Goal: Task Accomplishment & Management: Manage account settings

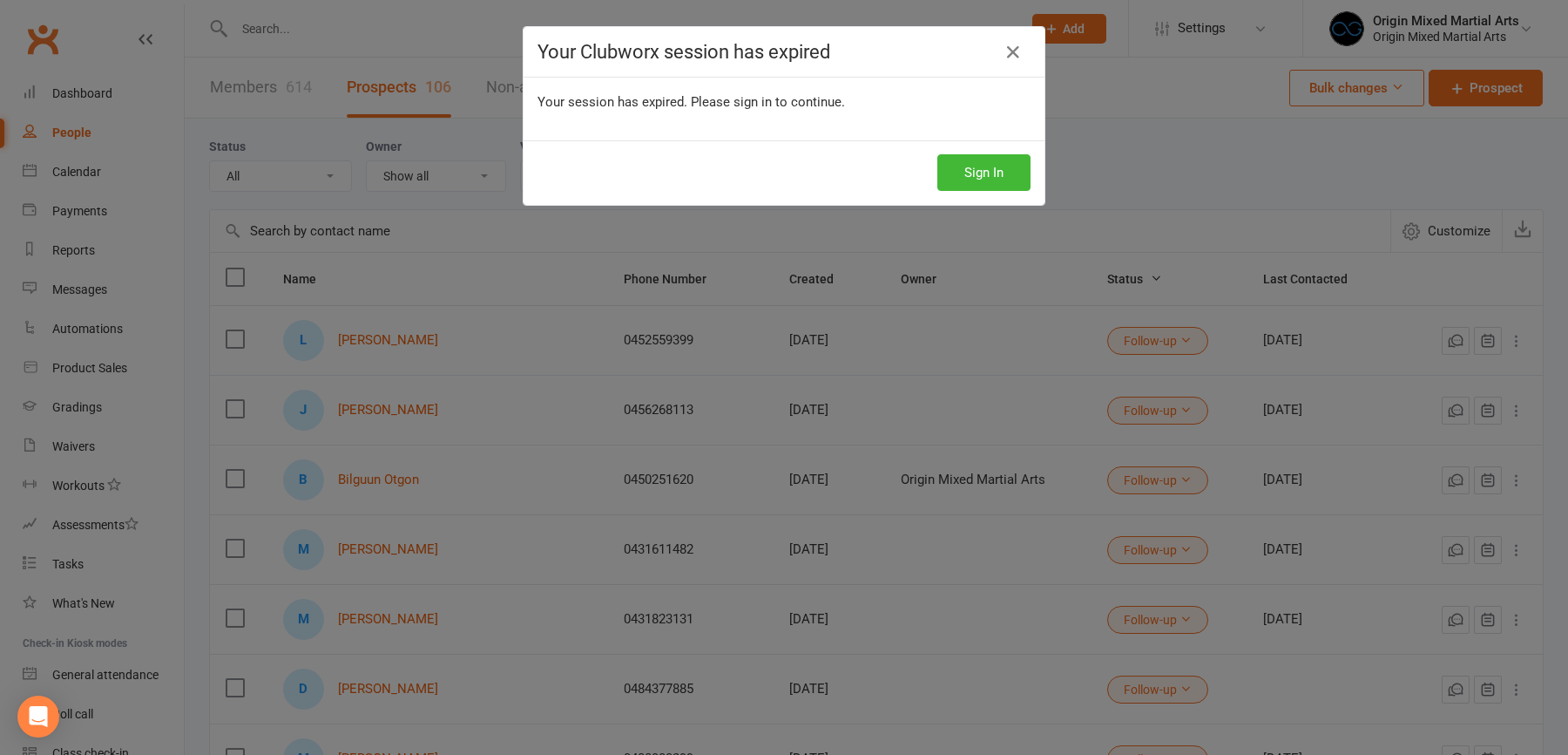
select select "100"
click at [995, 175] on button "Sign In" at bounding box center [984, 172] width 93 height 36
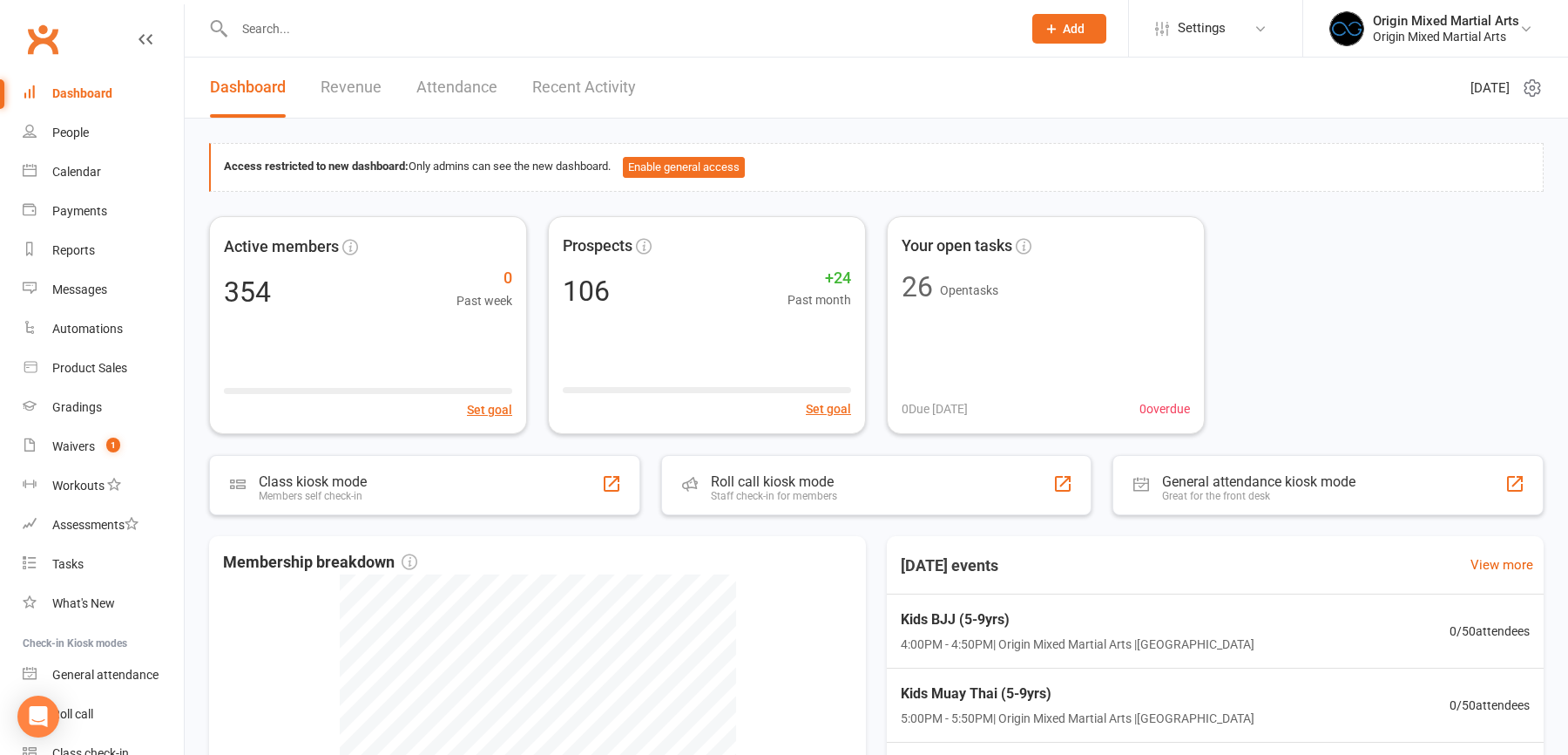
click at [351, 20] on input "text" at bounding box center [619, 29] width 781 height 24
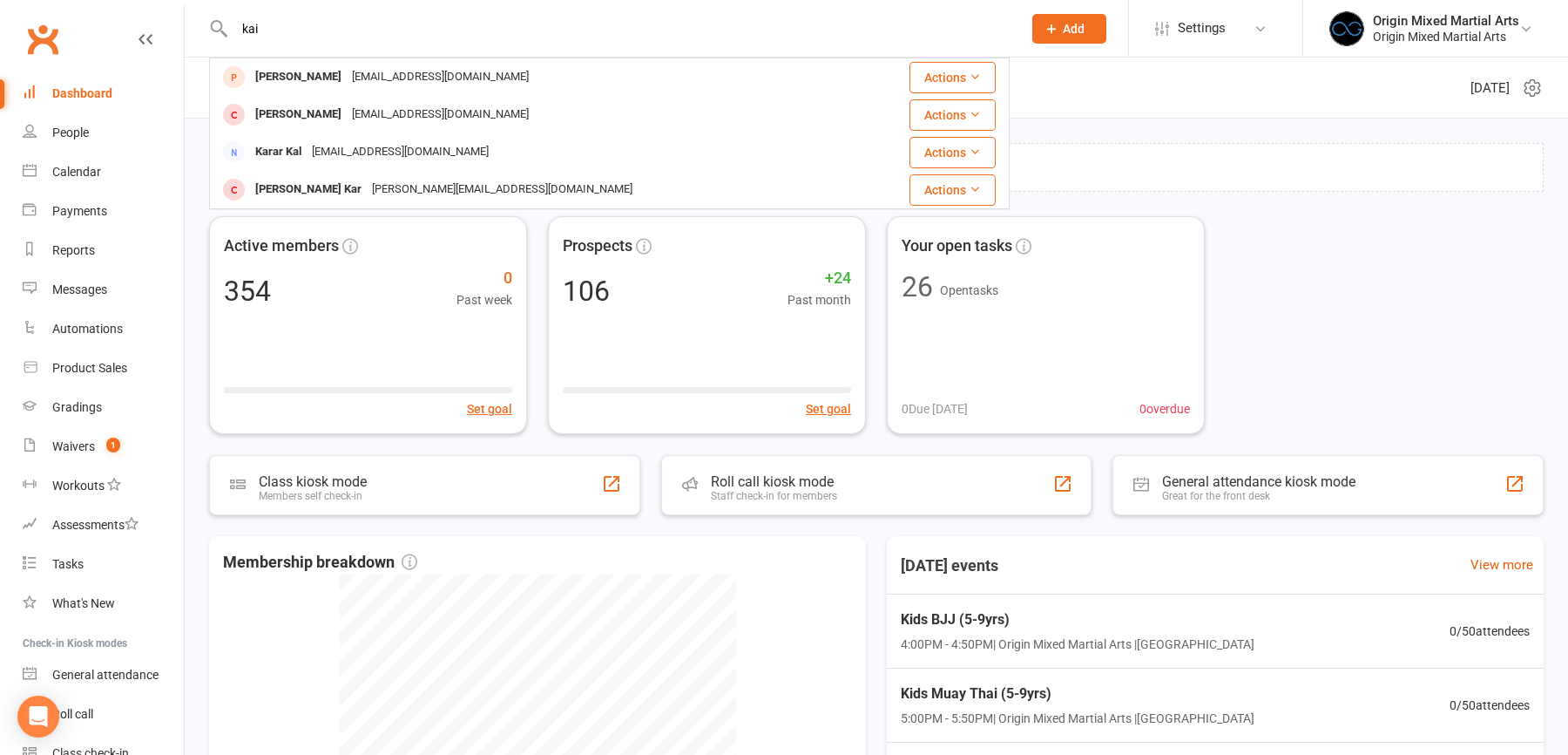
type input "kai"
click at [376, 77] on div "kaiwynnehughes@gmail.com" at bounding box center [440, 77] width 187 height 25
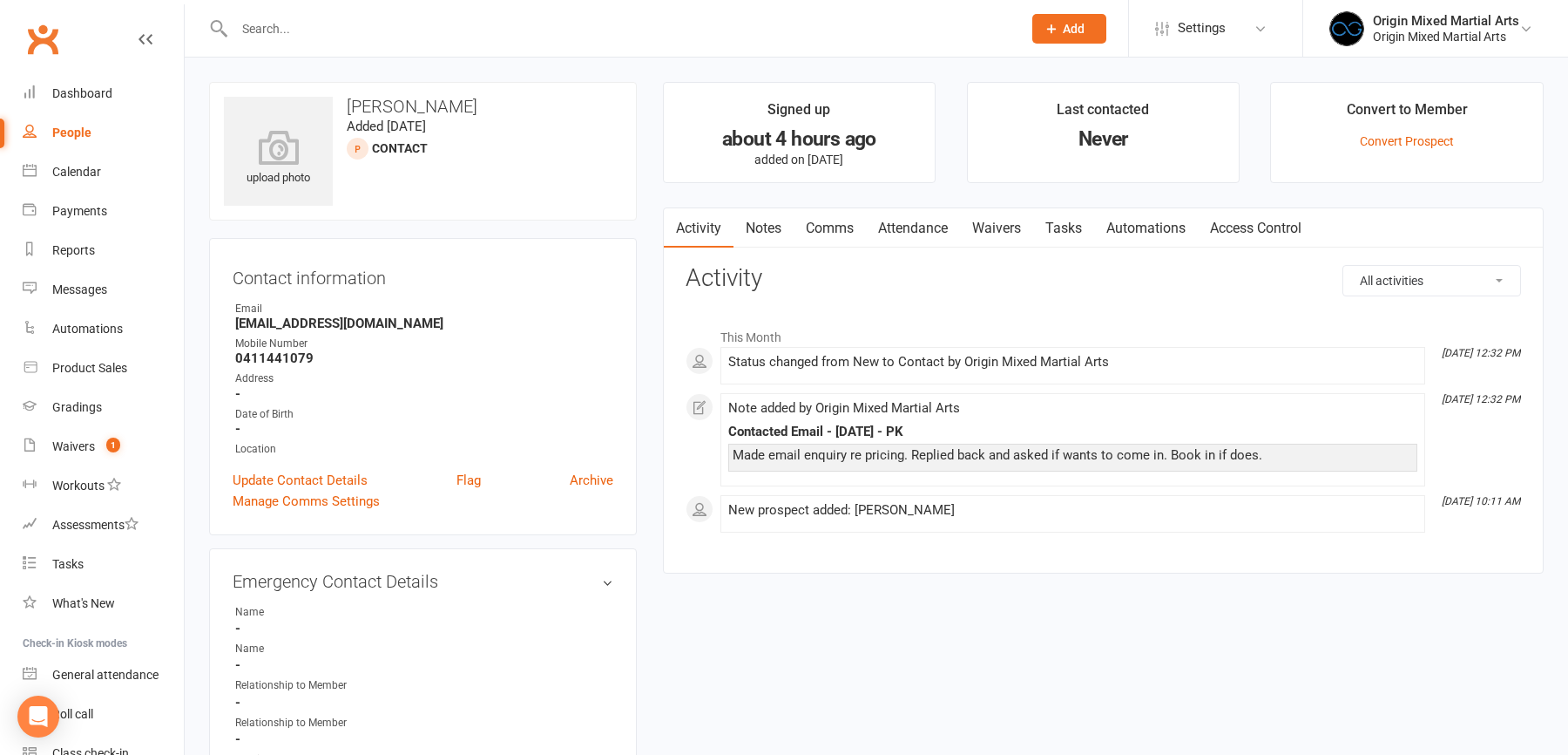
click at [910, 231] on link "Attendance" at bounding box center [912, 228] width 94 height 40
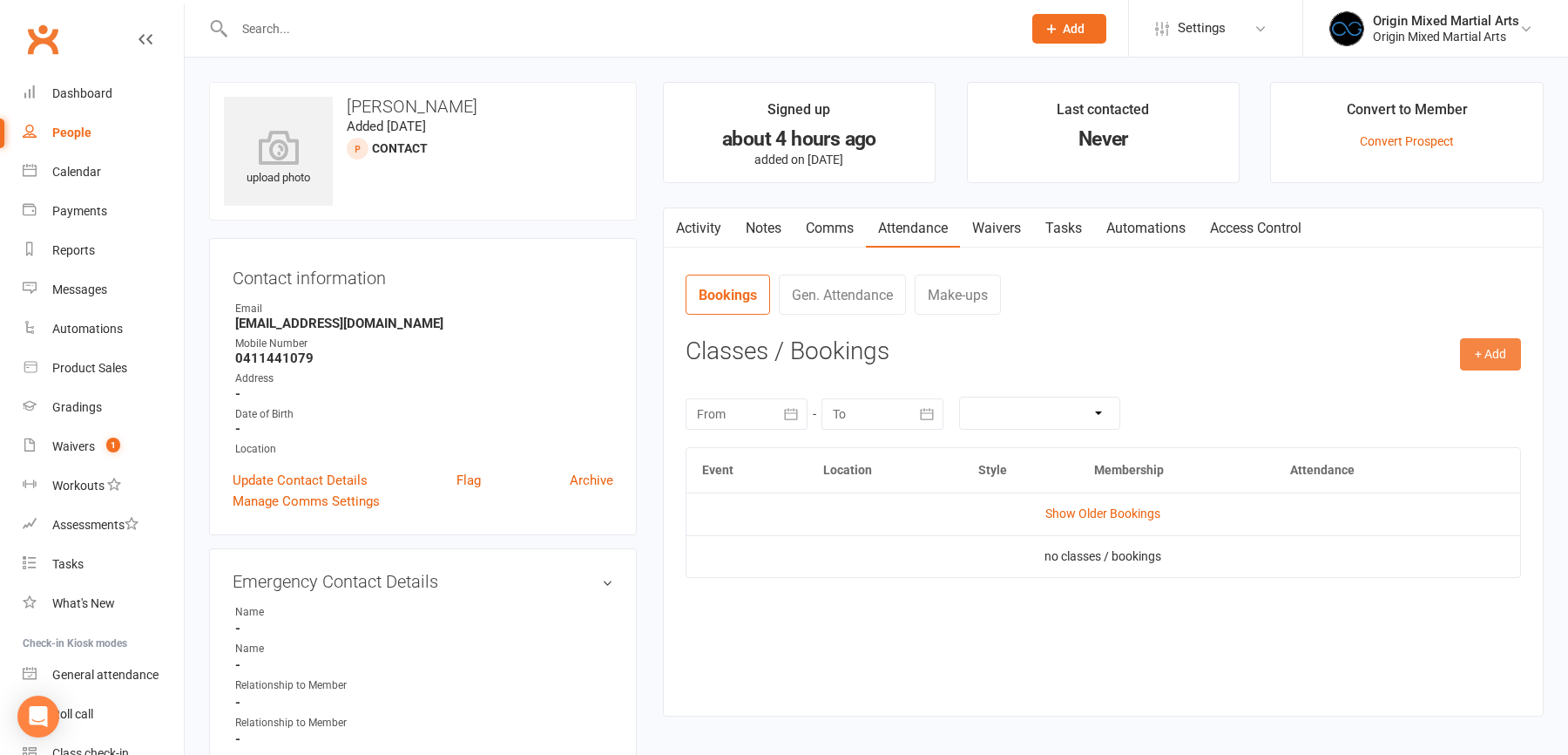
click at [1494, 362] on button "+ Add" at bounding box center [1490, 354] width 61 height 32
click at [1412, 396] on link "Book Event" at bounding box center [1434, 393] width 173 height 35
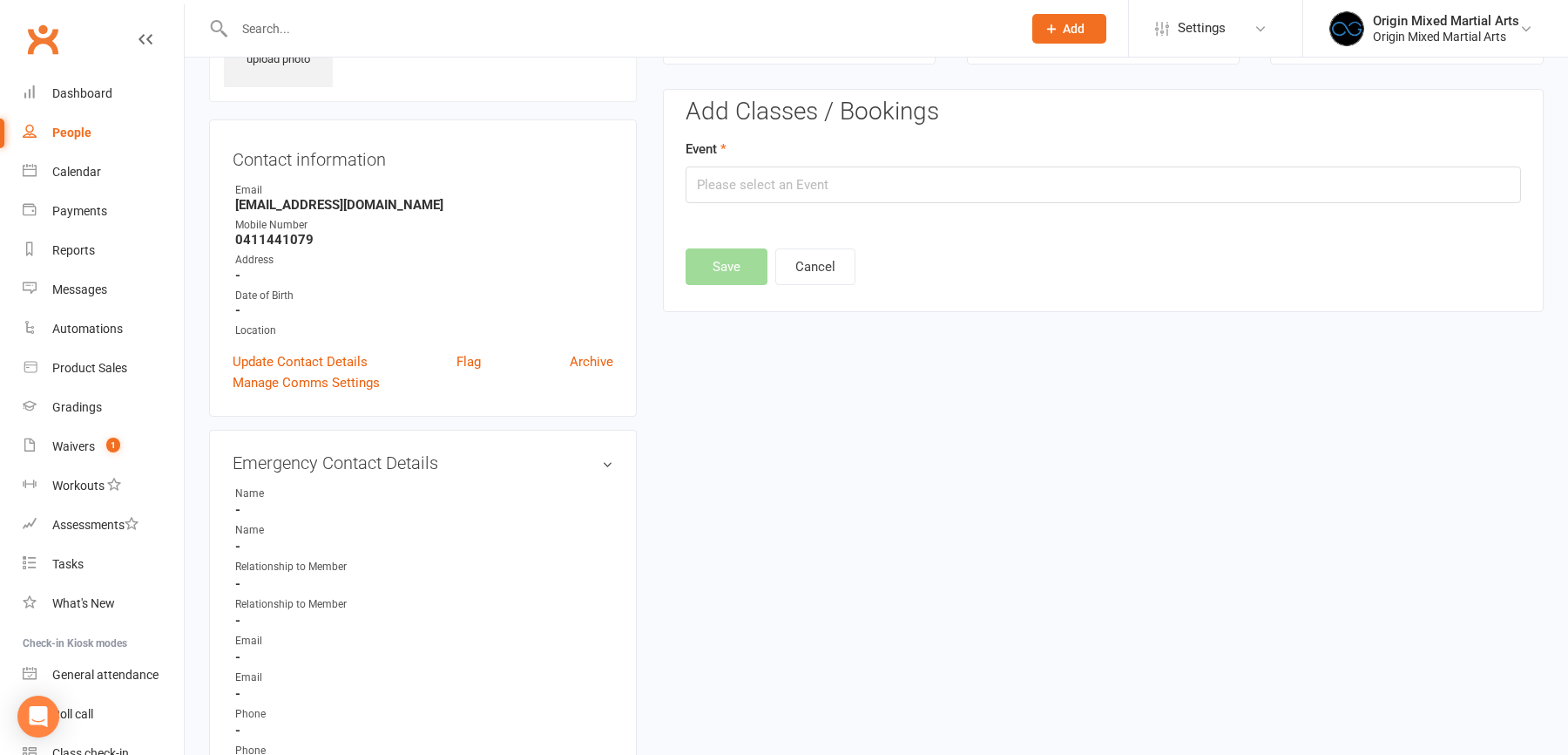
scroll to position [119, 0]
click at [827, 176] on input "text" at bounding box center [1103, 184] width 836 height 36
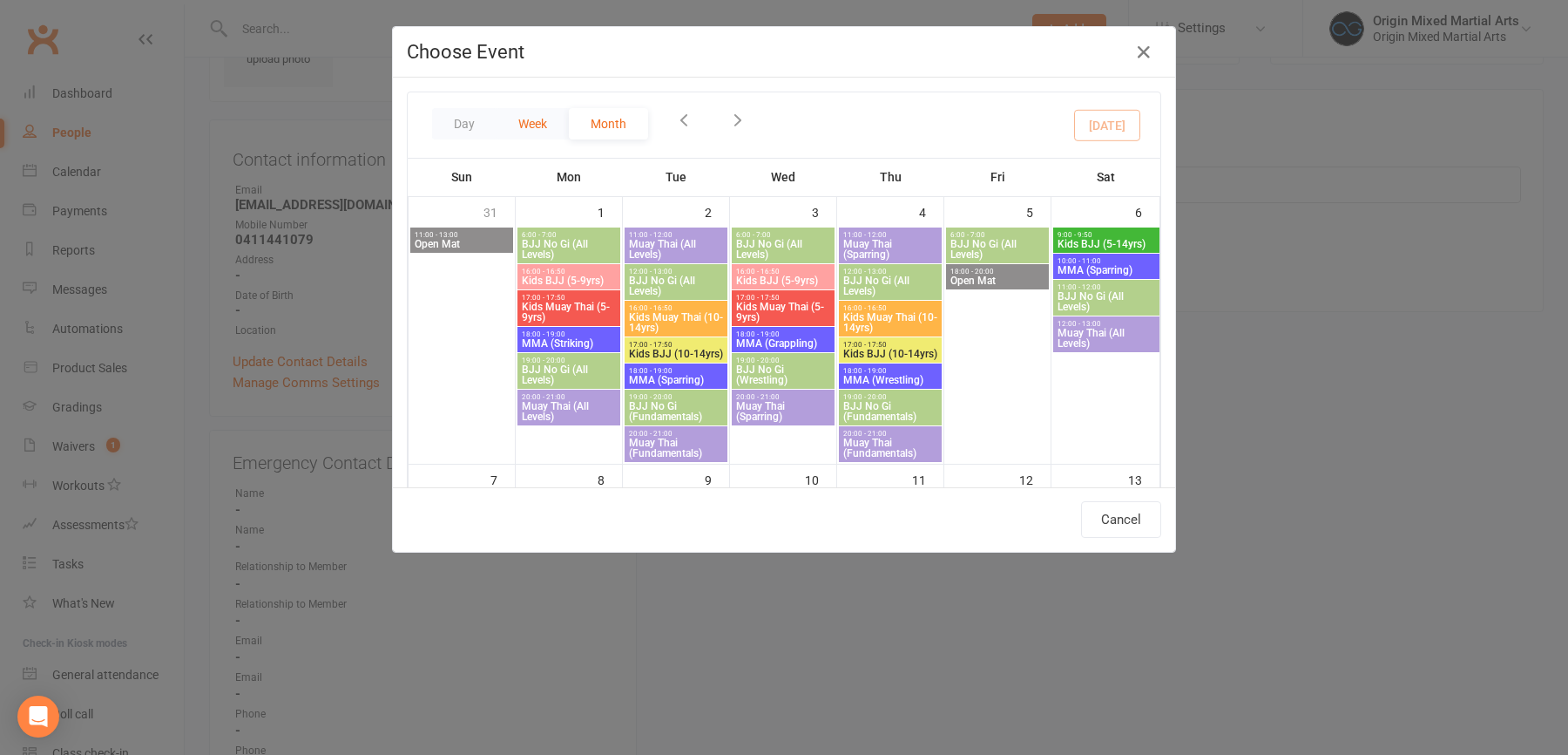
click at [540, 122] on button "Week" at bounding box center [533, 124] width 73 height 32
click at [539, 122] on button "Week" at bounding box center [533, 124] width 73 height 32
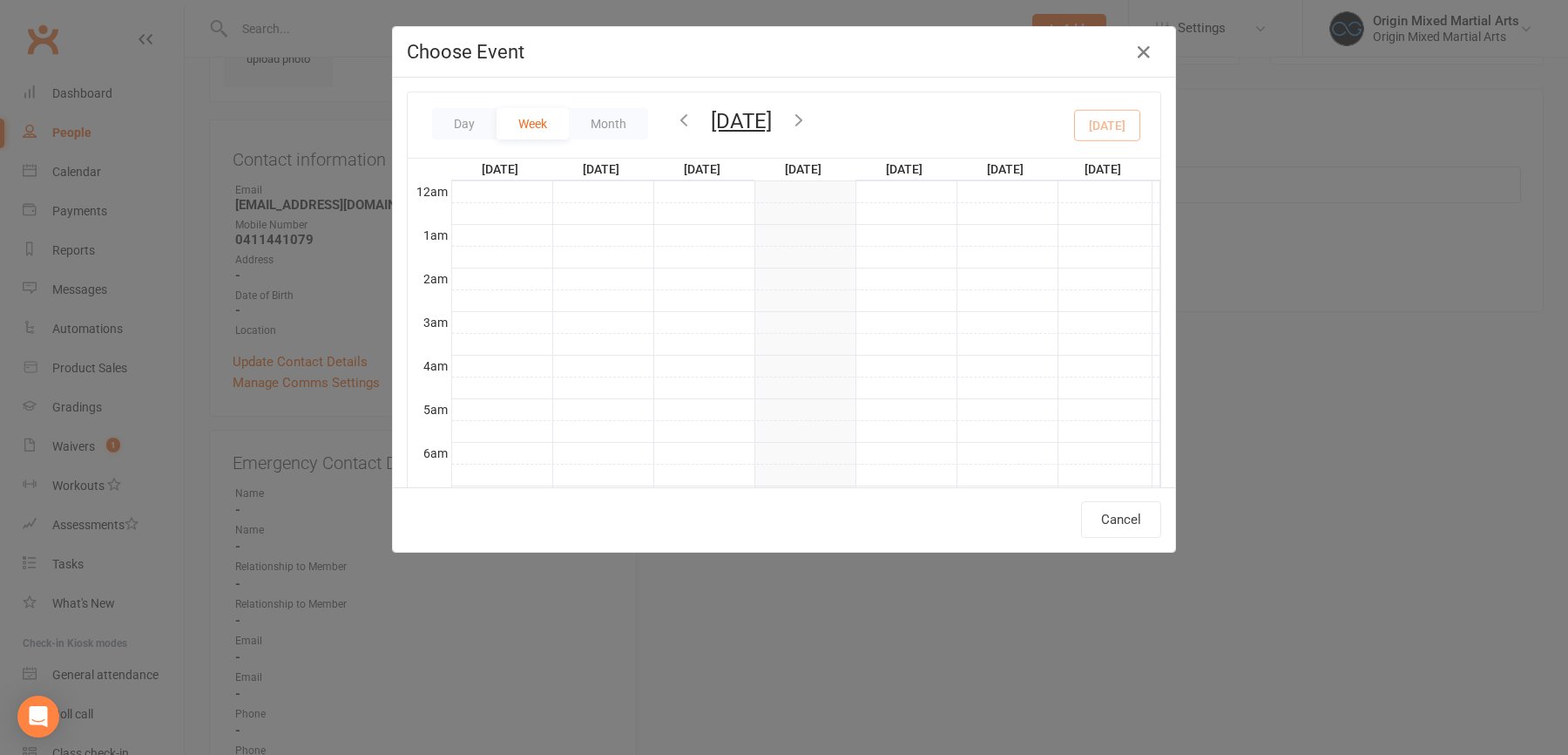
scroll to position [386, 0]
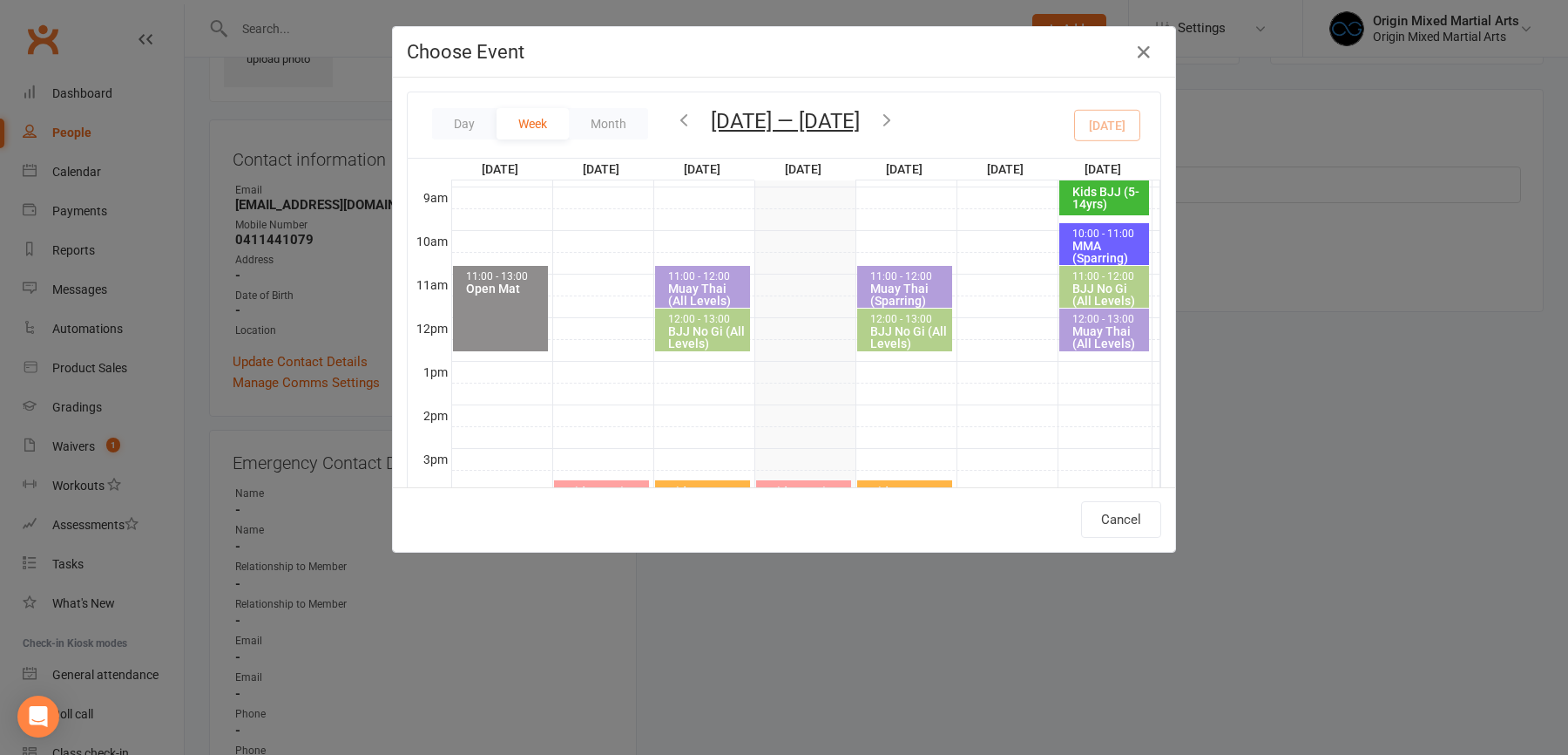
click at [915, 326] on div "BJJ No Gi (All Levels)" at bounding box center [909, 337] width 79 height 24
type input "BJJ No Gi (All Levels) - Sep 18, 2025 12:00:00 PM"
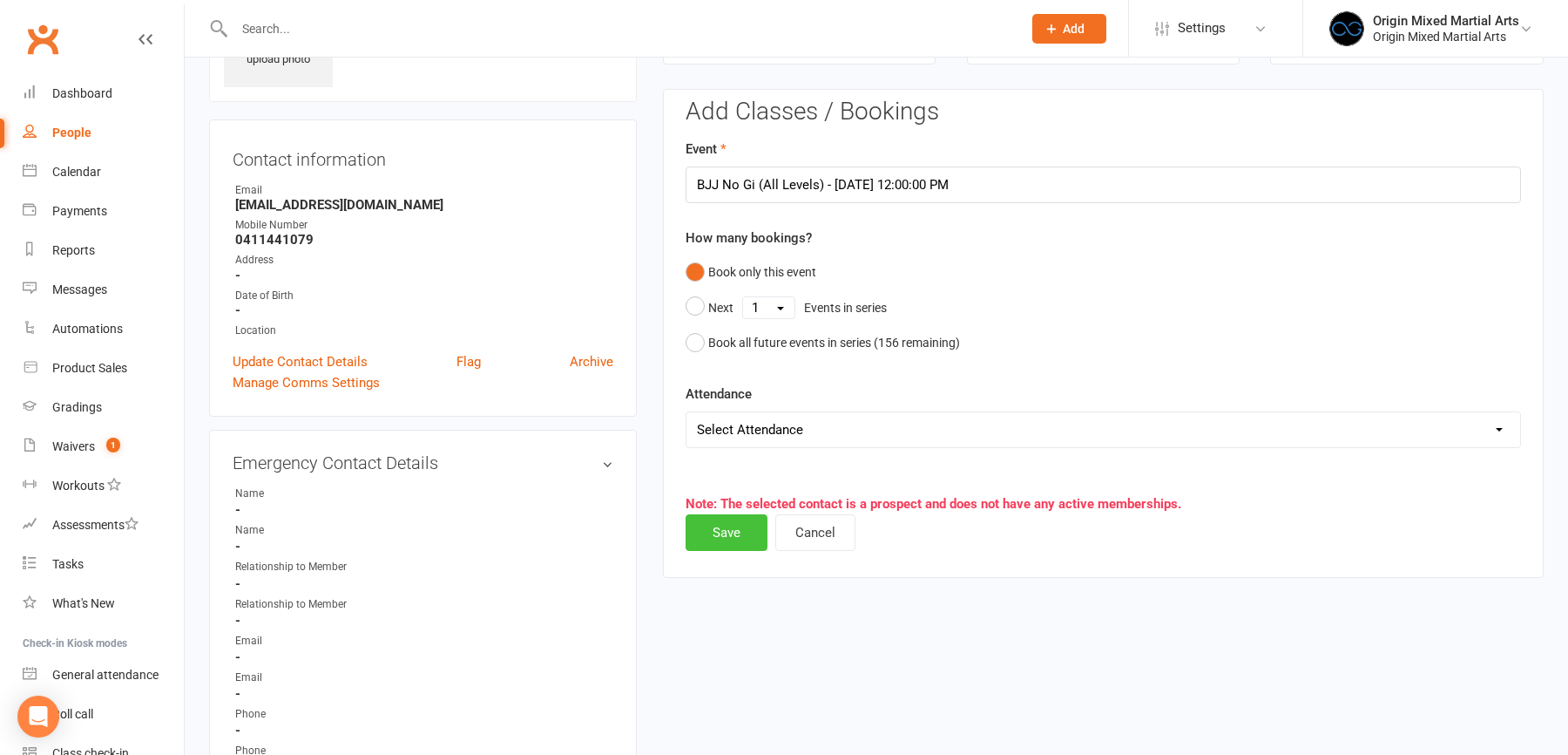
click at [723, 524] on button "Save" at bounding box center [727, 532] width 82 height 36
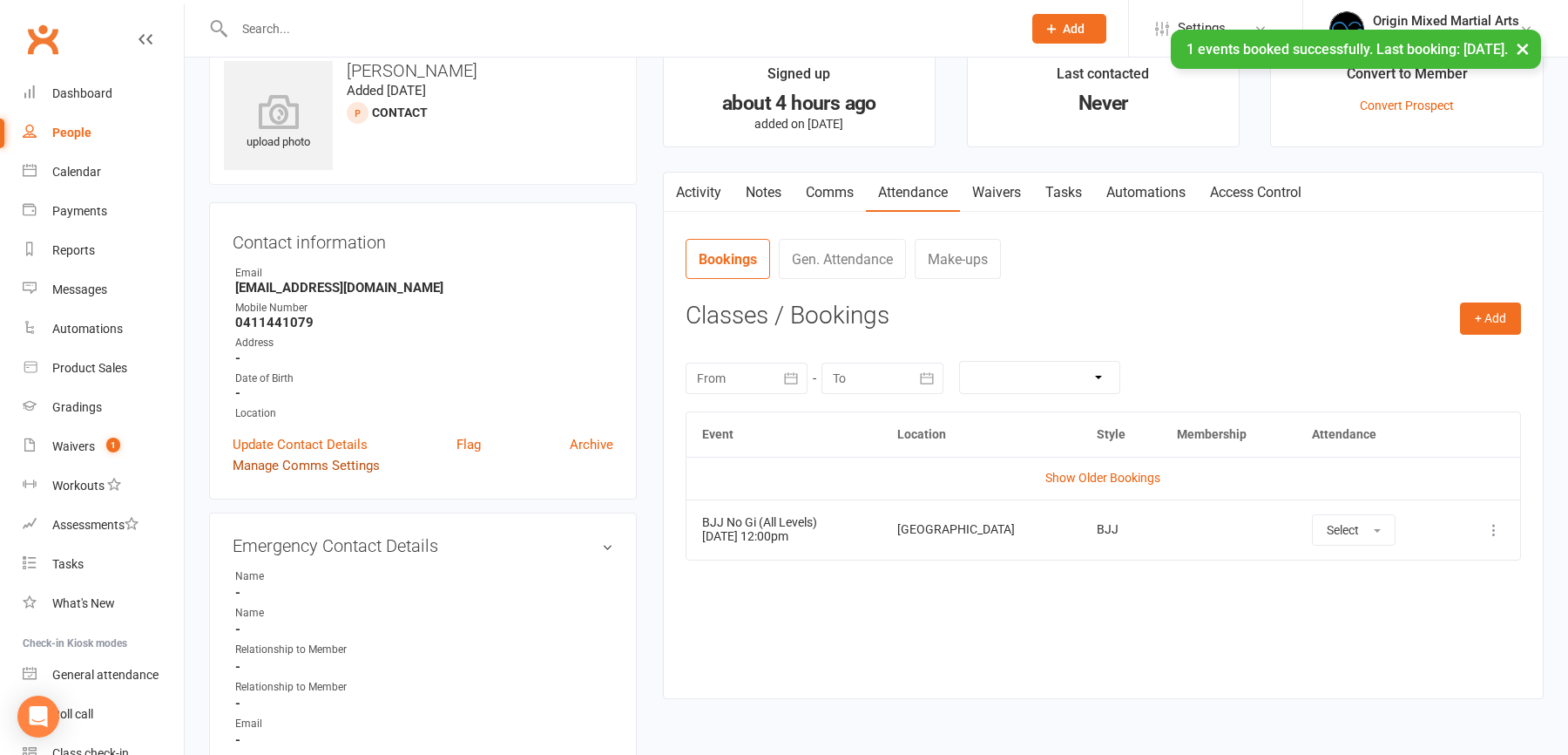
scroll to position [0, 0]
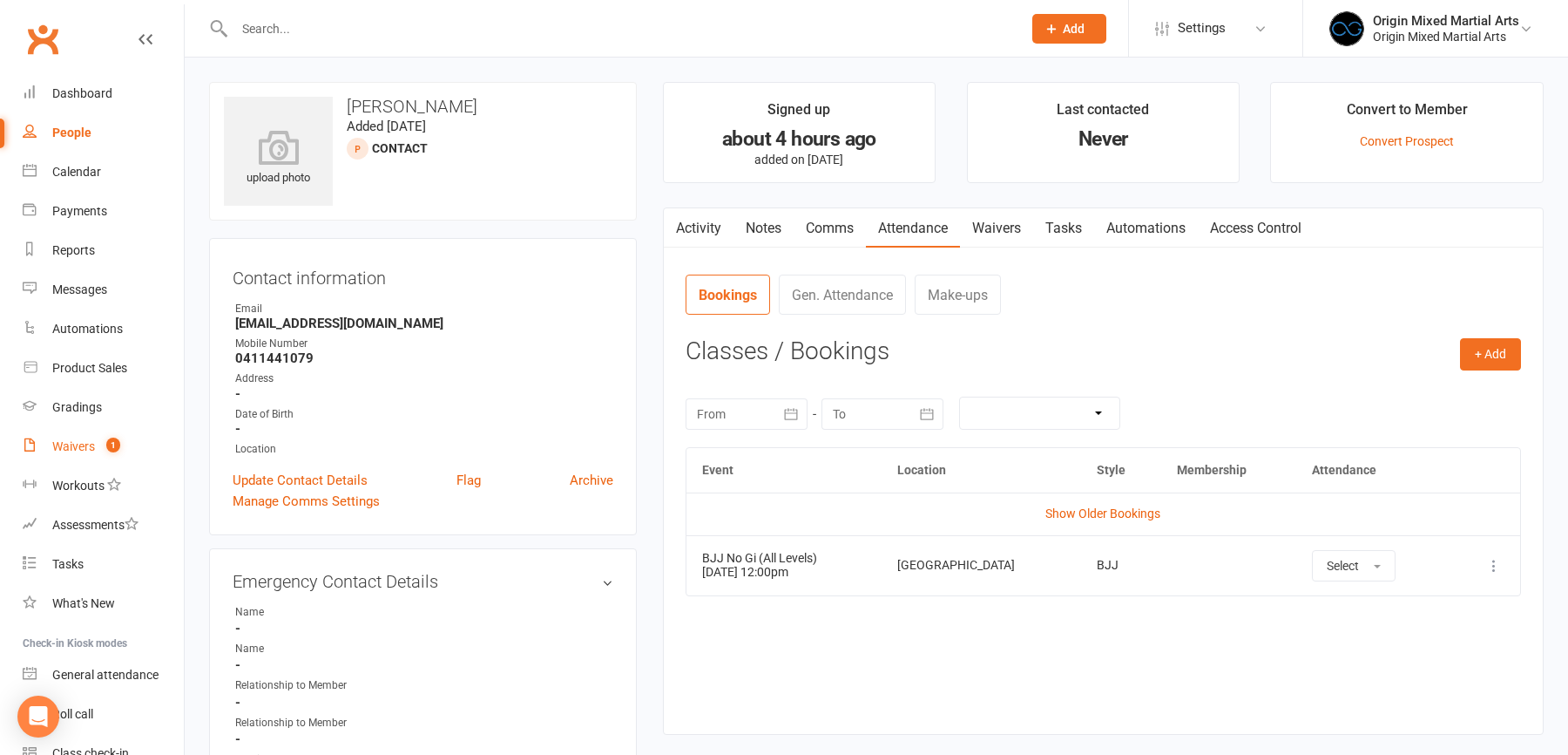
click at [85, 450] on div "Waivers" at bounding box center [74, 446] width 43 height 14
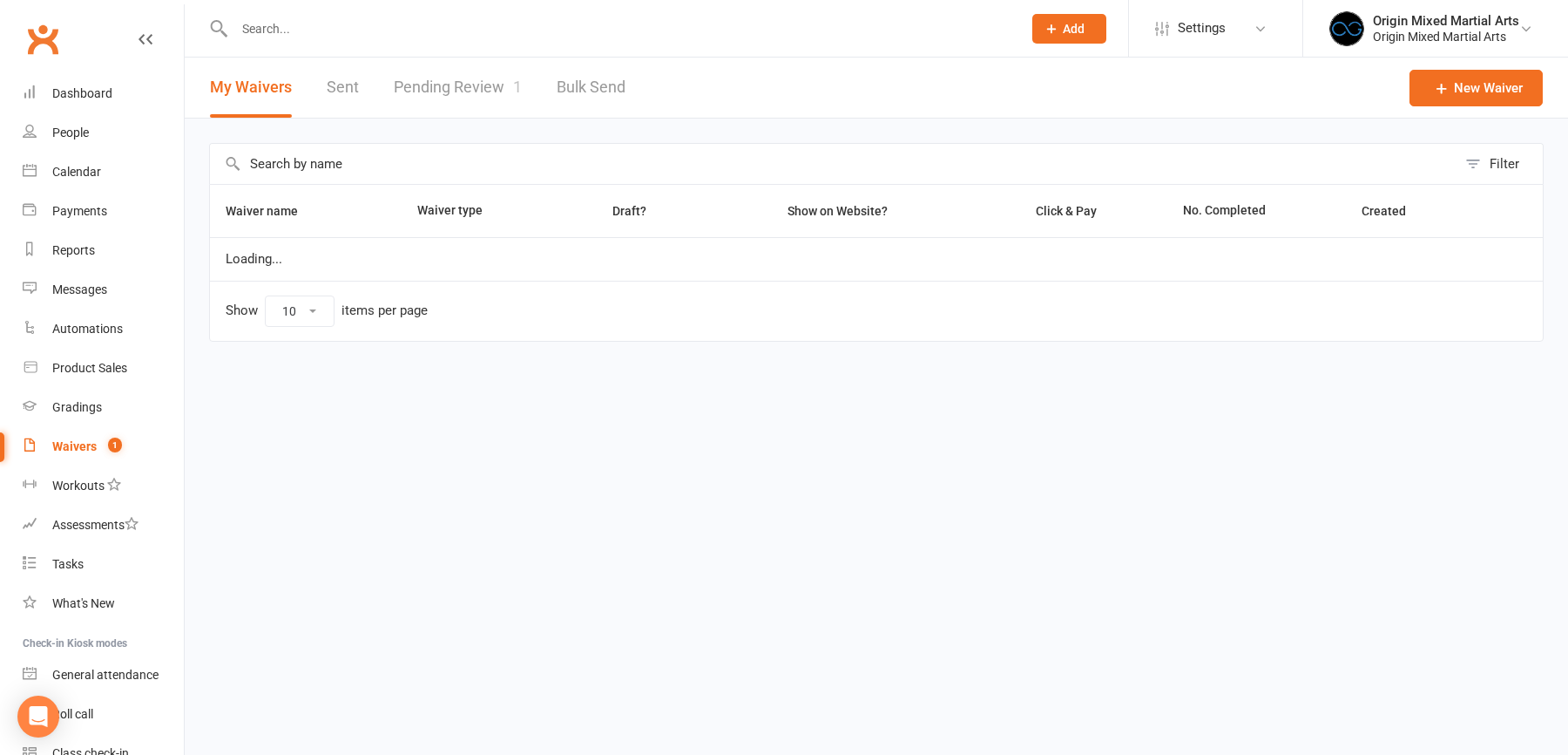
select select "100"
click at [492, 63] on link "Pending Review 1" at bounding box center [457, 88] width 128 height 60
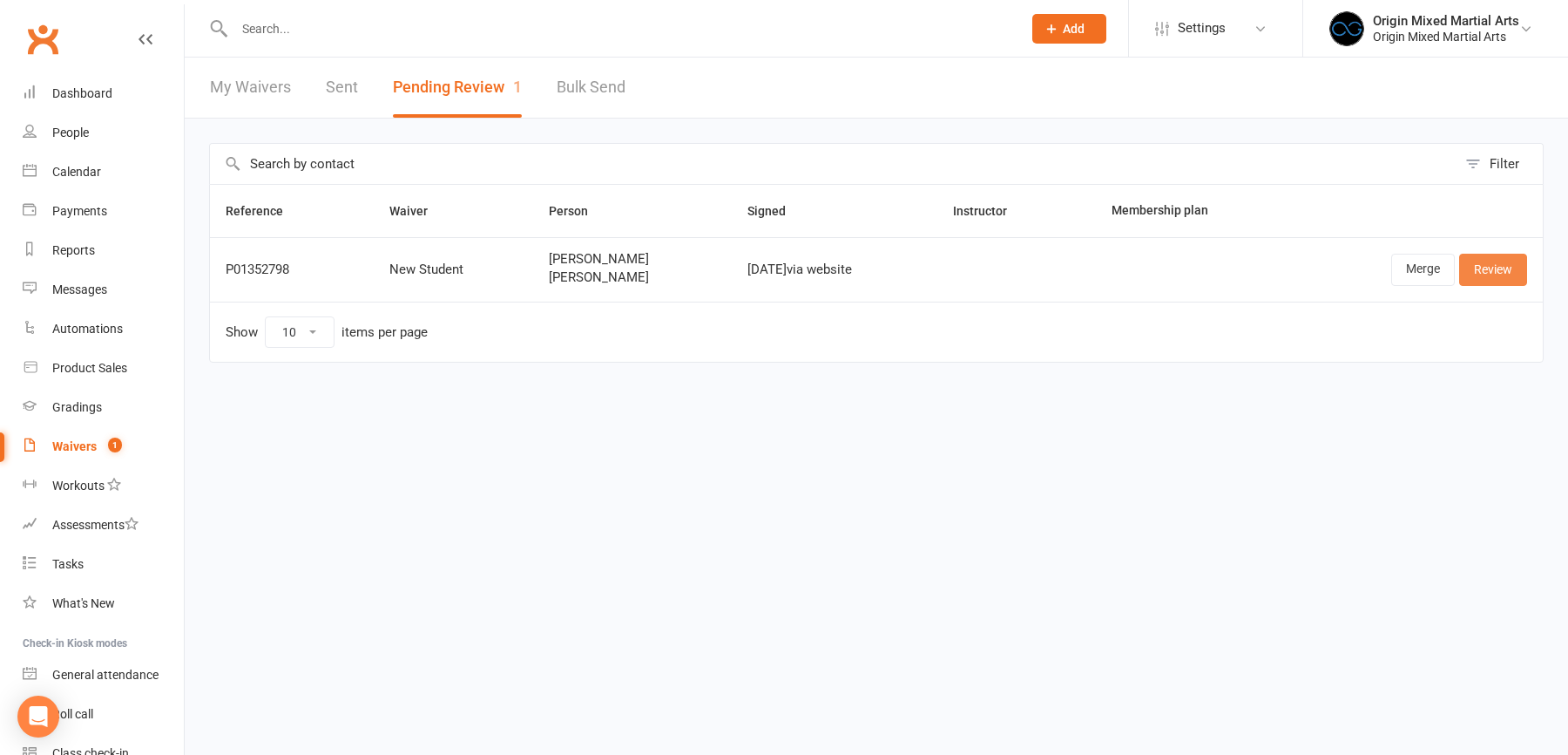
click at [1497, 274] on link "Review" at bounding box center [1492, 270] width 68 height 32
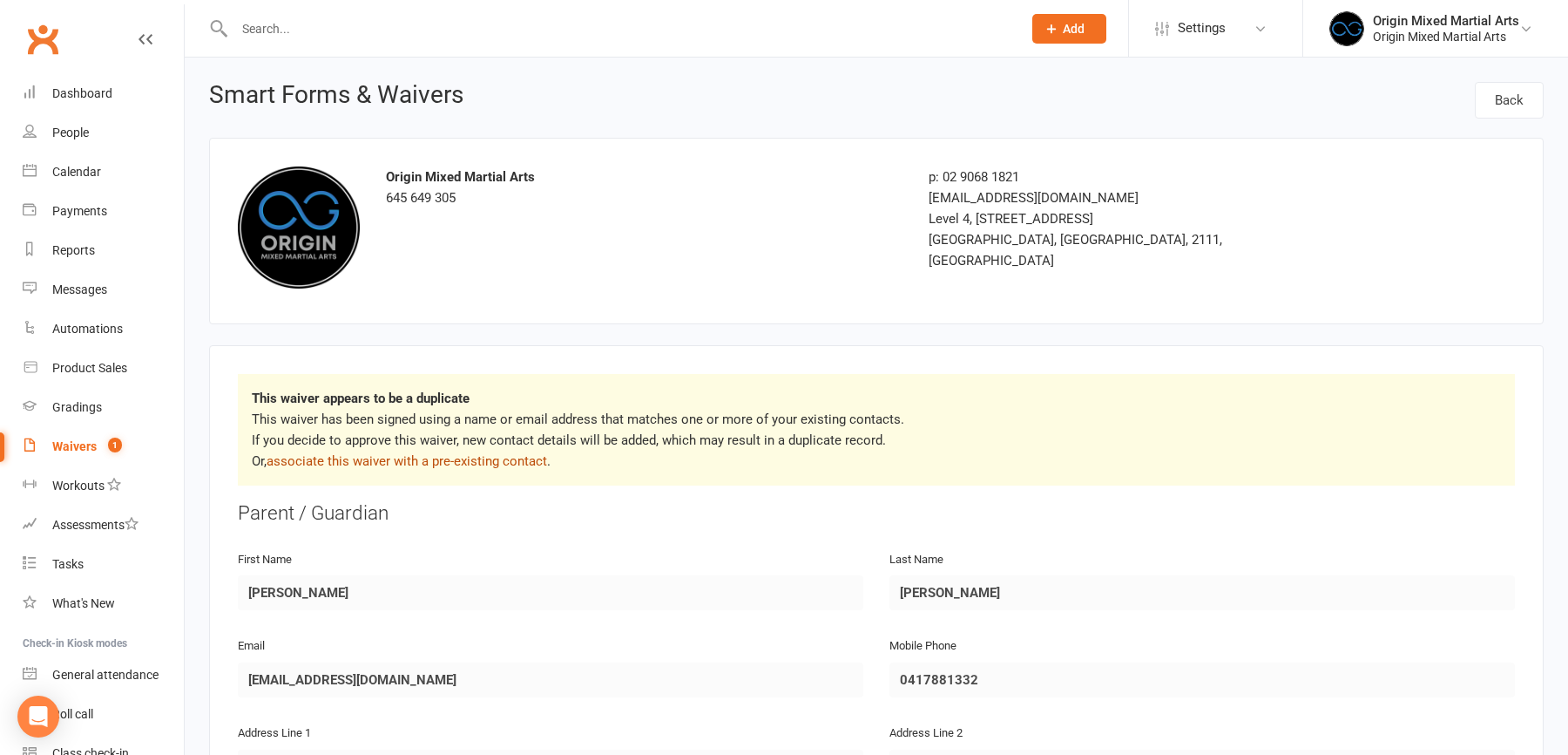
click at [540, 458] on link "associate this waiver with a pre-existing contact" at bounding box center [407, 461] width 281 height 16
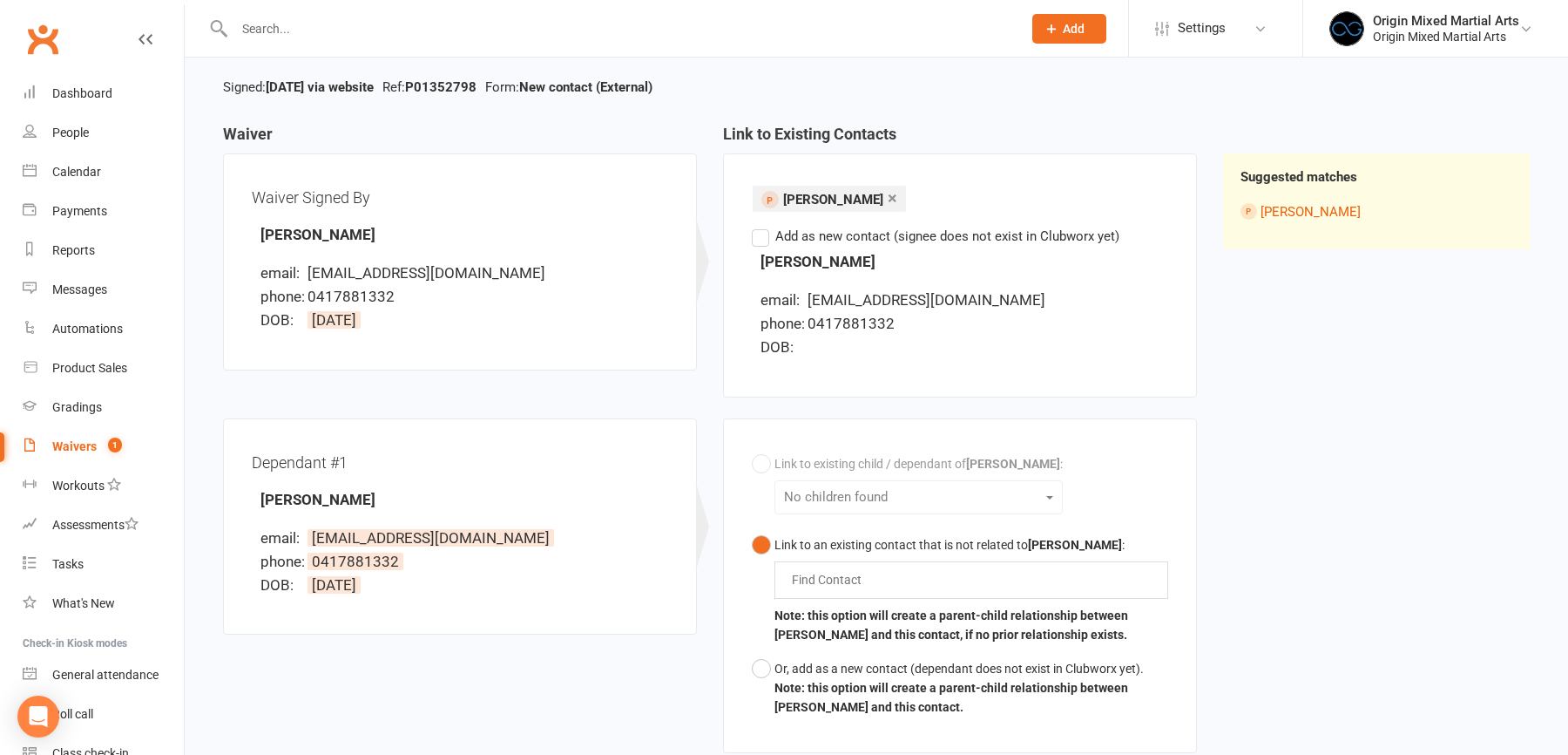
scroll to position [120, 0]
click at [764, 665] on button "Or, add as a new contact (dependant does not exist in Clubworx yet). Note: this…" at bounding box center [960, 687] width 416 height 73
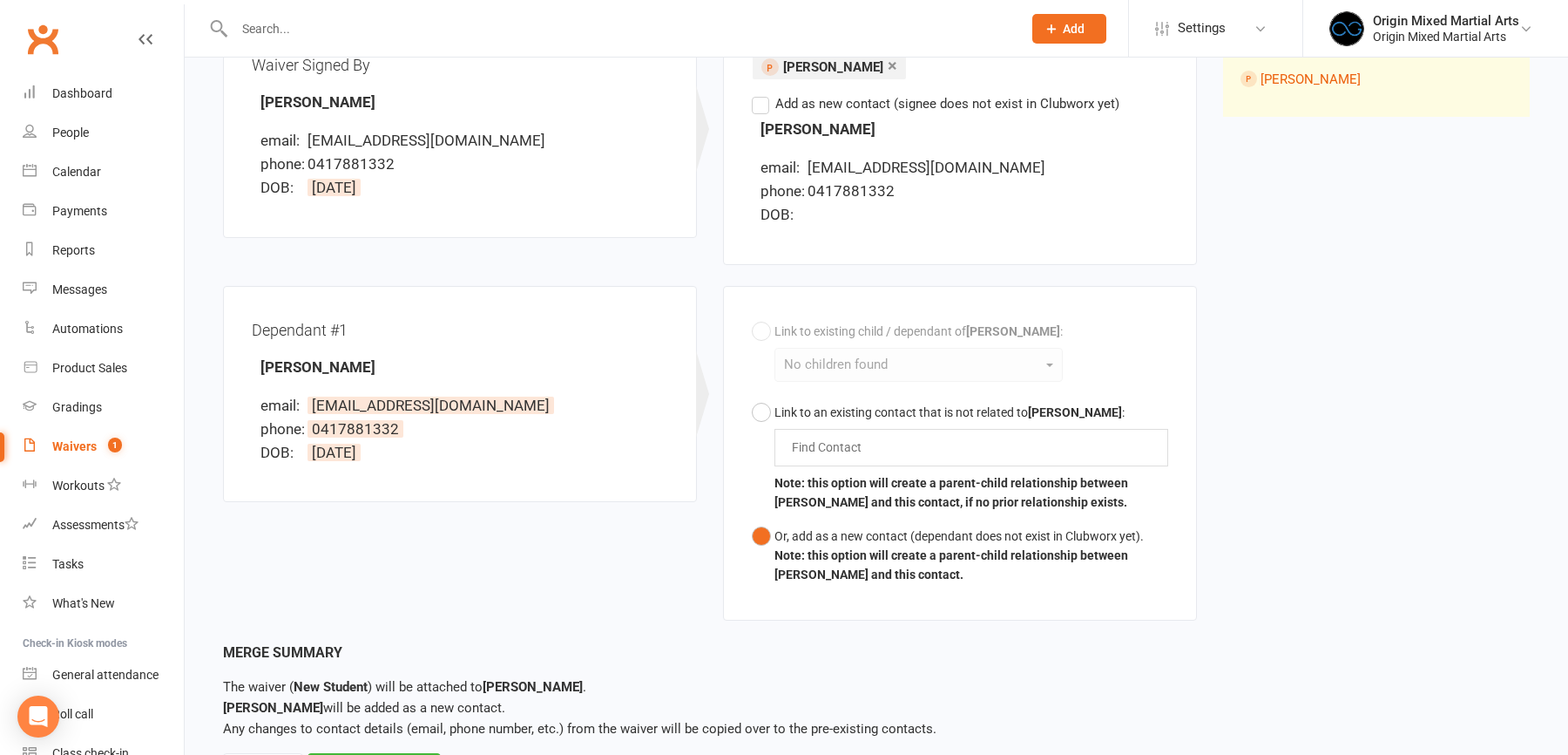
scroll to position [337, 0]
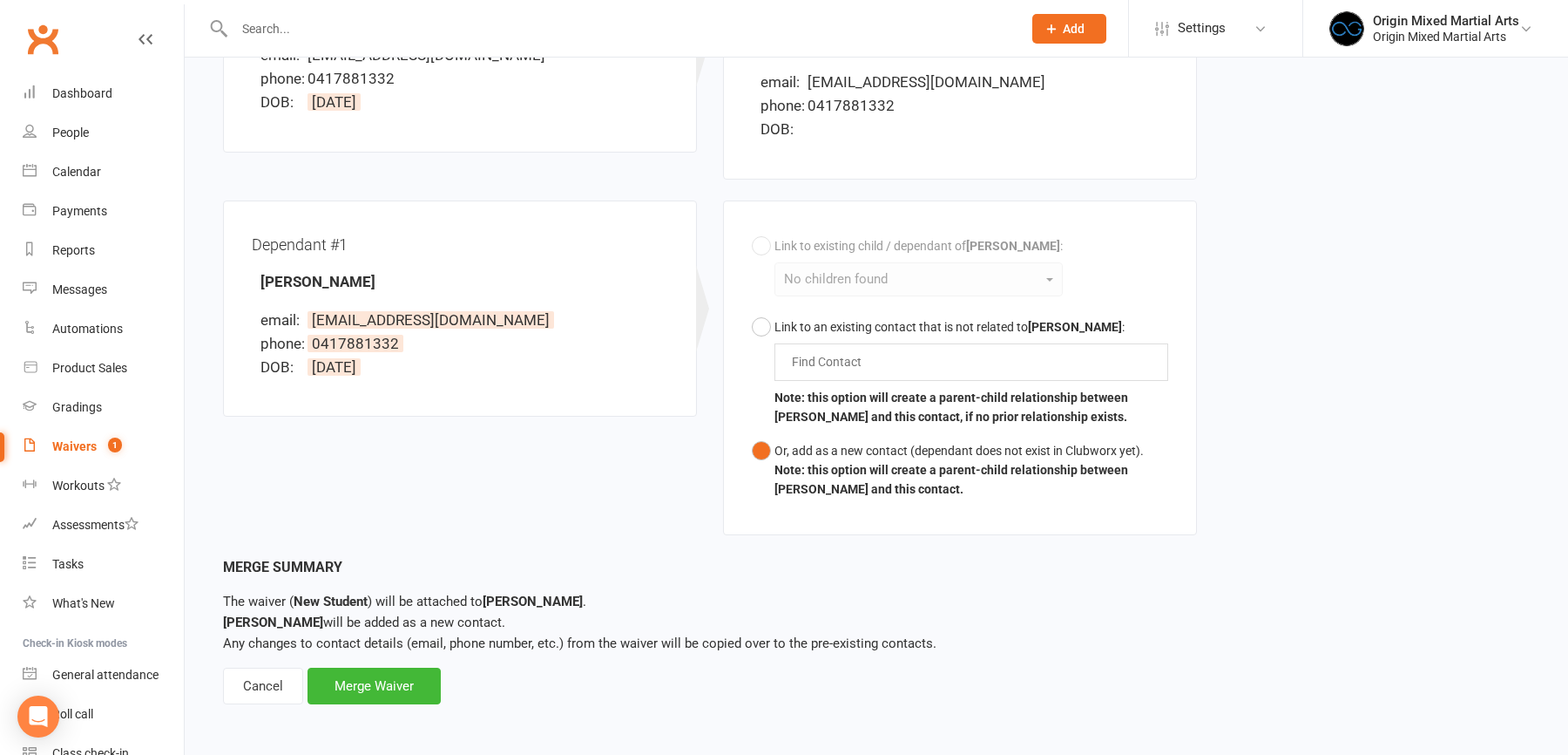
click at [348, 703] on div "Associate Waiver with Contact Waiver: New Student Signed: Sep 17, 2025 via webs…" at bounding box center [876, 226] width 1383 height 1011
click at [357, 690] on div "Merge Waiver" at bounding box center [374, 685] width 133 height 36
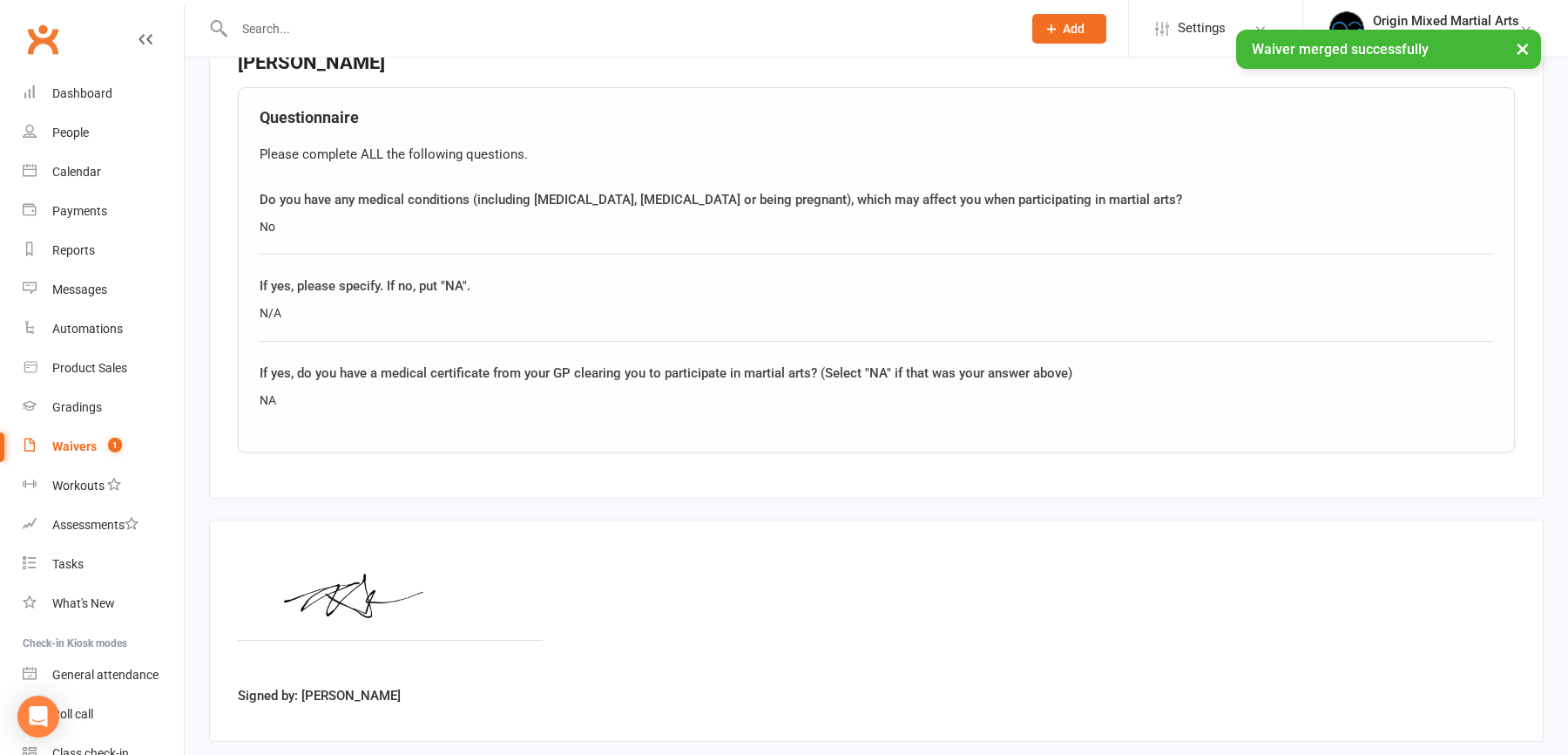
scroll to position [1966, 0]
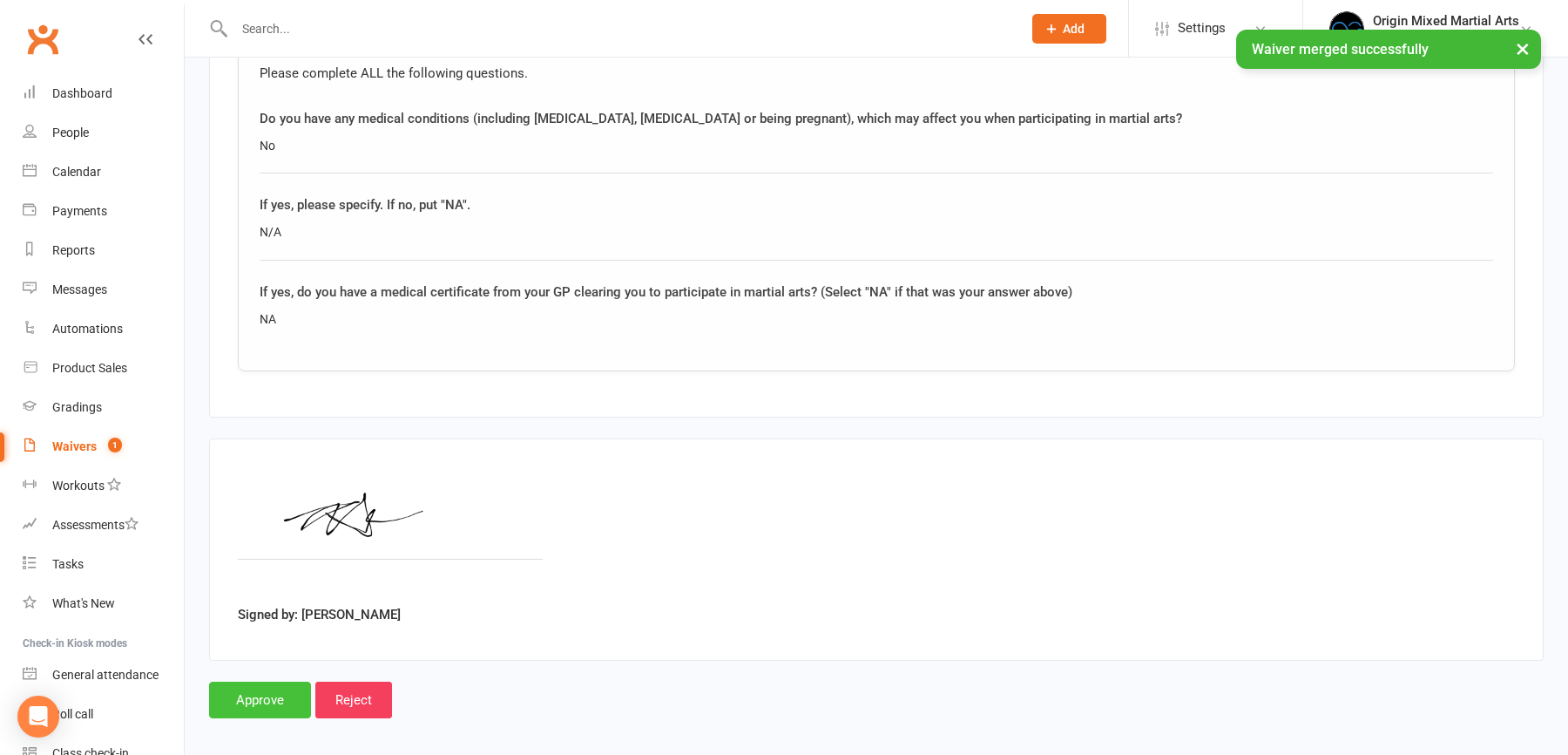
click at [271, 690] on input "Approve" at bounding box center [259, 699] width 102 height 36
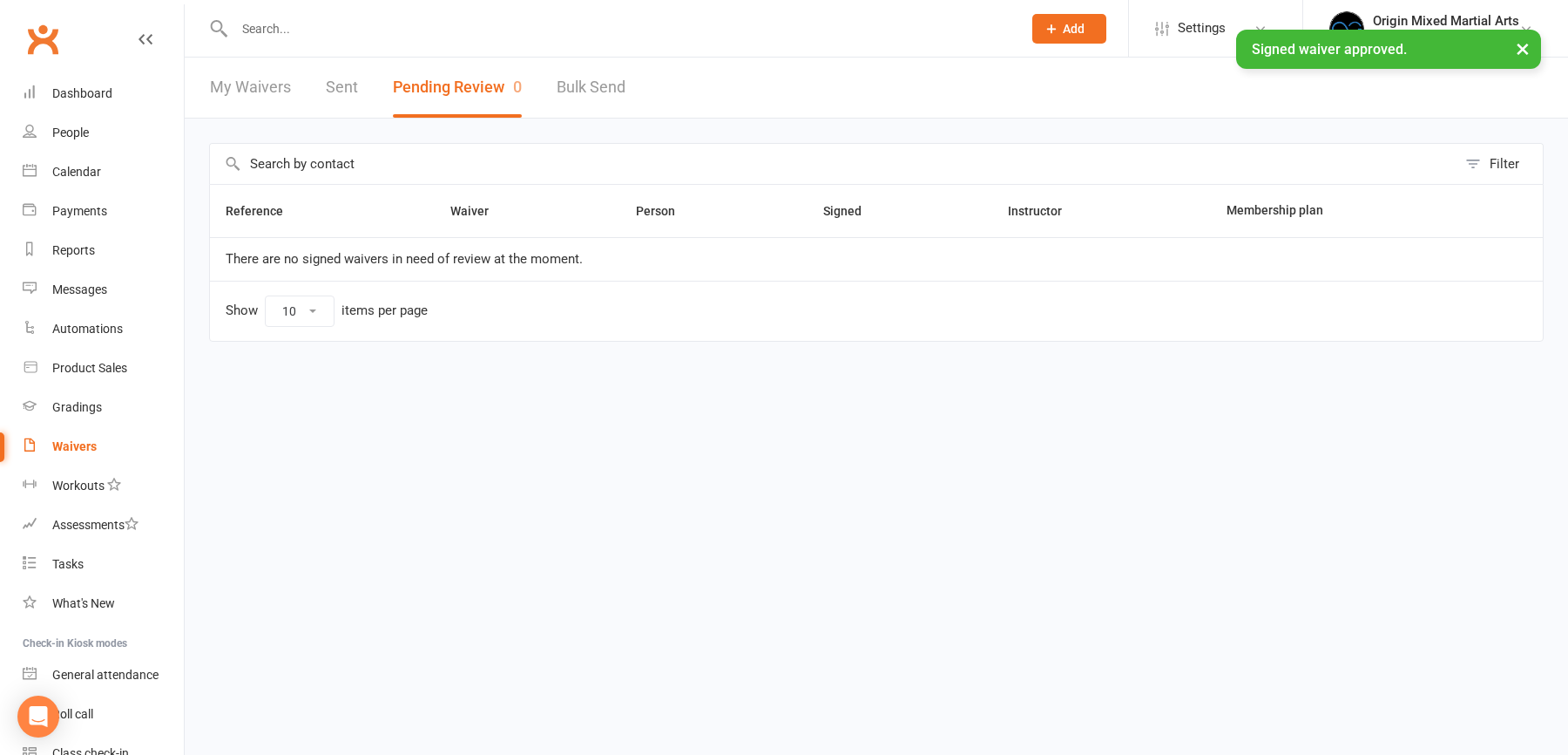
click at [283, 30] on div "× Signed waiver approved." at bounding box center [772, 30] width 1546 height 0
click at [83, 129] on div "People" at bounding box center [70, 132] width 36 height 14
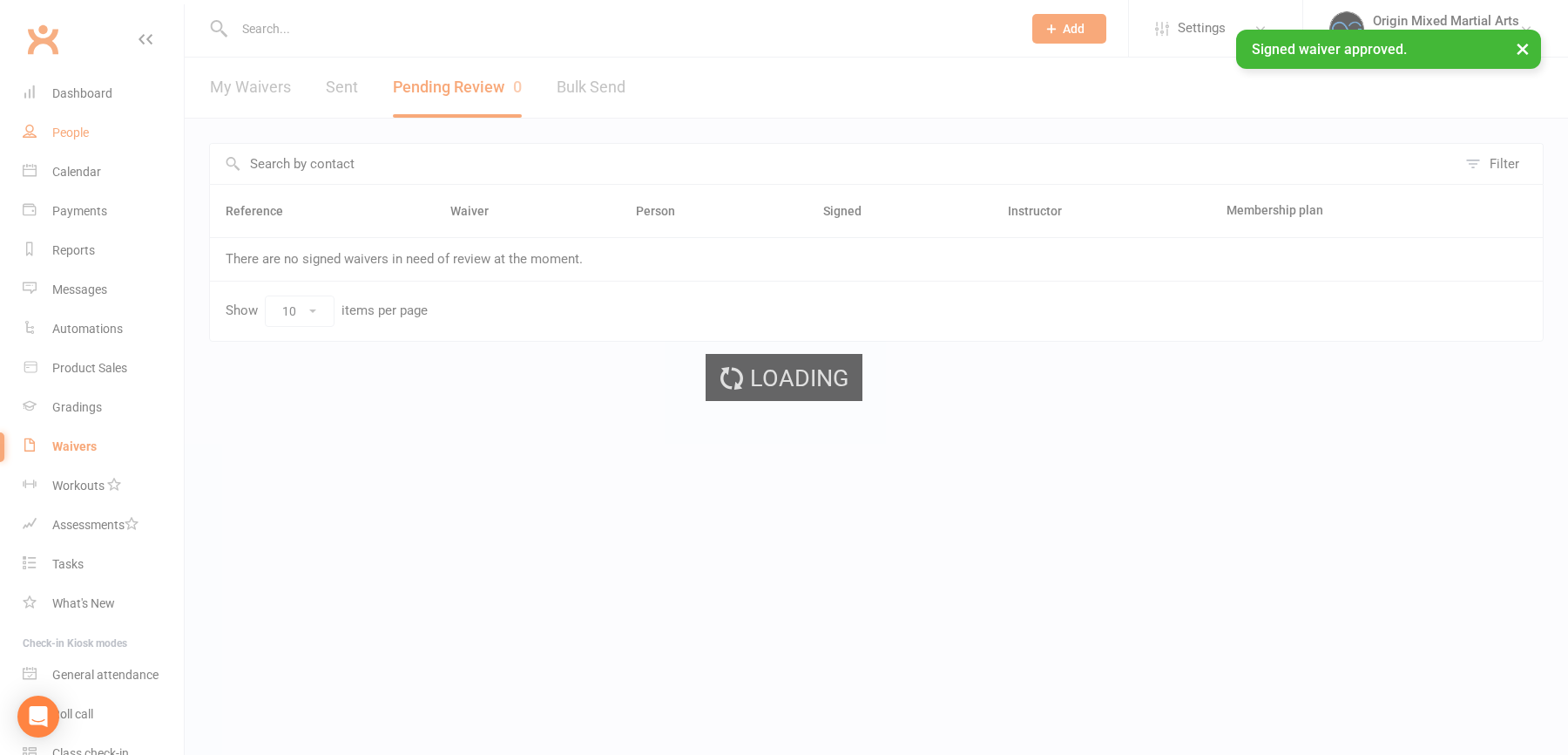
select select "100"
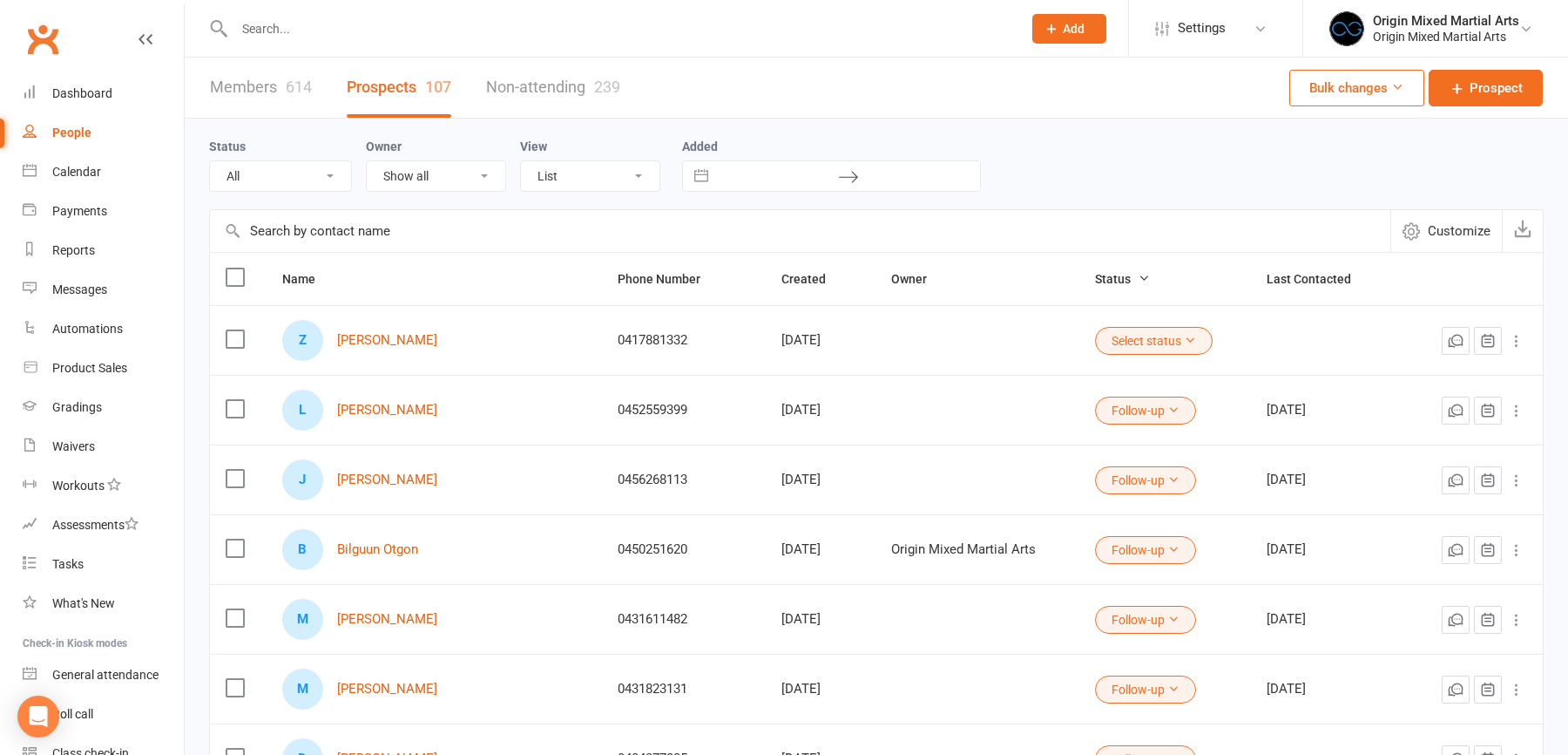
click at [371, 240] on input "text" at bounding box center [799, 231] width 1180 height 42
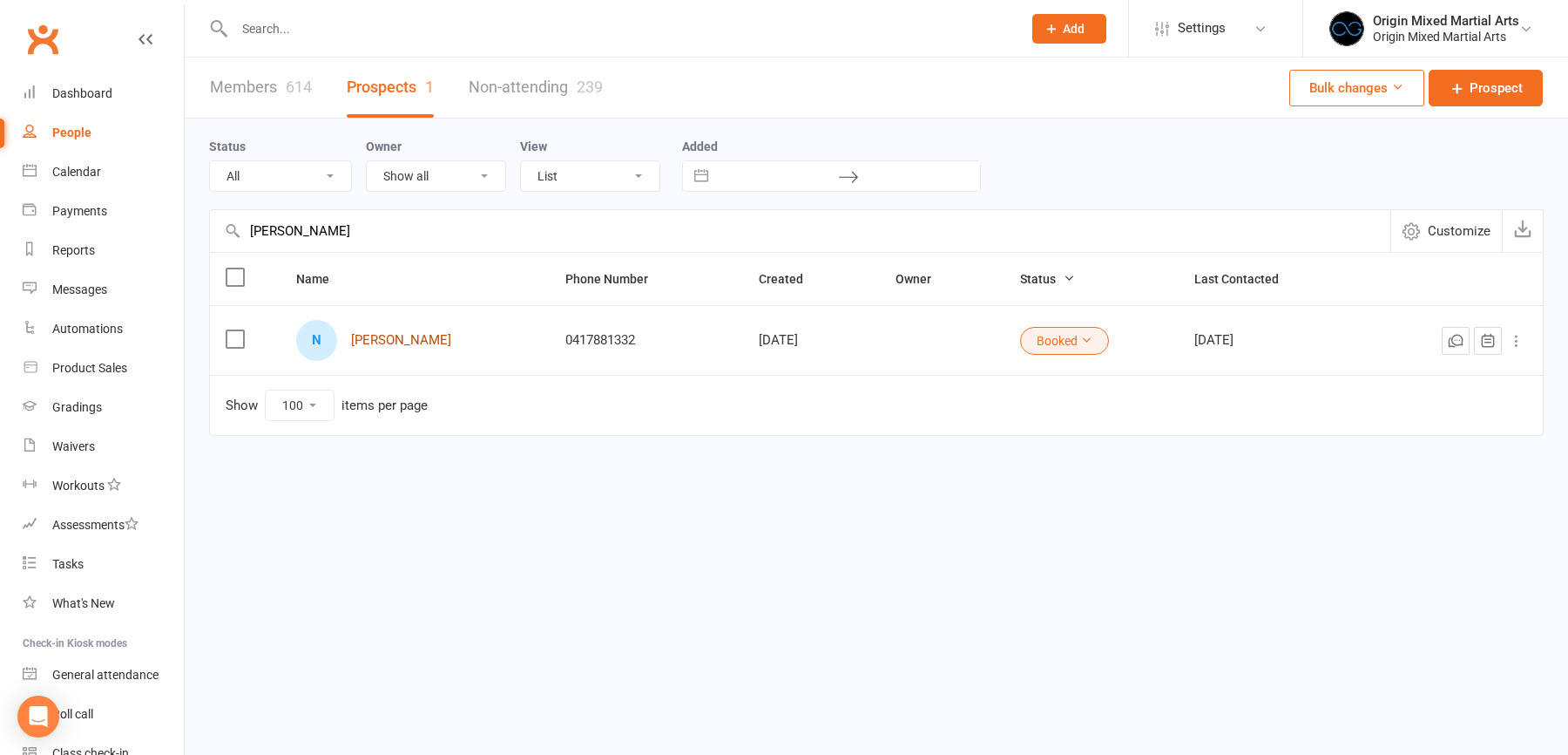
type input "nicole"
click at [387, 329] on div "N Nicole Stevens" at bounding box center [415, 341] width 238 height 41
click at [387, 333] on link "Nicole Stevens" at bounding box center [400, 341] width 100 height 15
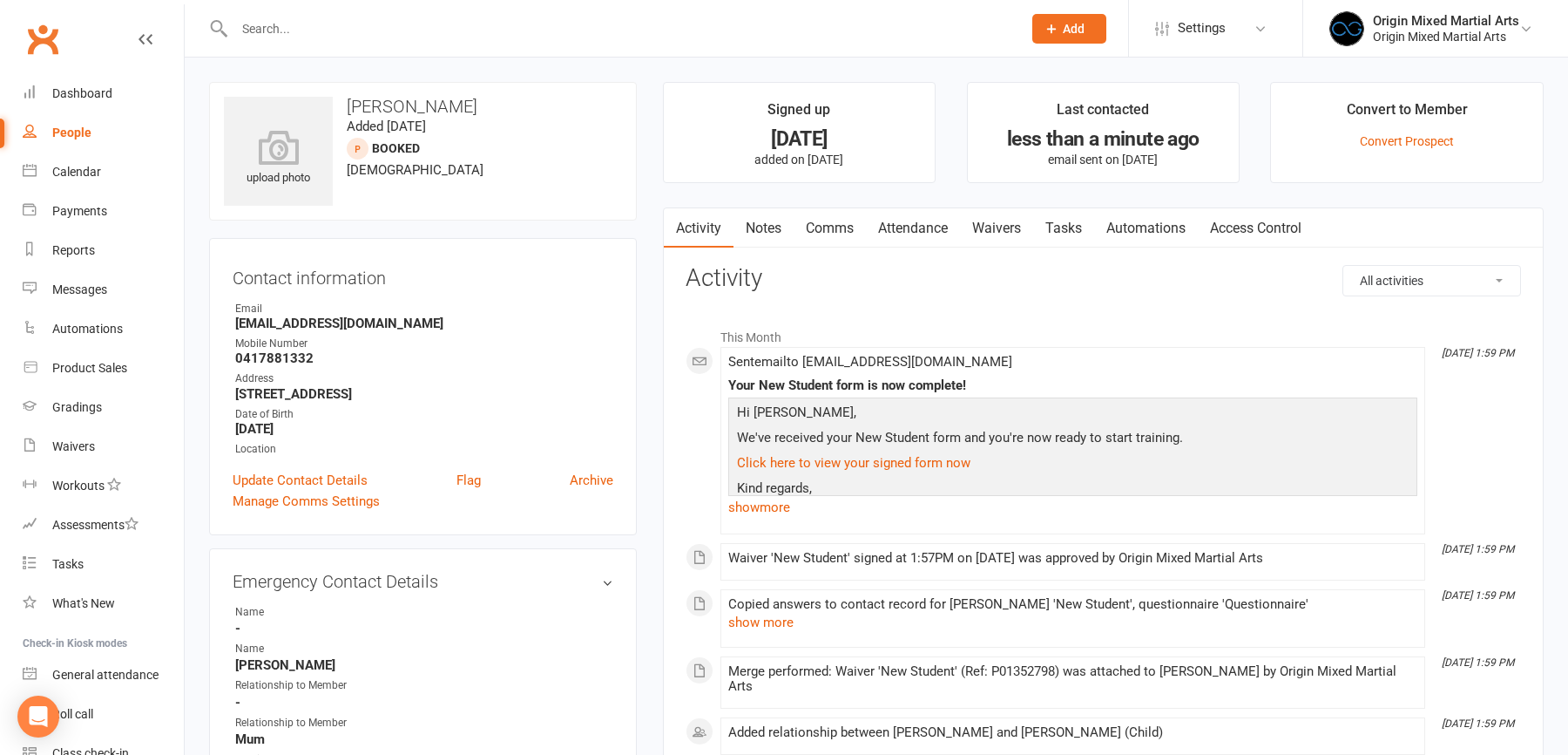
click at [934, 234] on link "Attendance" at bounding box center [912, 228] width 94 height 40
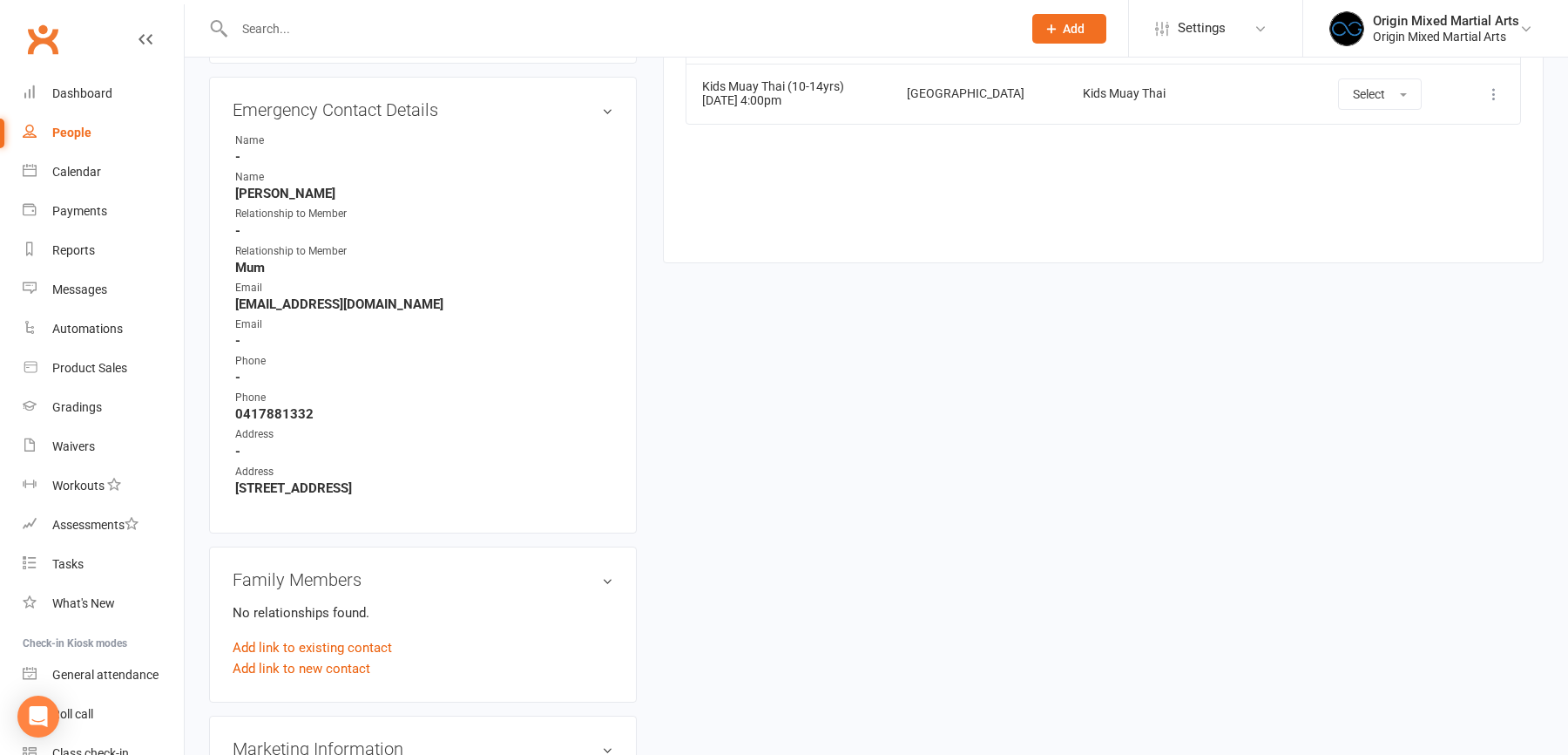
scroll to position [204, 0]
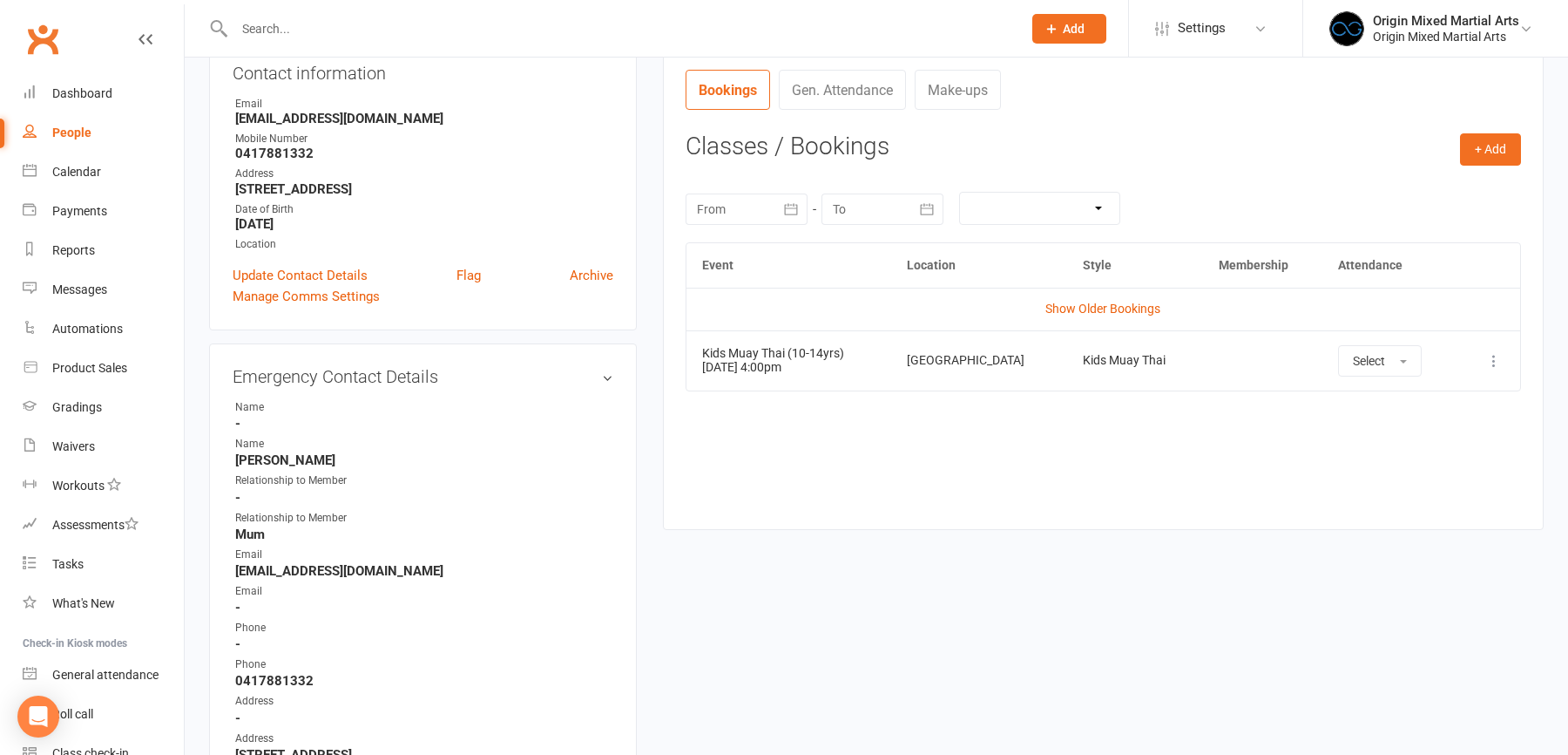
click at [73, 134] on div "People" at bounding box center [72, 132] width 39 height 14
select select "100"
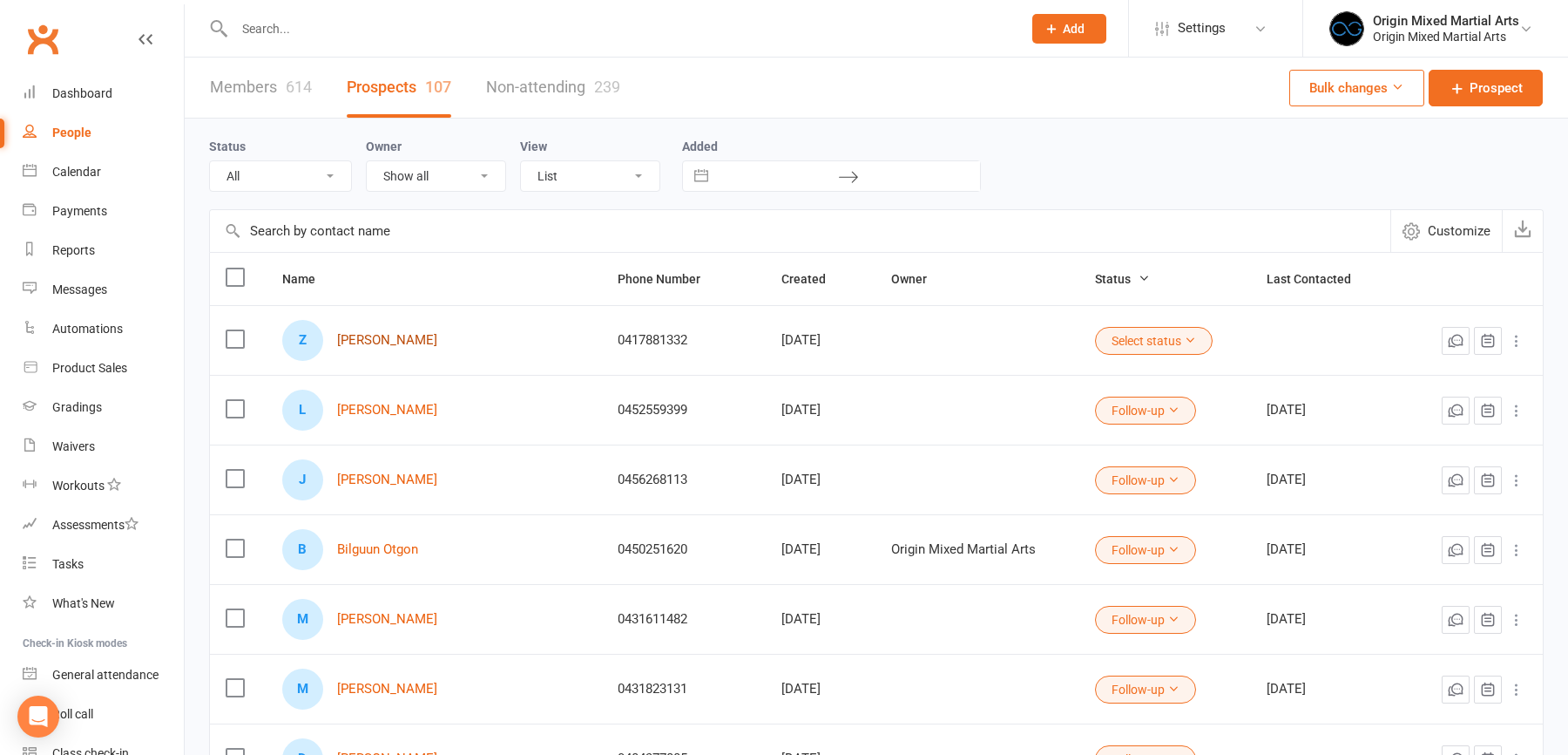
click at [389, 333] on link "Zac Roberts" at bounding box center [386, 341] width 100 height 15
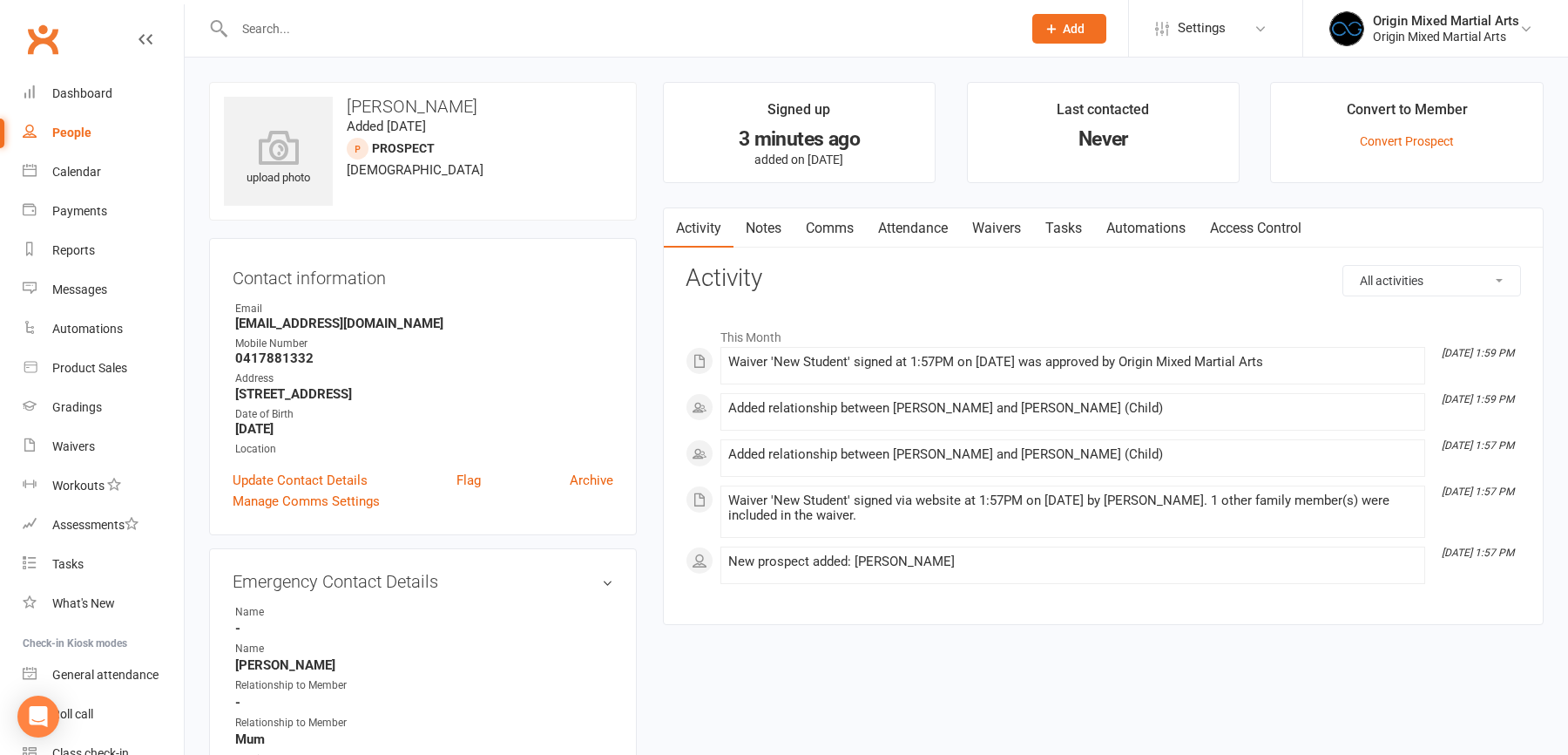
click at [918, 217] on link "Attendance" at bounding box center [912, 228] width 94 height 40
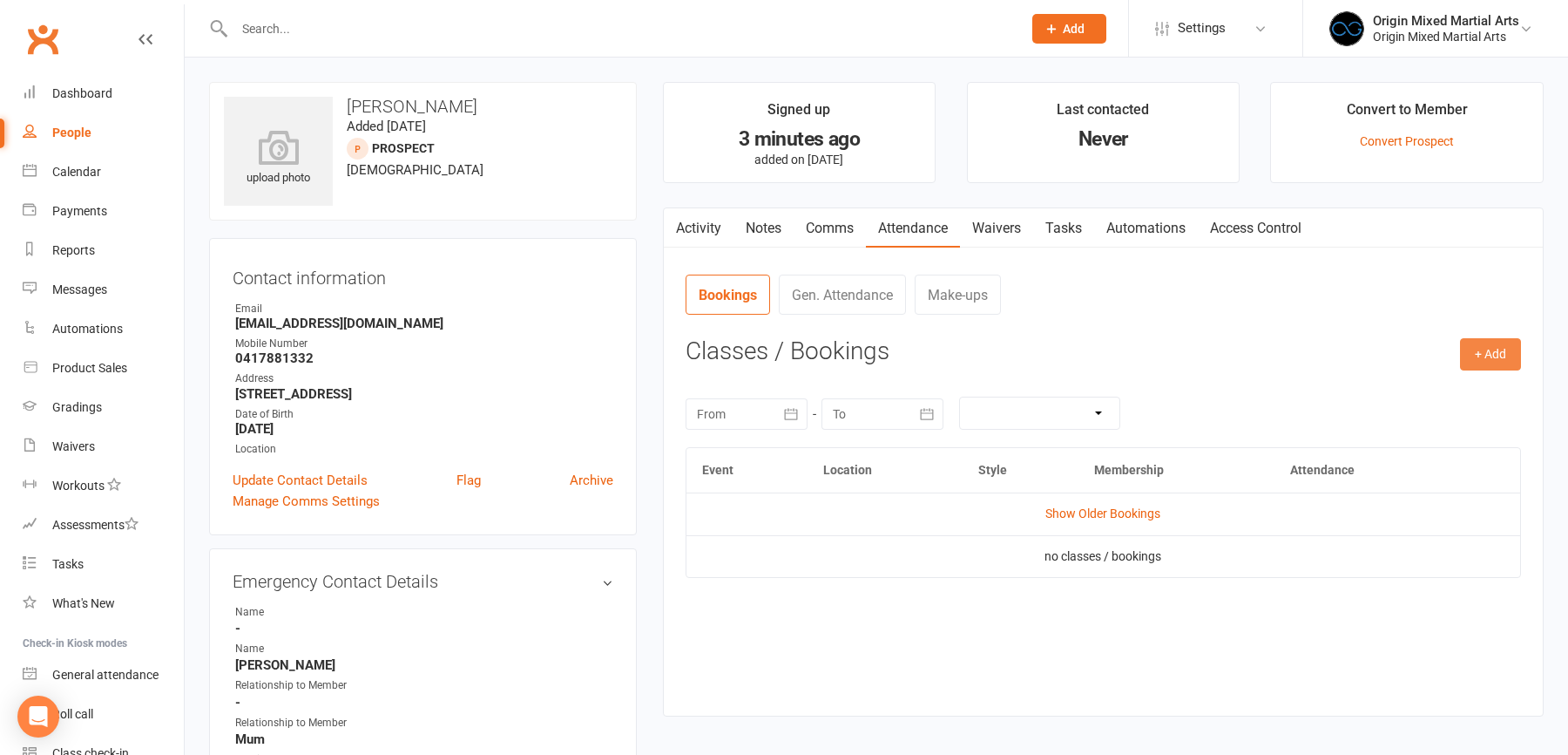
click at [1488, 350] on button "+ Add" at bounding box center [1490, 354] width 61 height 32
click at [1405, 376] on link "Book Event" at bounding box center [1434, 393] width 173 height 35
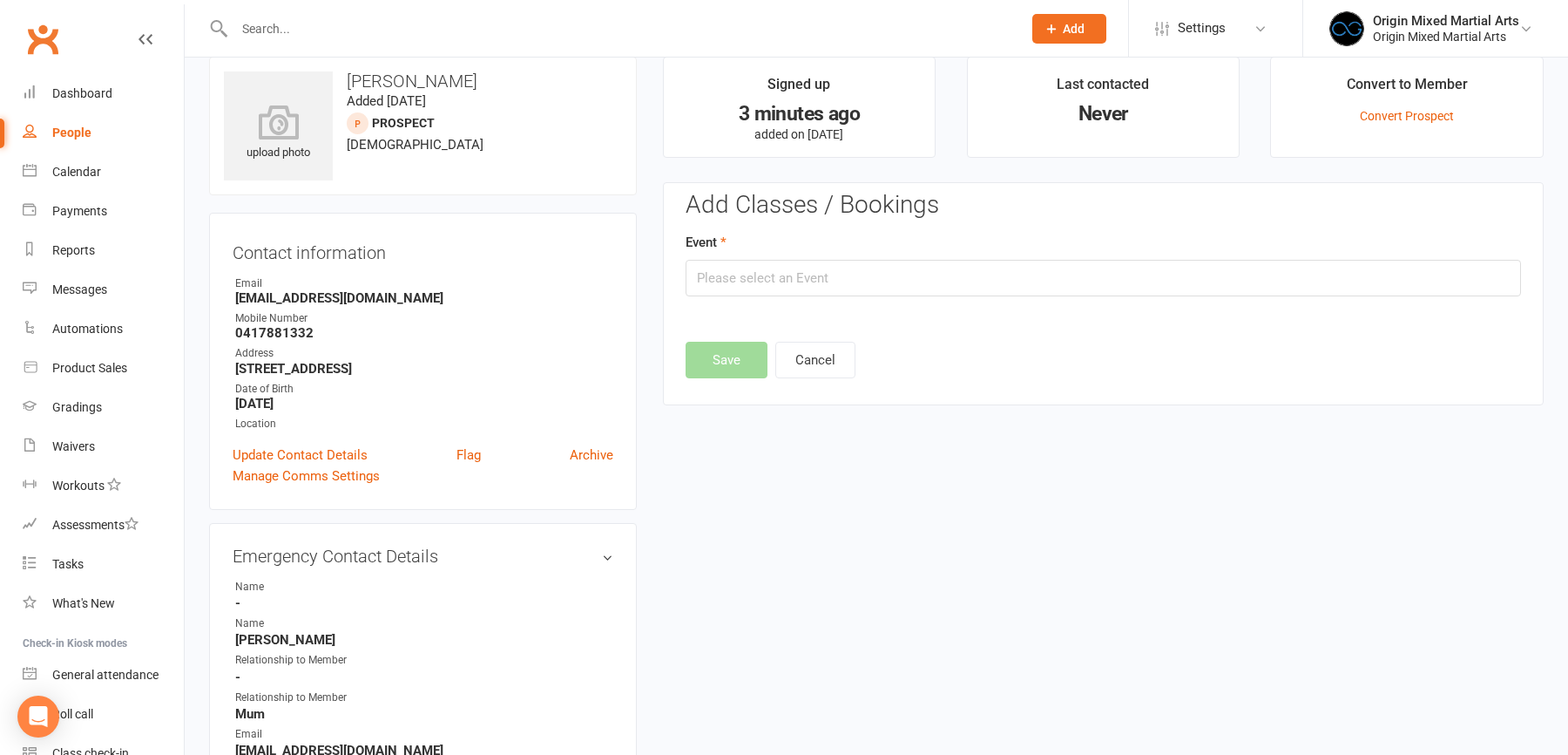
scroll to position [119, 0]
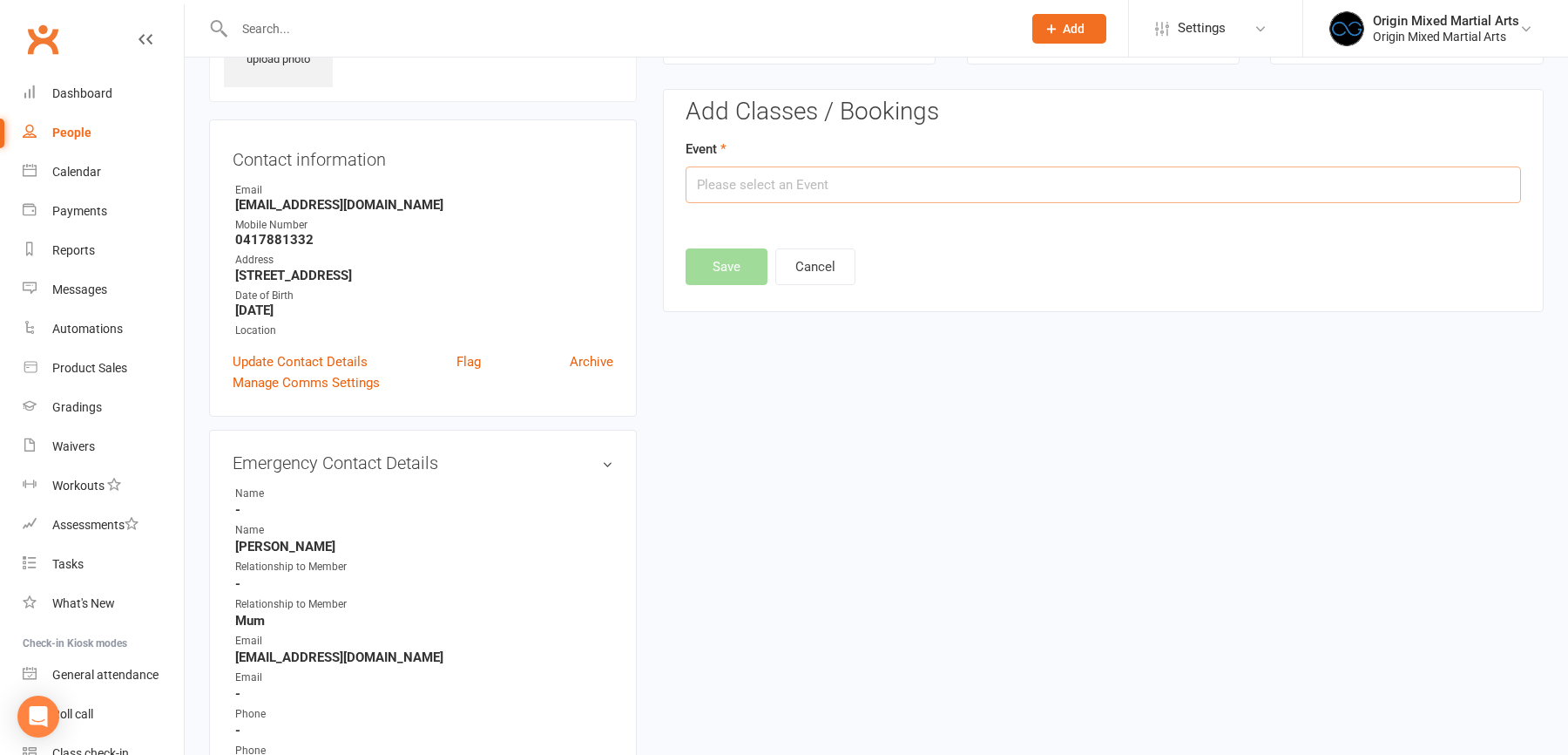
click at [908, 178] on input "text" at bounding box center [1103, 184] width 836 height 36
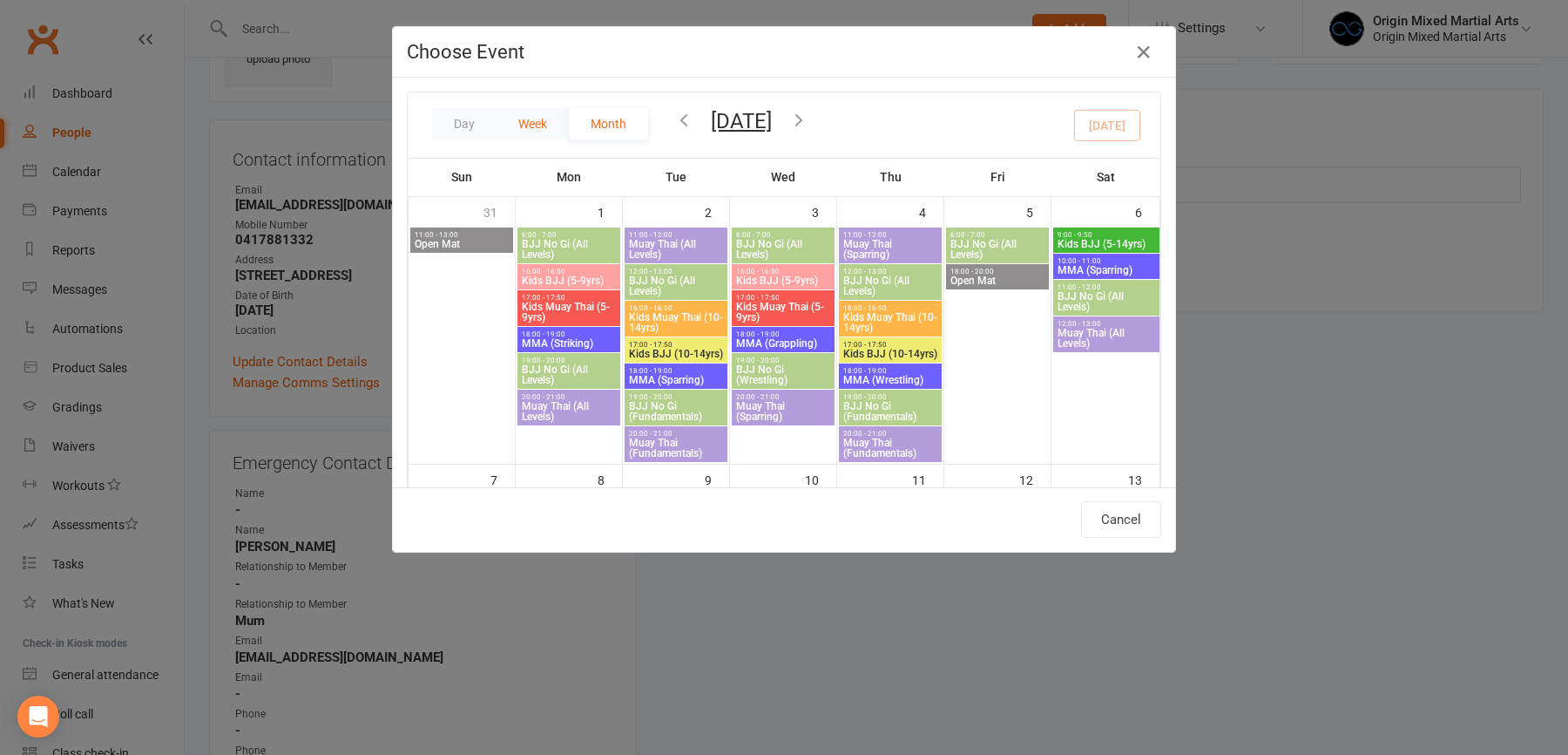
click at [534, 122] on button "Week" at bounding box center [533, 124] width 73 height 32
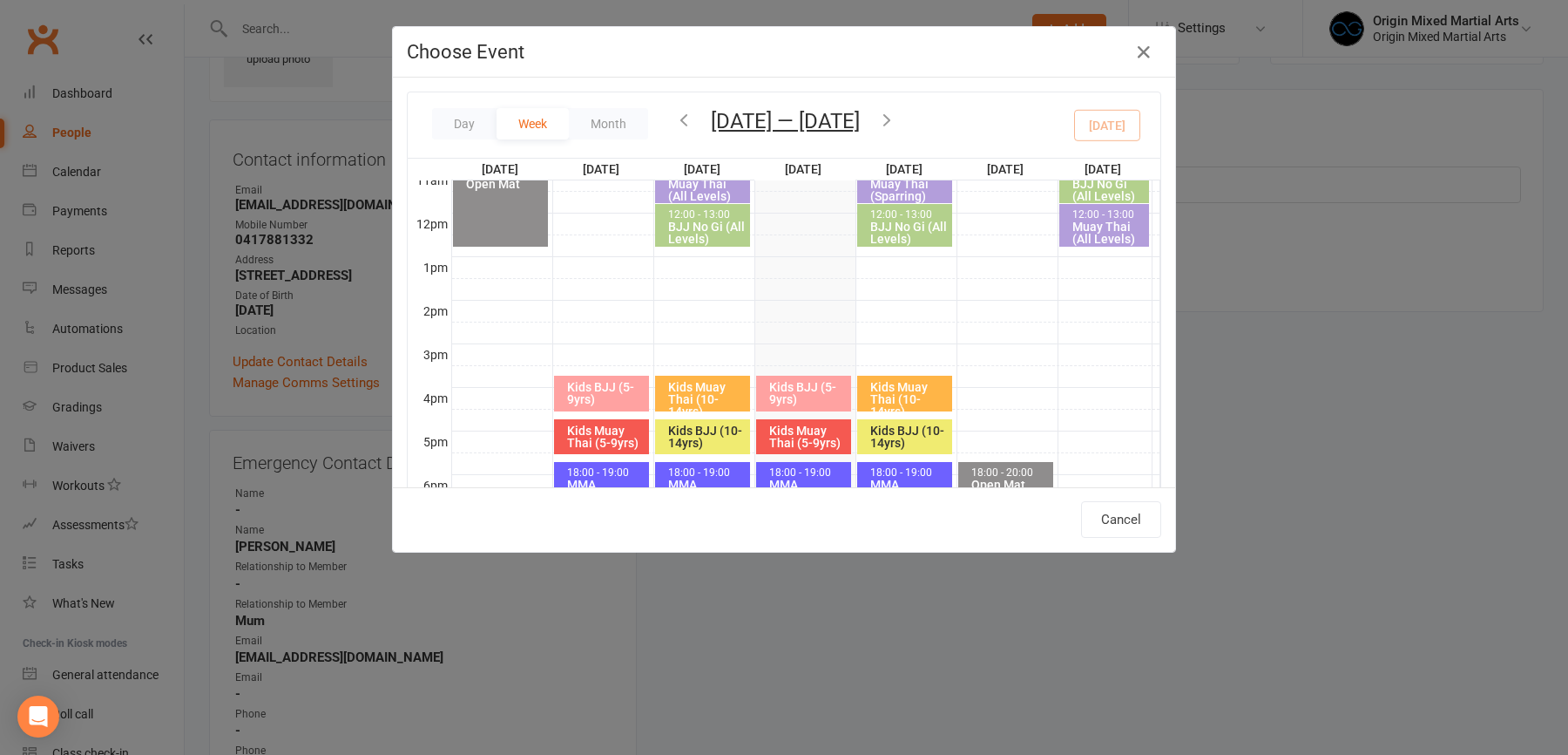
scroll to position [494, 0]
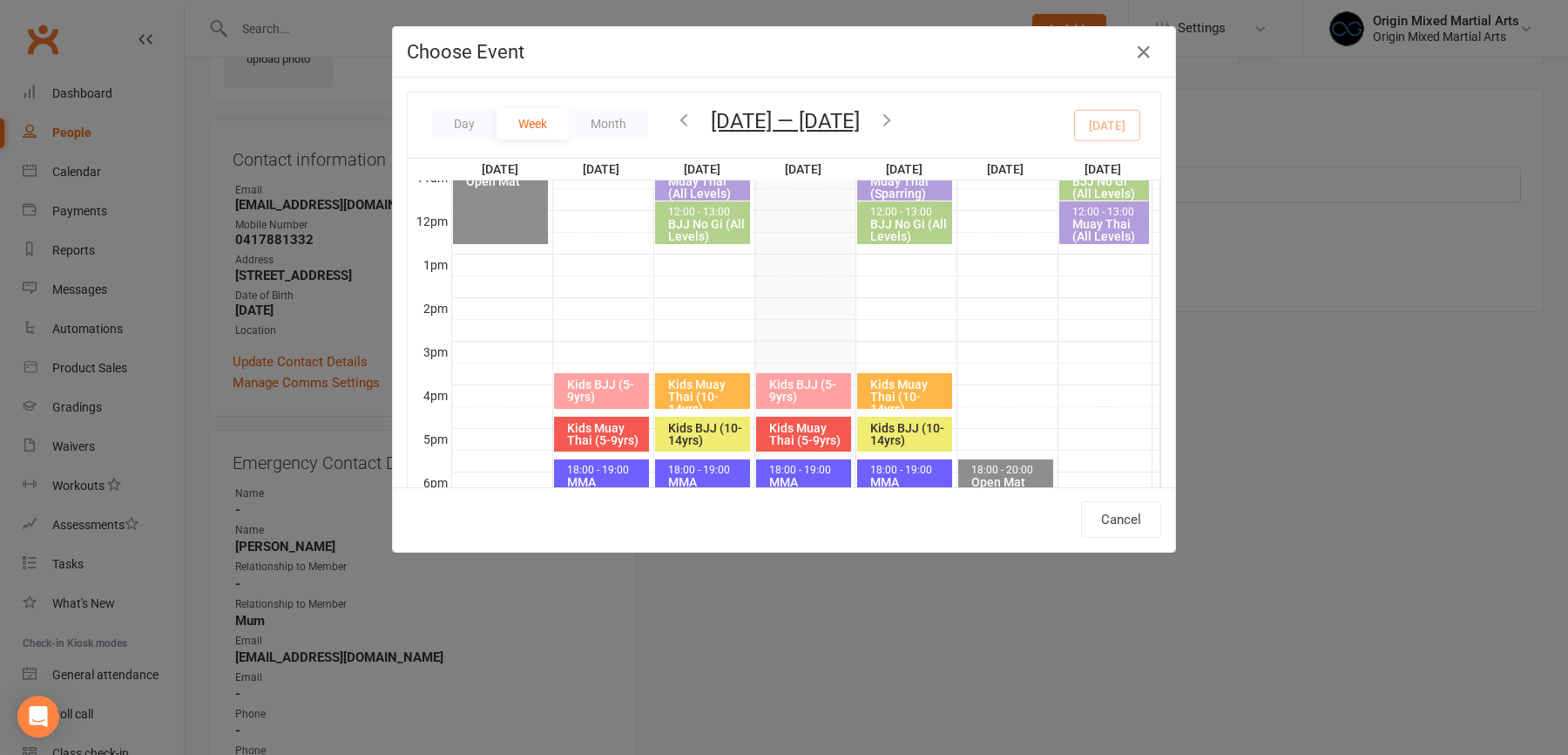
click at [912, 381] on div "Kids Muay Thai (10-14yrs)" at bounding box center [909, 396] width 79 height 36
type input "Kids Muay Thai (10-14yrs) - Sep 18, 2025 4:00:00 PM"
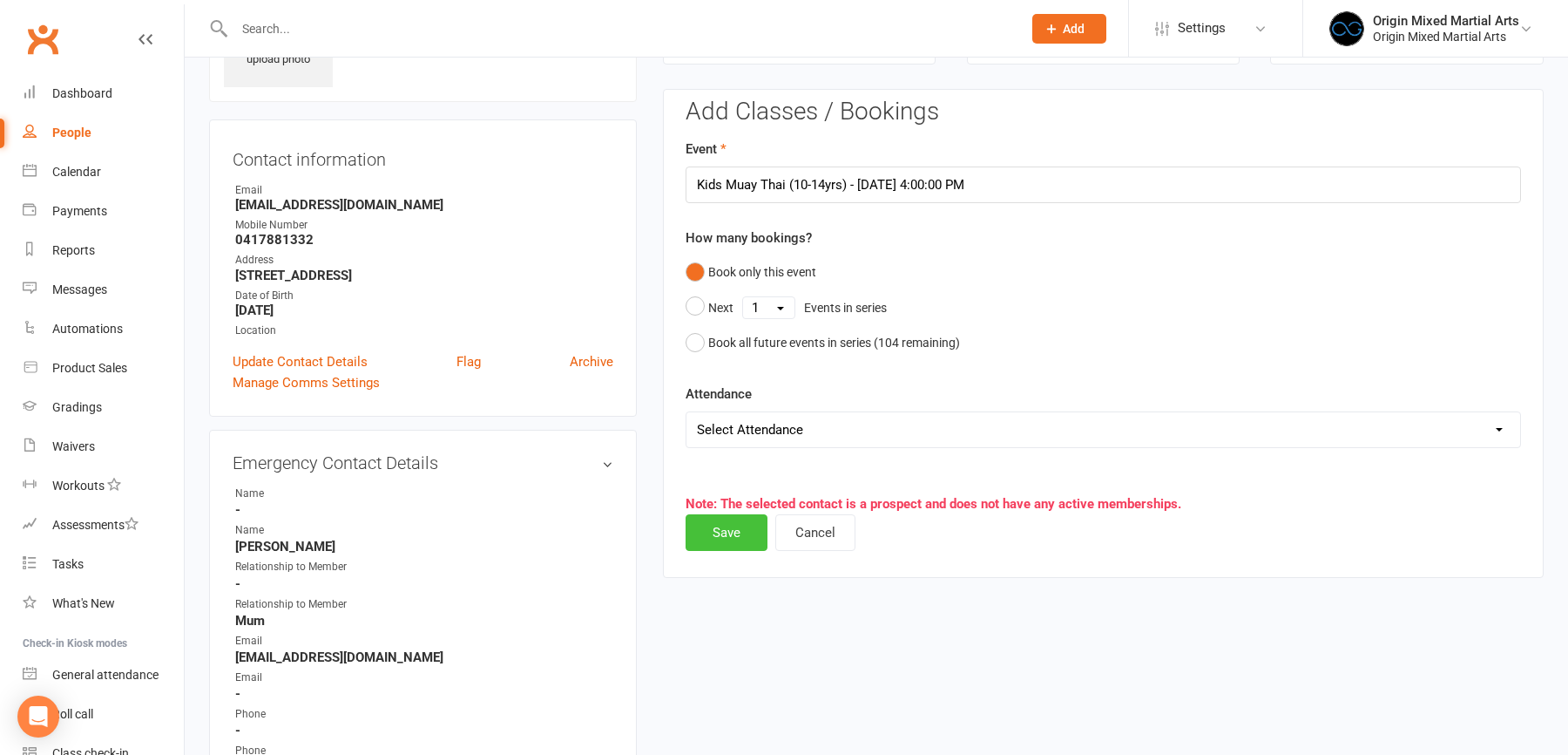
click at [727, 539] on button "Save" at bounding box center [727, 532] width 82 height 36
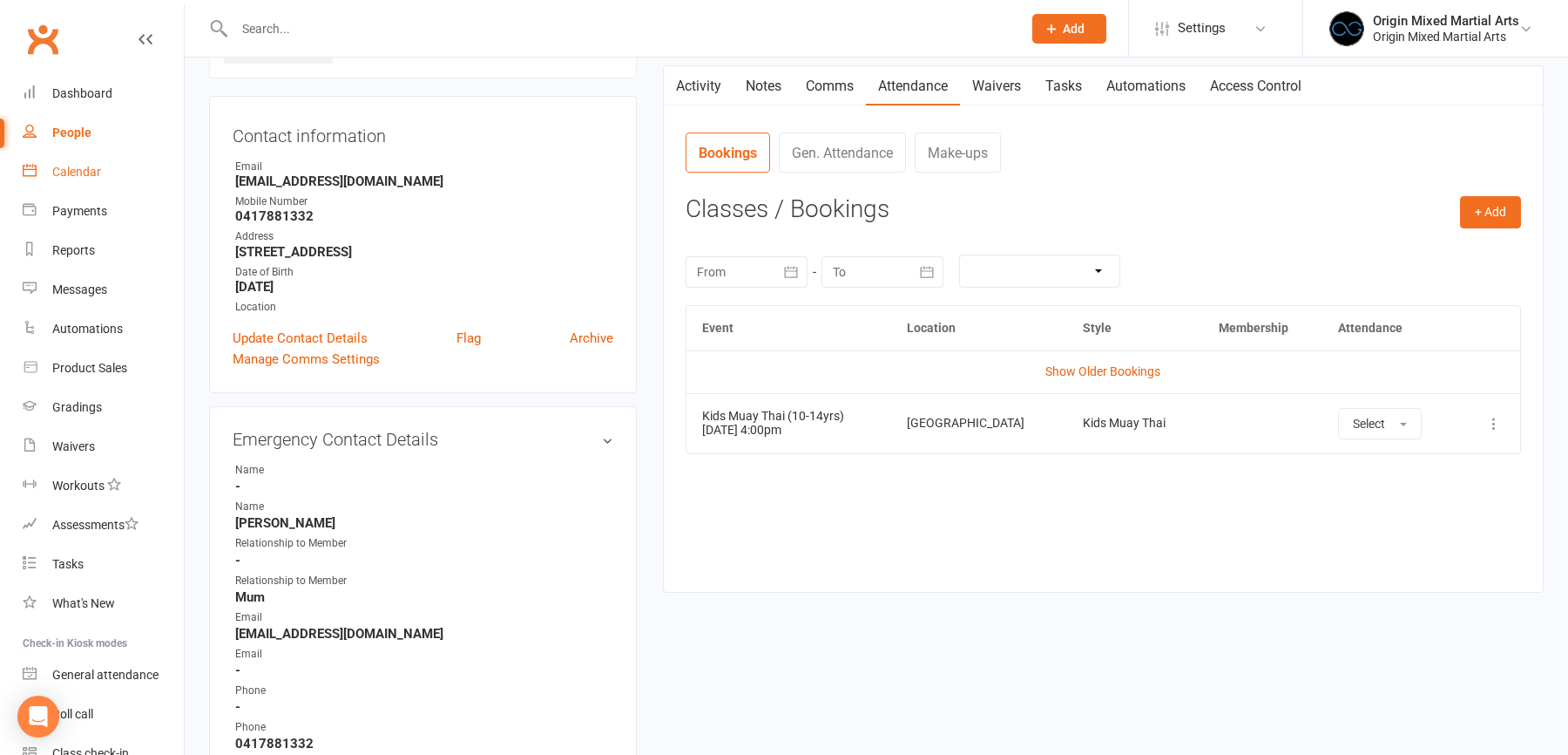
scroll to position [0, 0]
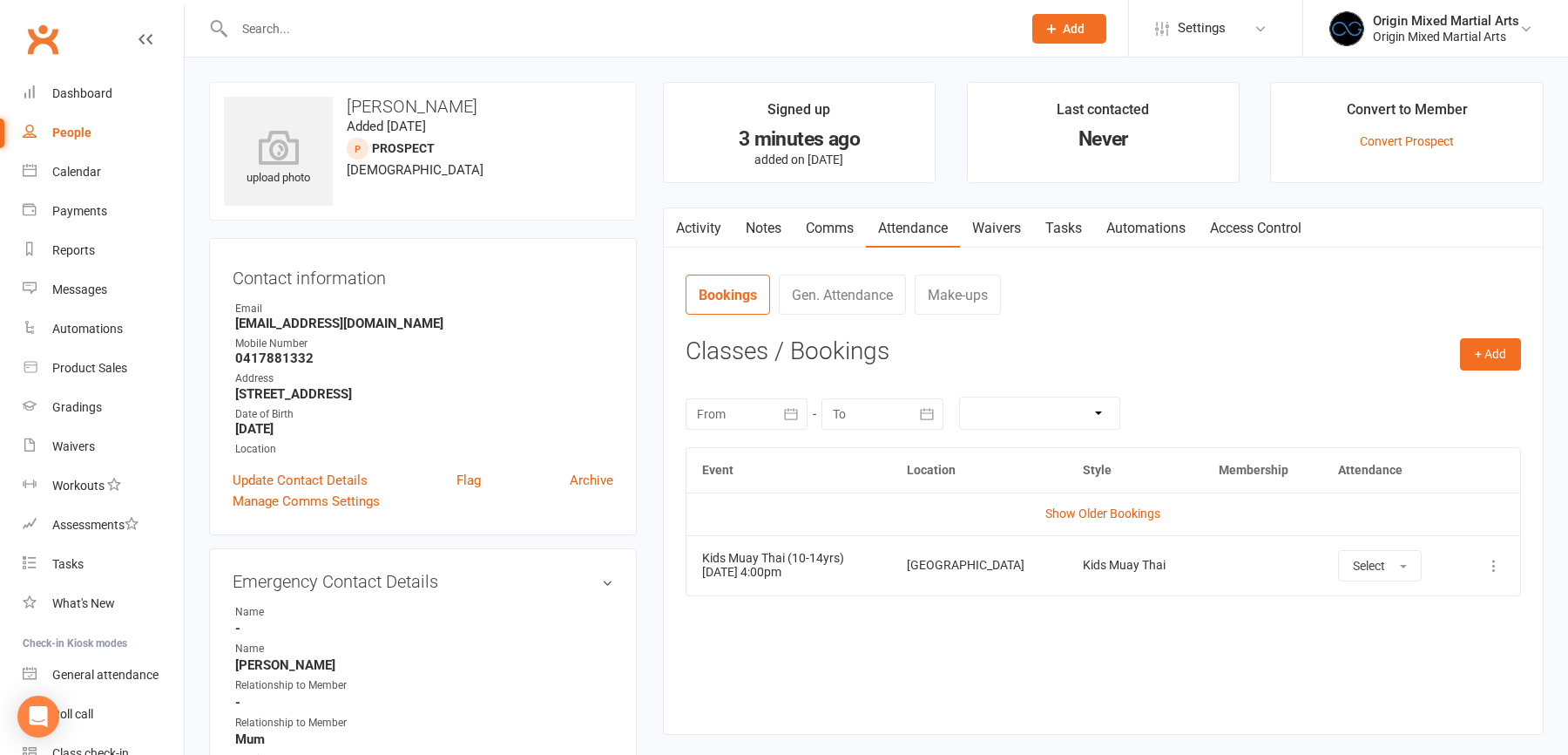
click at [73, 135] on div "People" at bounding box center [72, 132] width 39 height 14
select select "100"
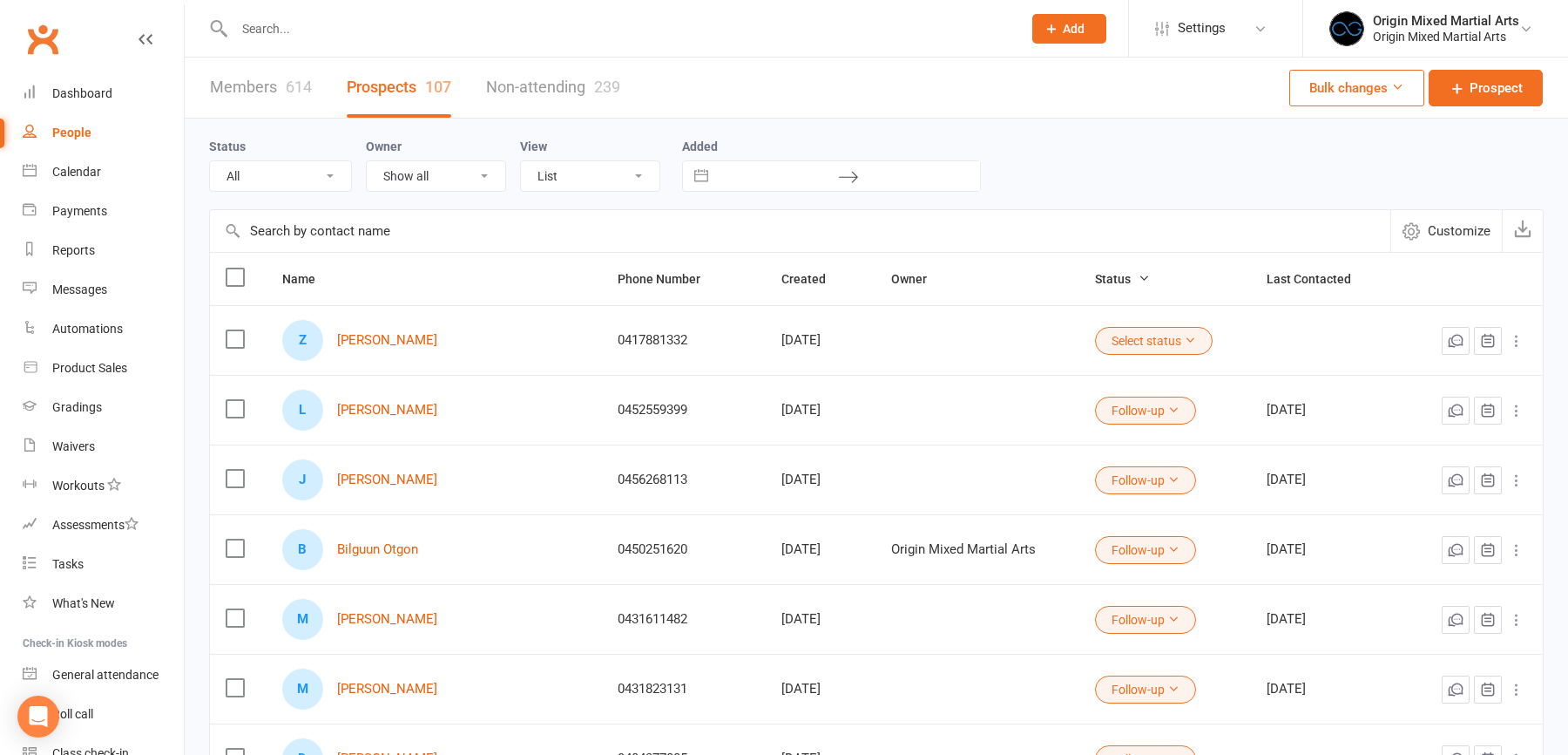
click at [1113, 335] on button "Select status" at bounding box center [1154, 341] width 118 height 28
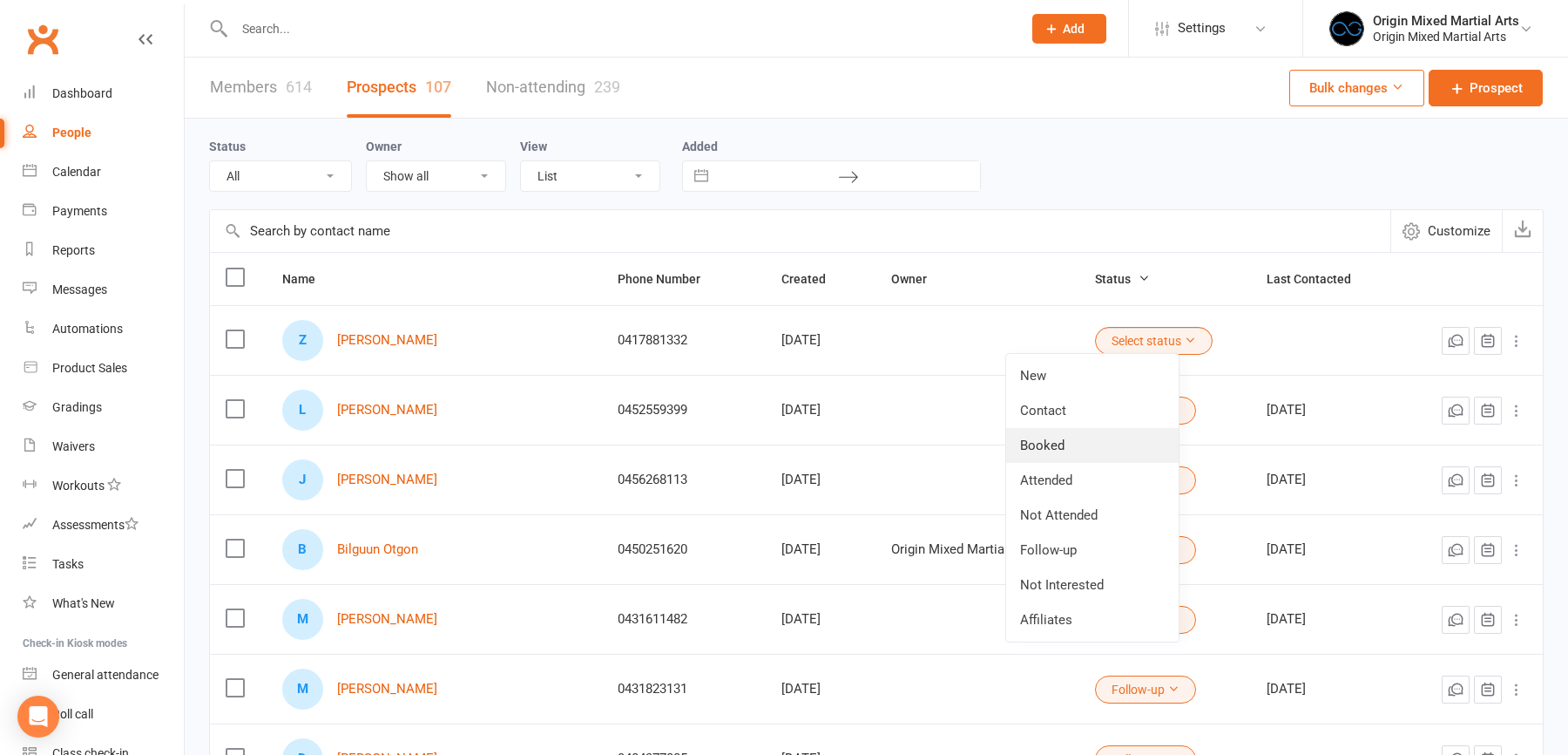
click at [1058, 445] on link "Booked" at bounding box center [1092, 445] width 173 height 35
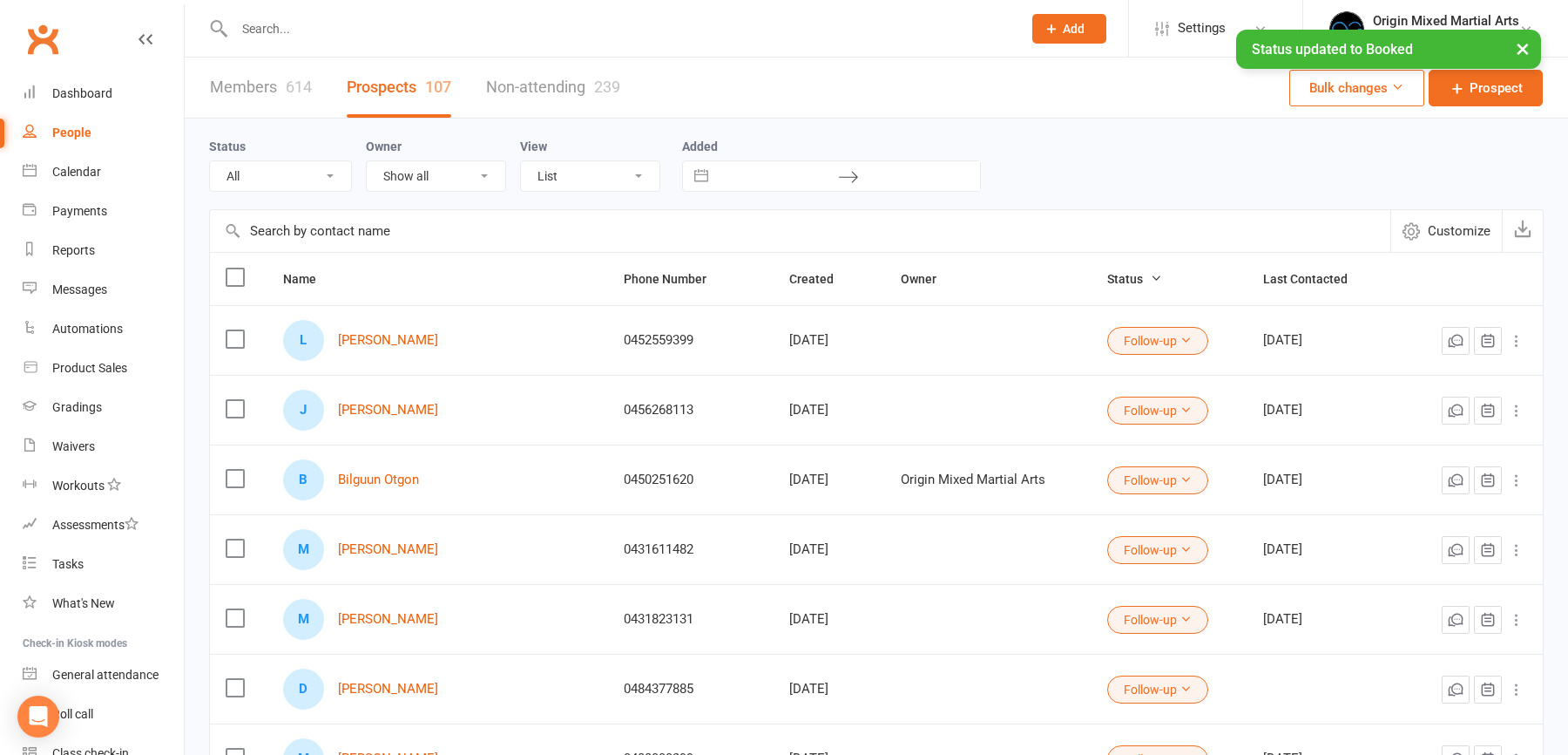
click at [389, 229] on input "text" at bounding box center [799, 231] width 1180 height 42
type input "c"
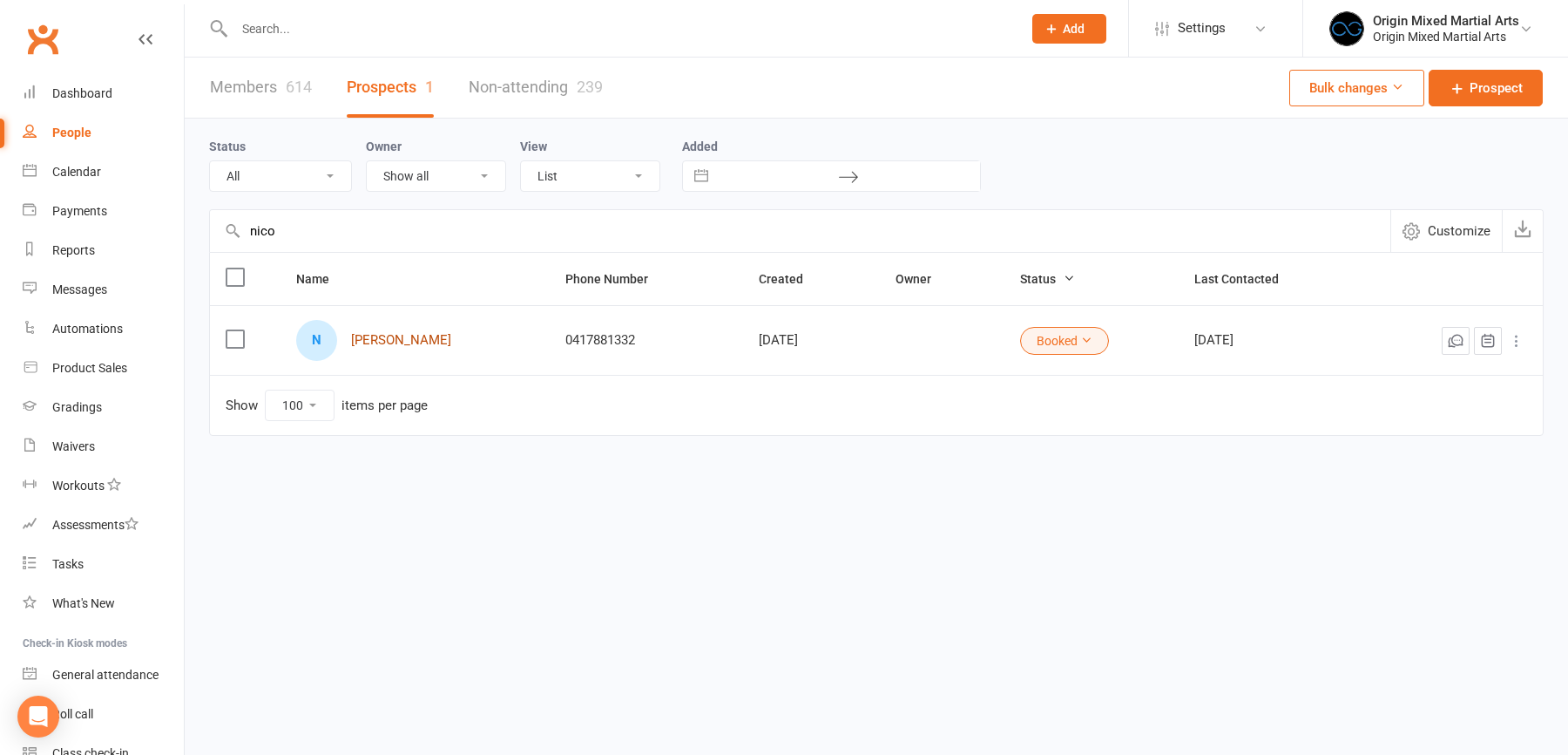
type input "nico"
click at [422, 337] on link "Nicole Stevens" at bounding box center [400, 341] width 100 height 15
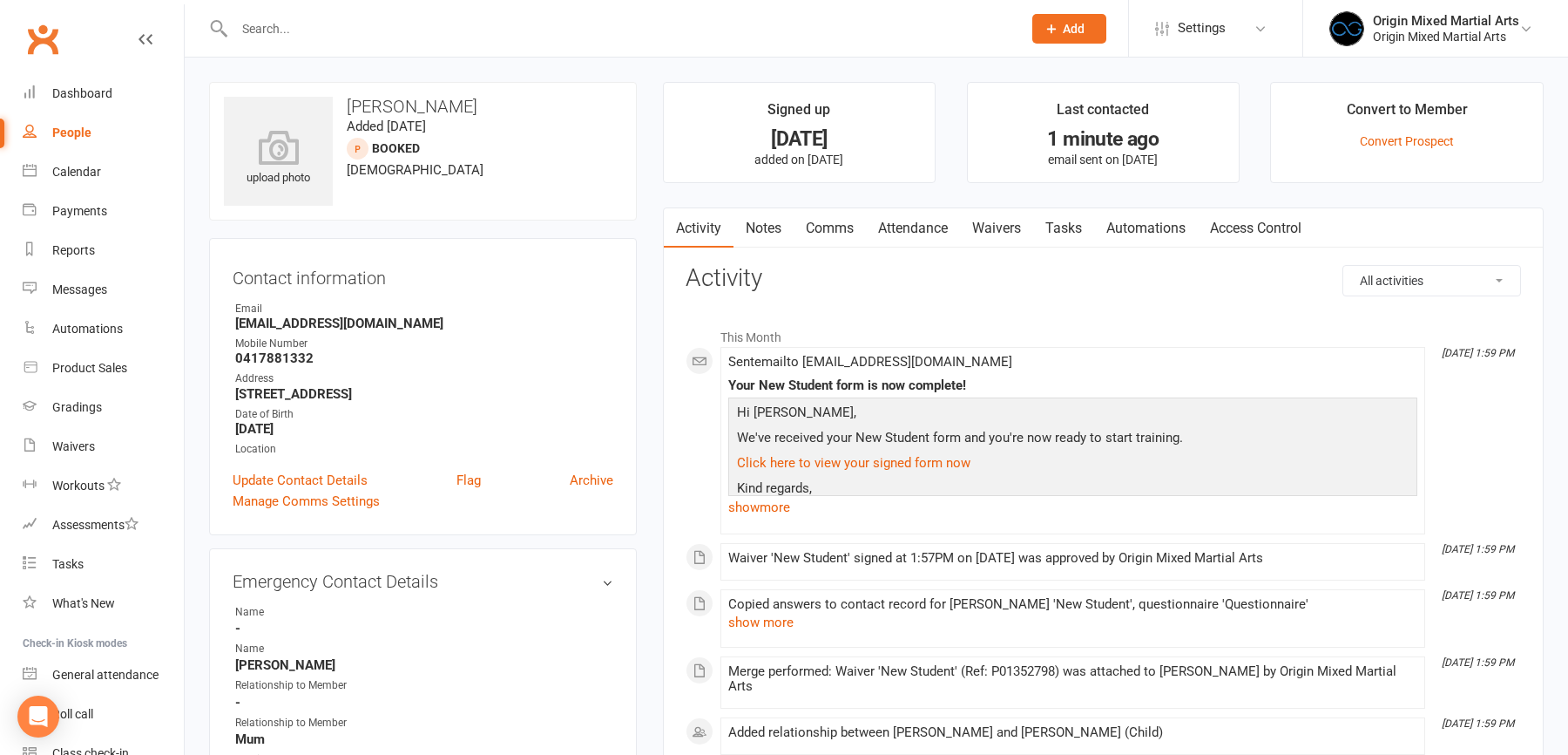
click at [910, 235] on link "Attendance" at bounding box center [912, 228] width 94 height 40
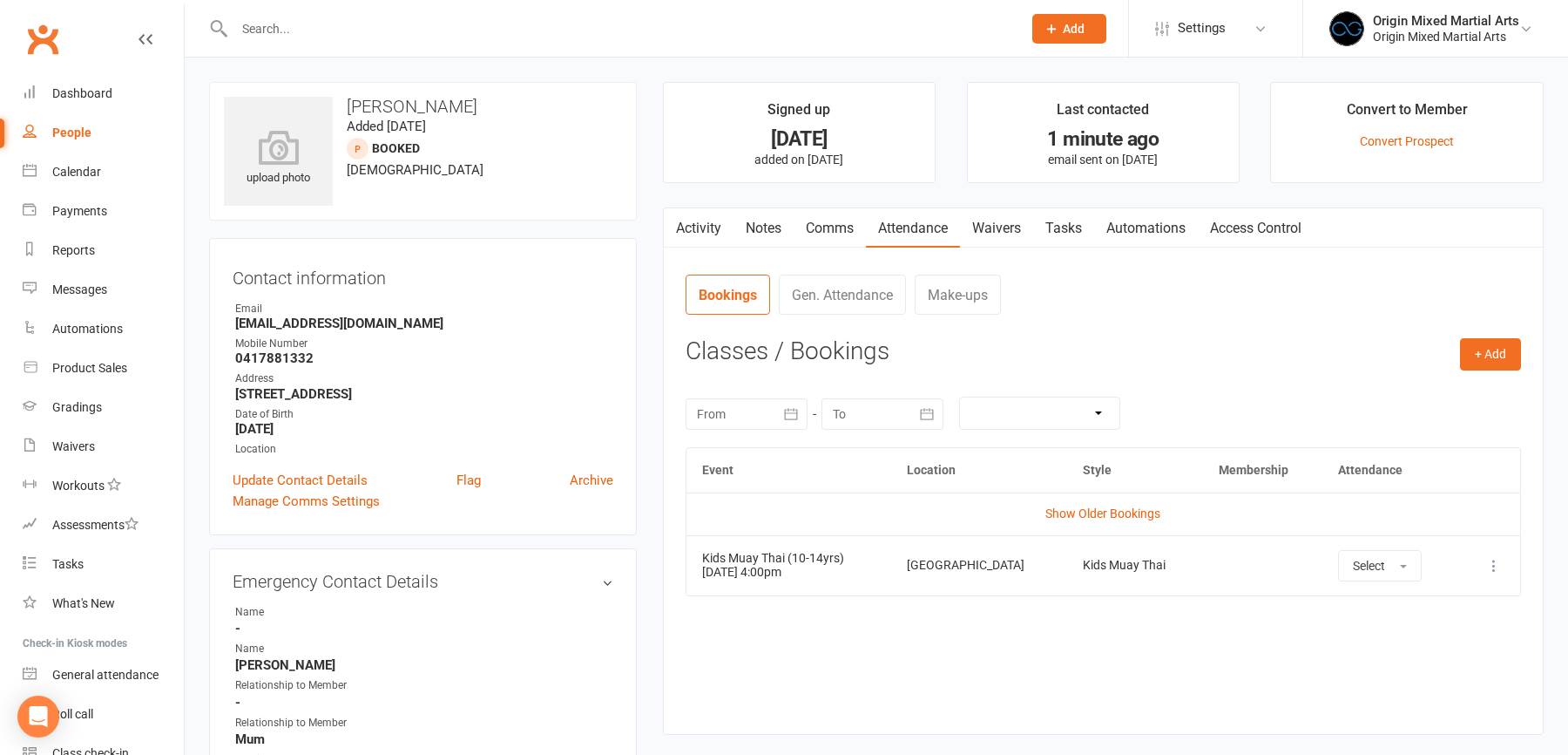
select select "100"
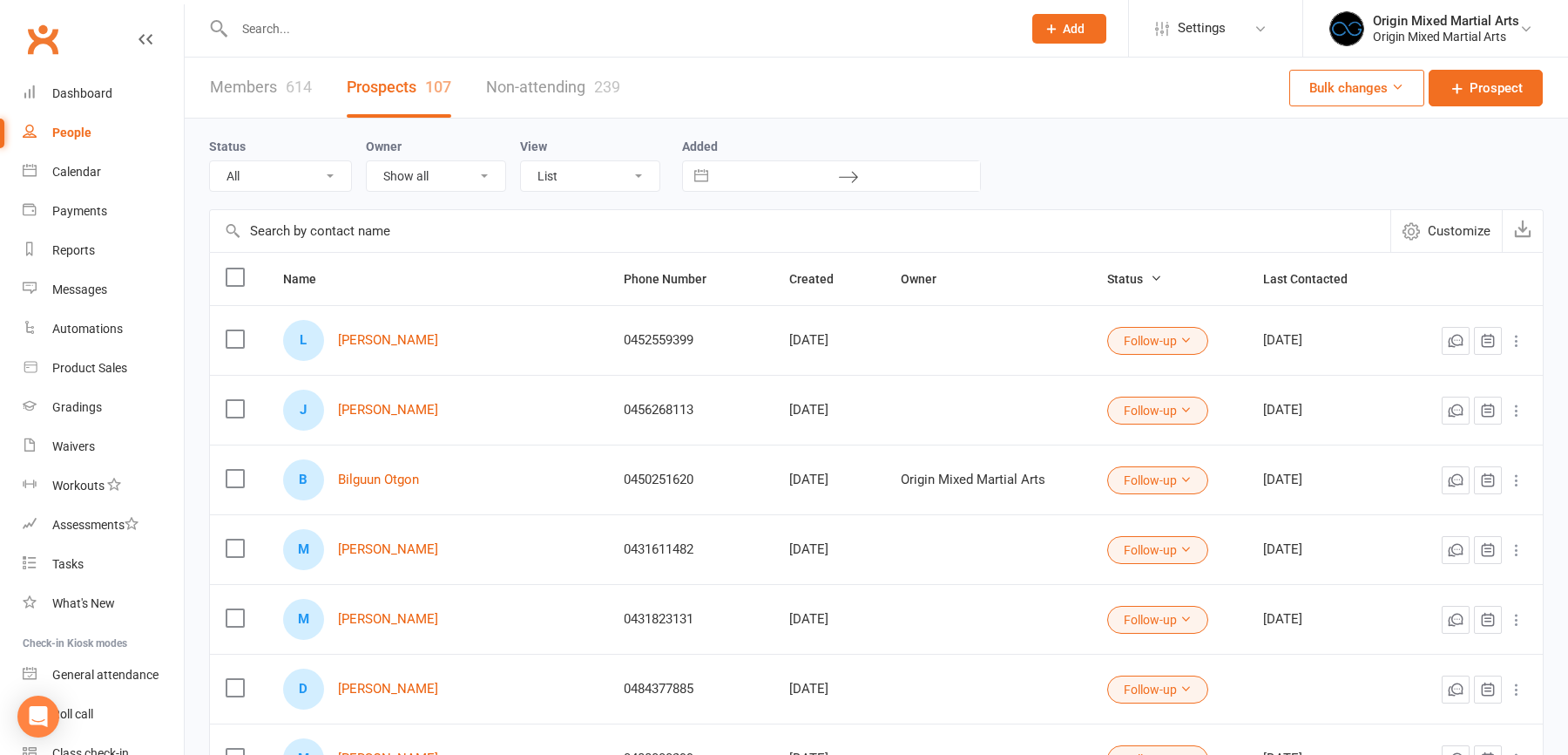
click at [401, 212] on input "text" at bounding box center [799, 231] width 1180 height 42
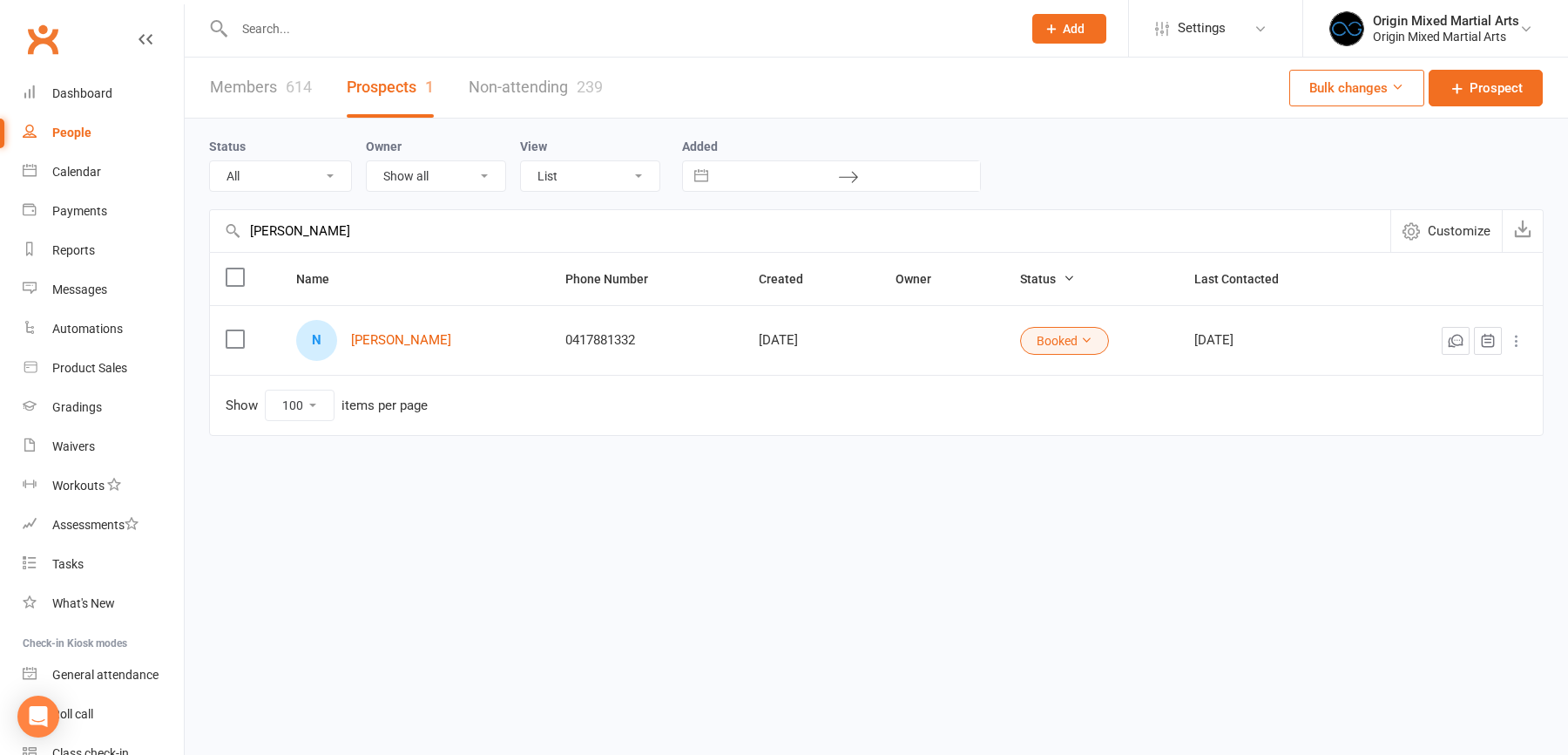
type input "nicol"
click at [1511, 340] on icon at bounding box center [1517, 341] width 18 height 18
click at [1444, 407] on link "Convert to NAC" at bounding box center [1439, 406] width 173 height 35
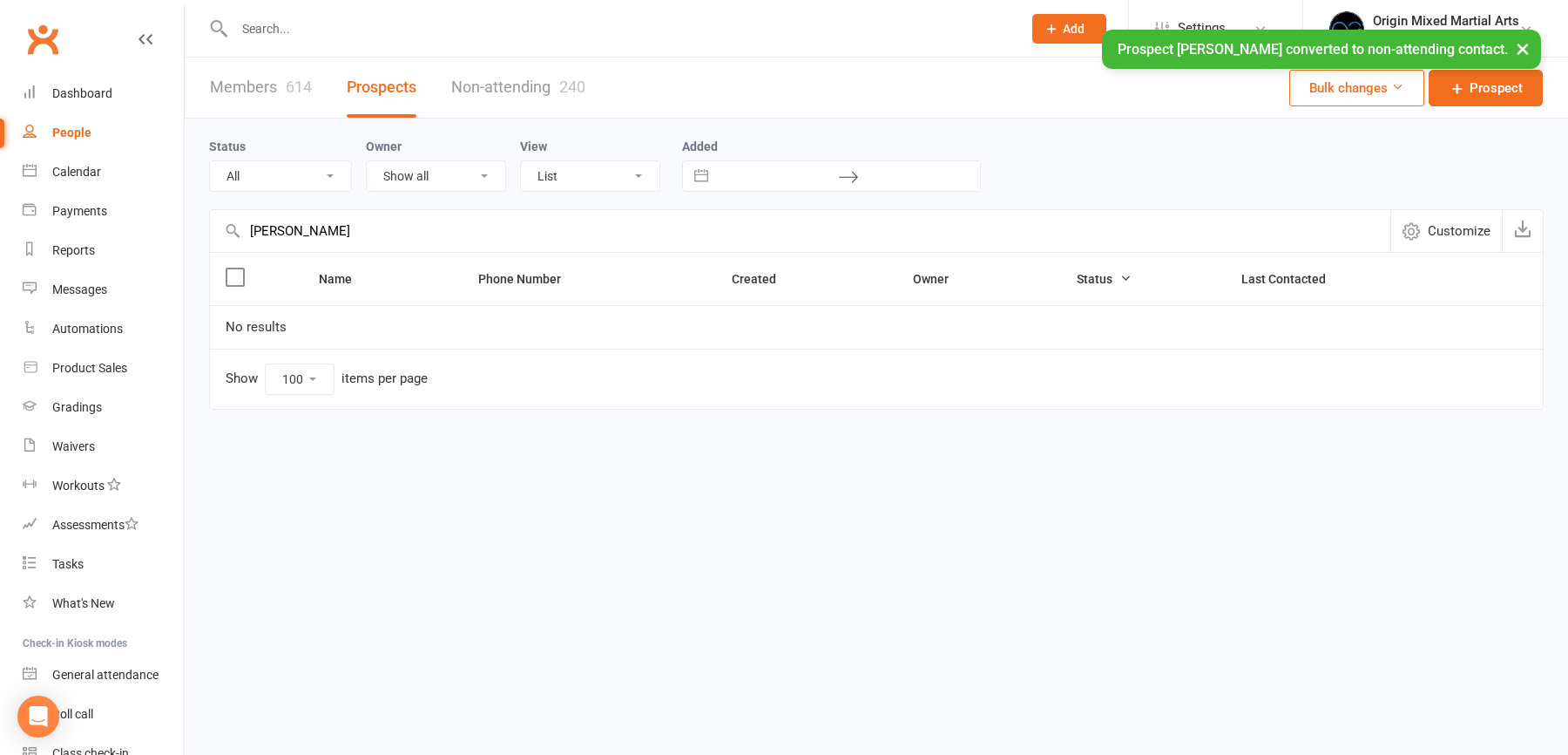
click at [76, 133] on div "People" at bounding box center [72, 132] width 39 height 14
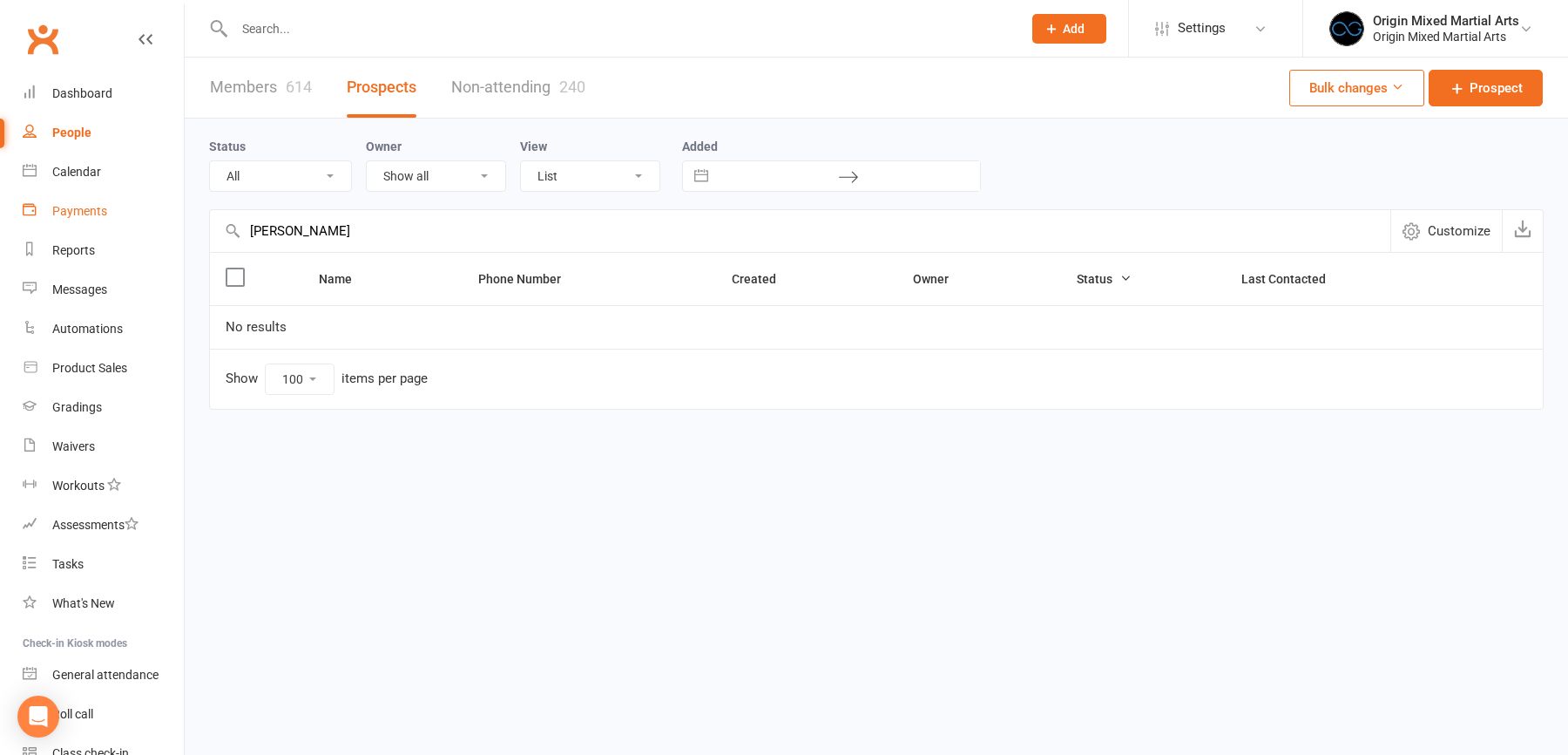
click at [81, 202] on link "Payments" at bounding box center [103, 211] width 161 height 39
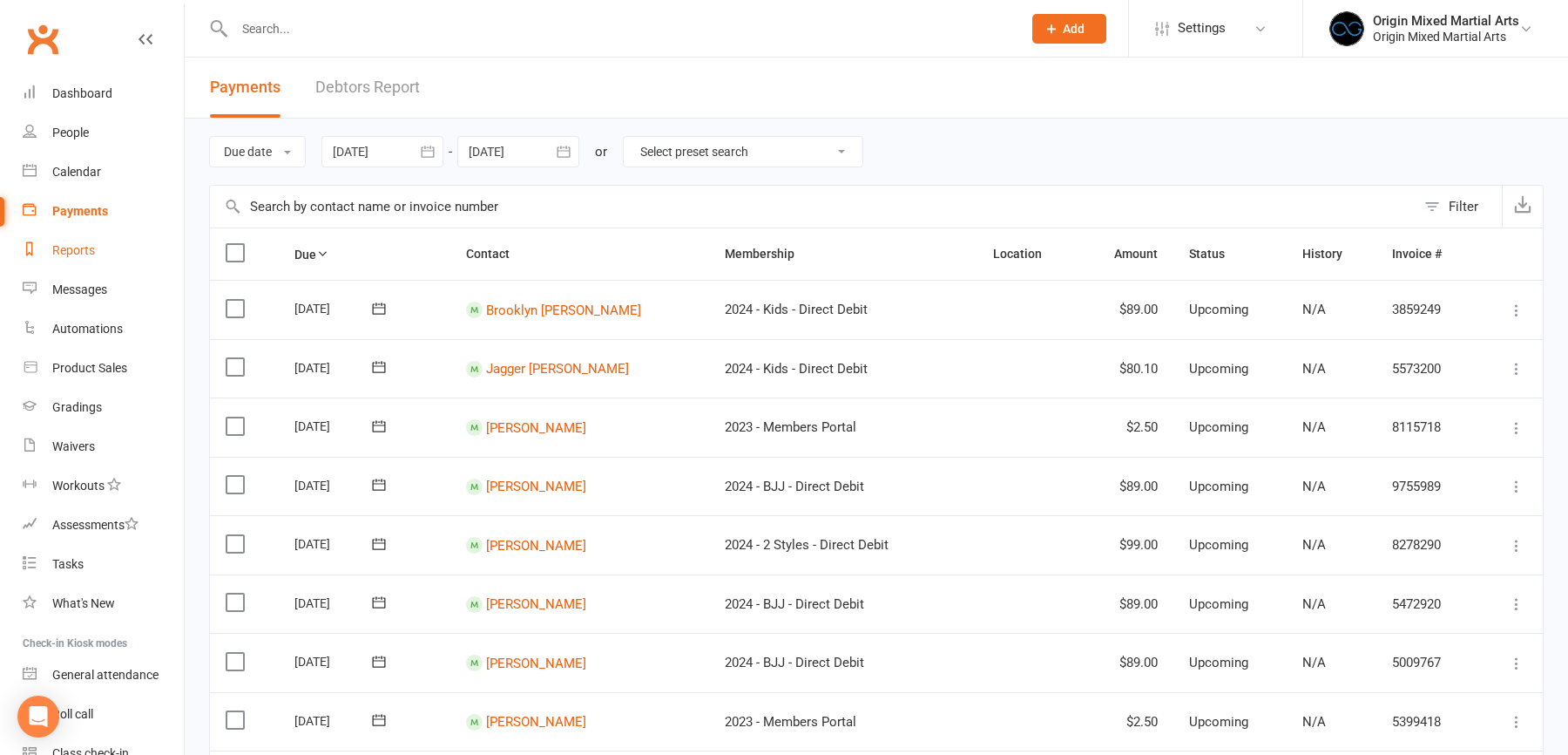
click at [74, 243] on link "Reports" at bounding box center [103, 250] width 161 height 39
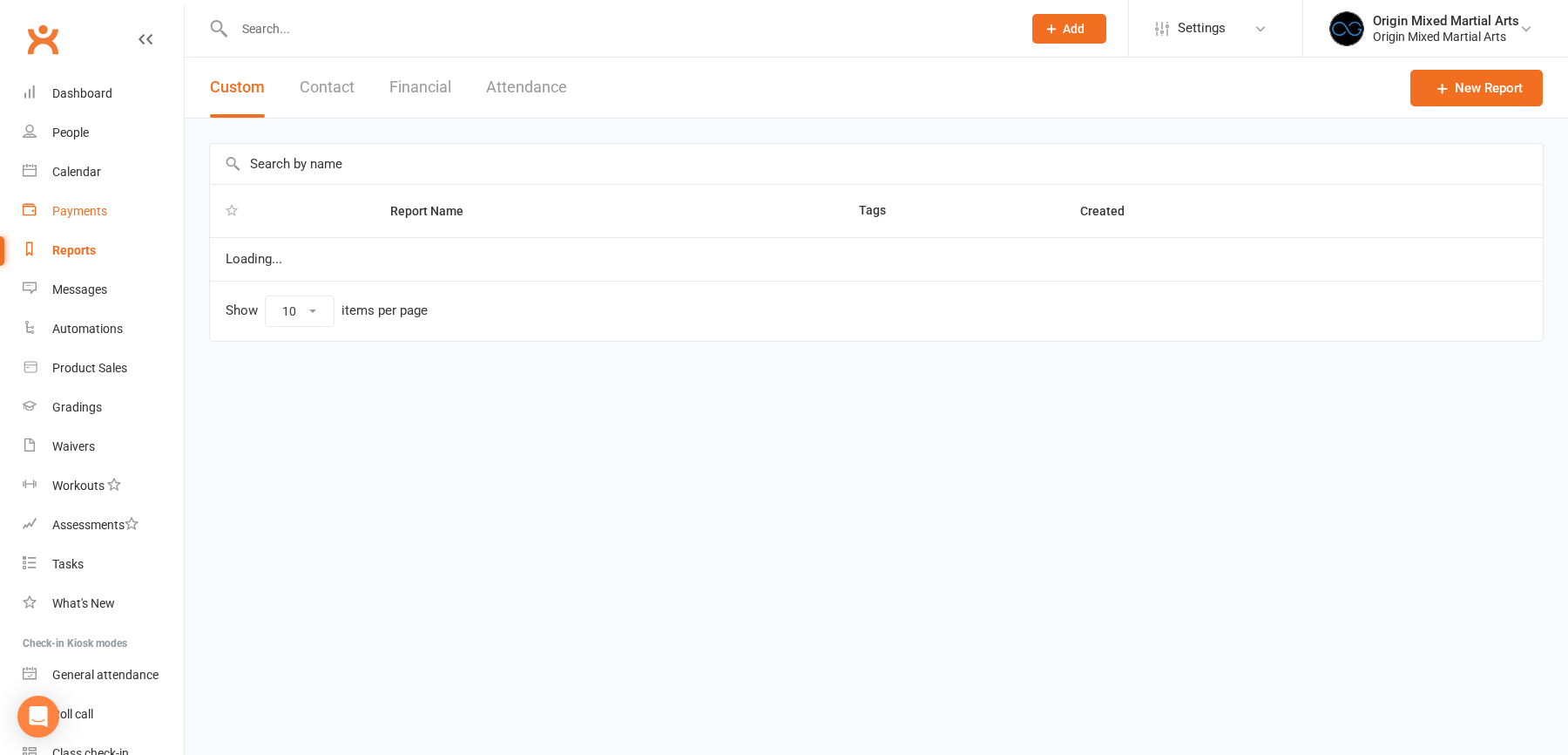
select select "50"
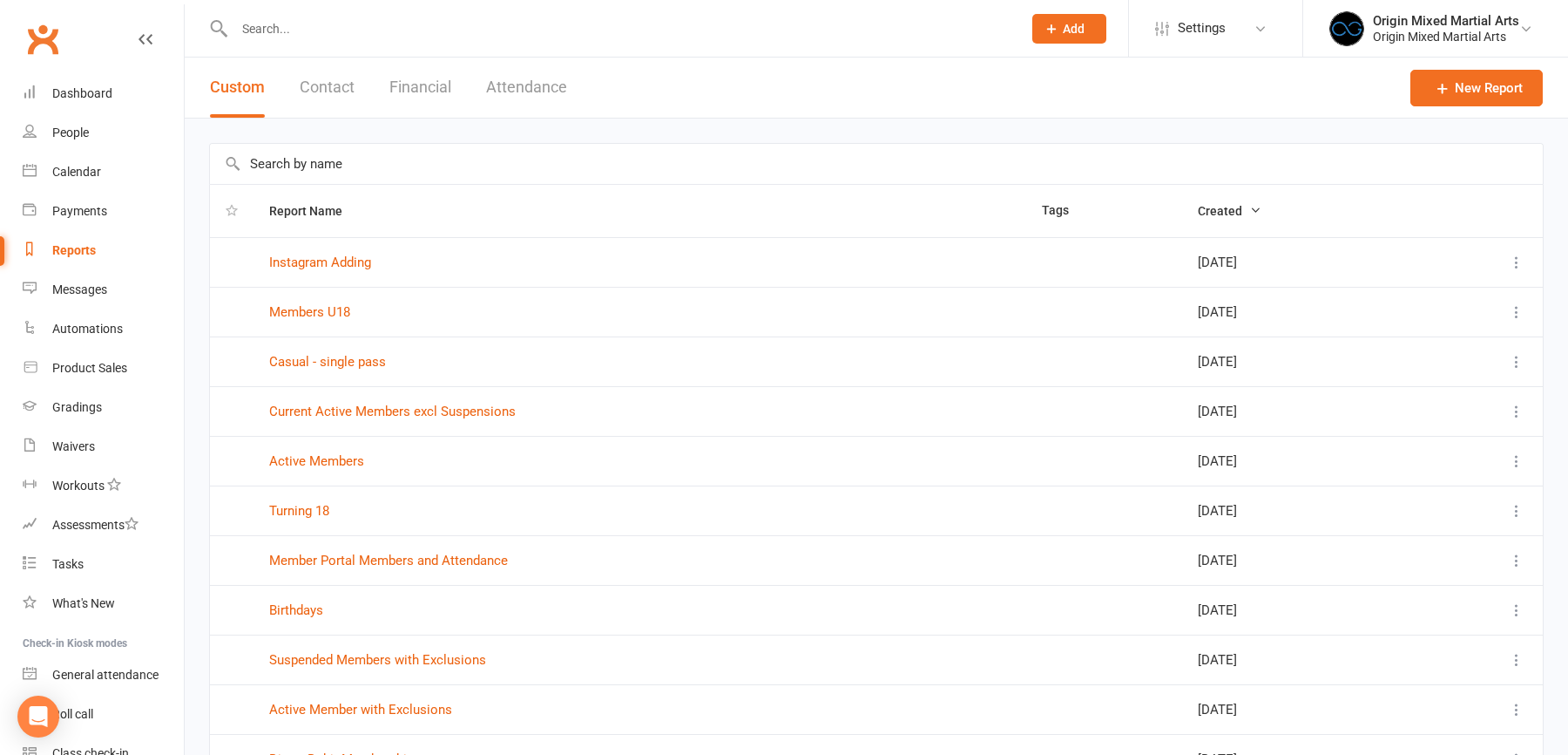
click at [425, 88] on button "Financial" at bounding box center [420, 88] width 62 height 60
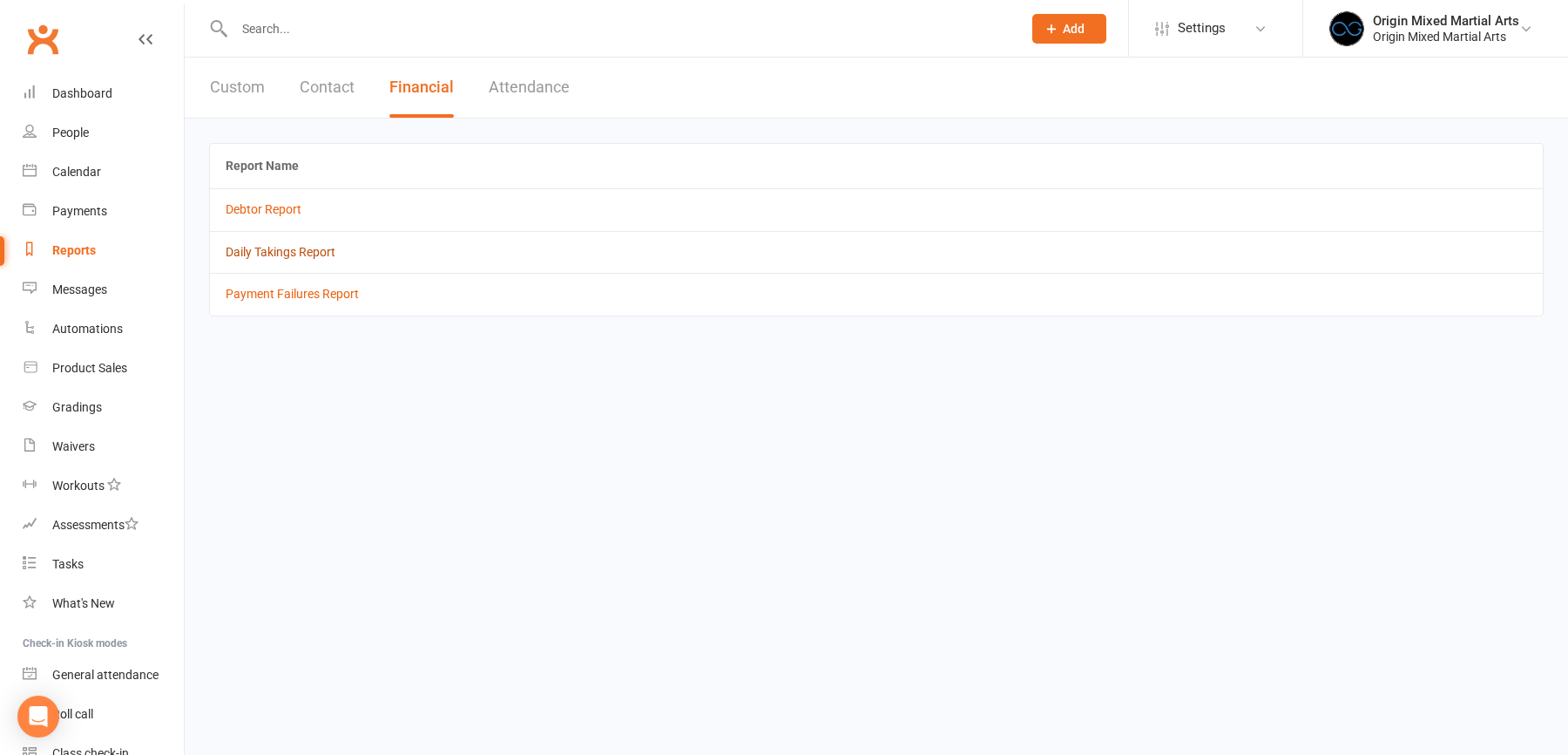
click at [295, 249] on link "Daily Takings Report" at bounding box center [281, 251] width 110 height 14
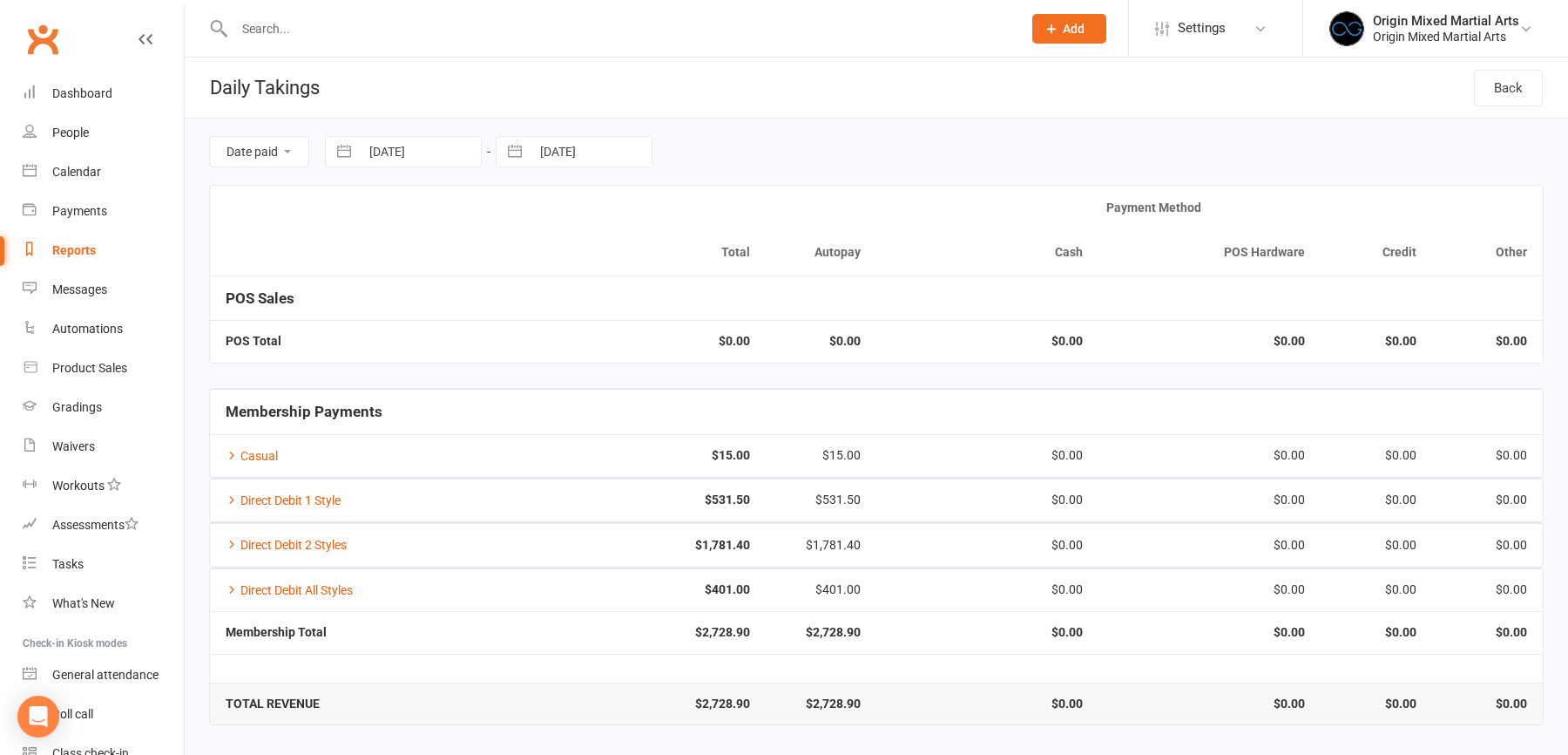
select select "7"
select select "2025"
select select "8"
select select "2025"
select select "9"
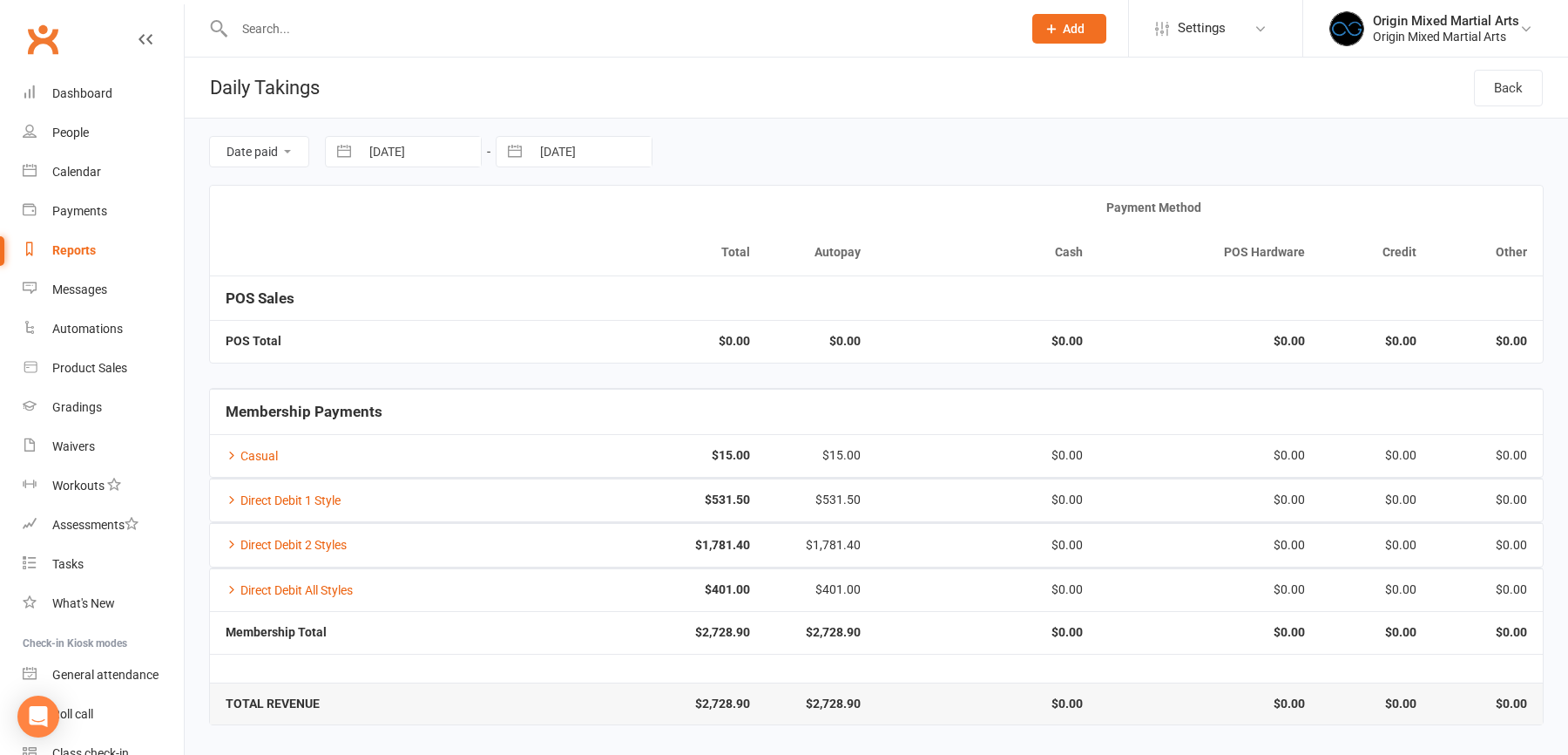
select select "2025"
click at [427, 145] on input "17 Sep 2025" at bounding box center [421, 152] width 121 height 30
click at [434, 357] on td "16" at bounding box center [430, 353] width 34 height 33
type input "16 Sep 2025"
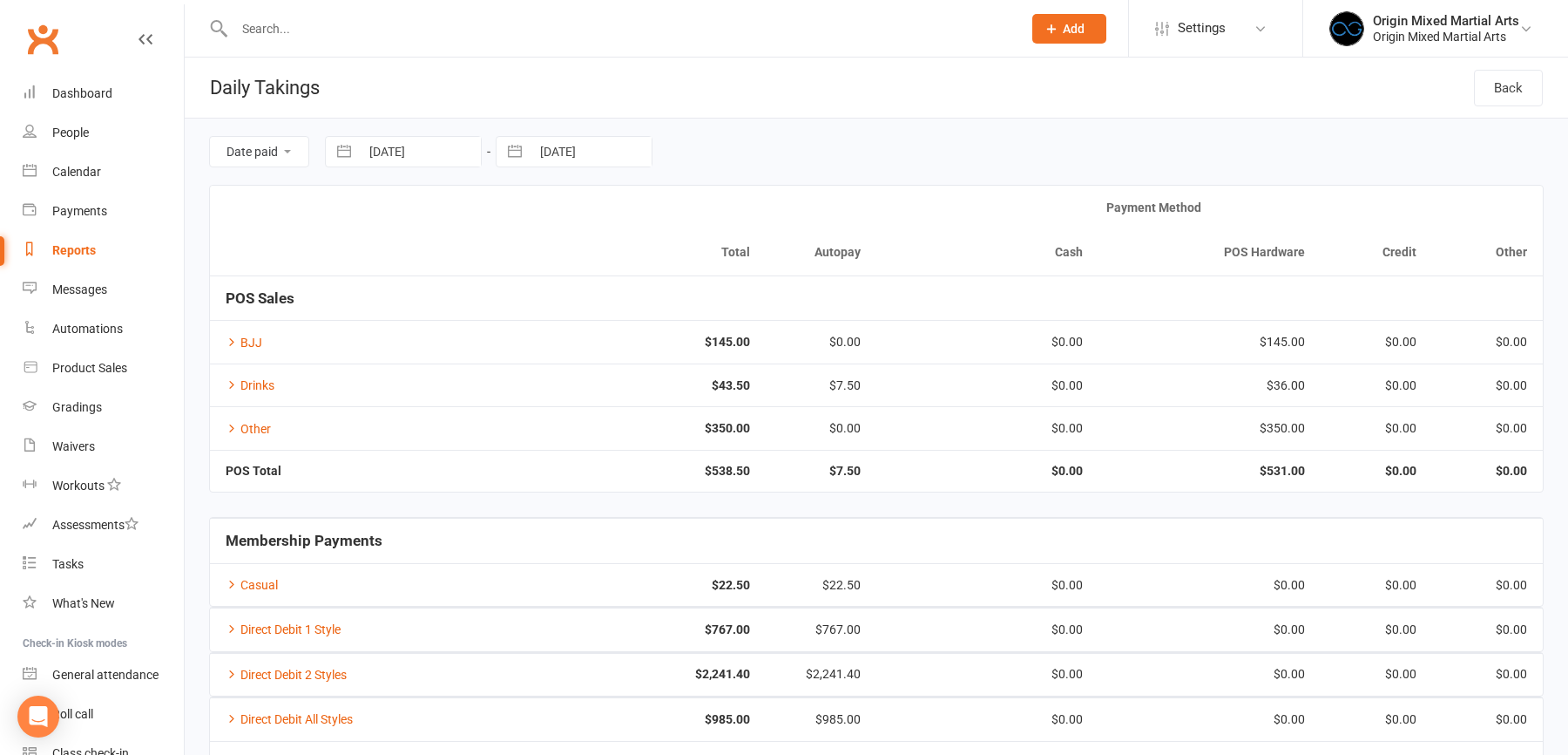
select select "7"
select select "2025"
select select "8"
select select "2025"
select select "9"
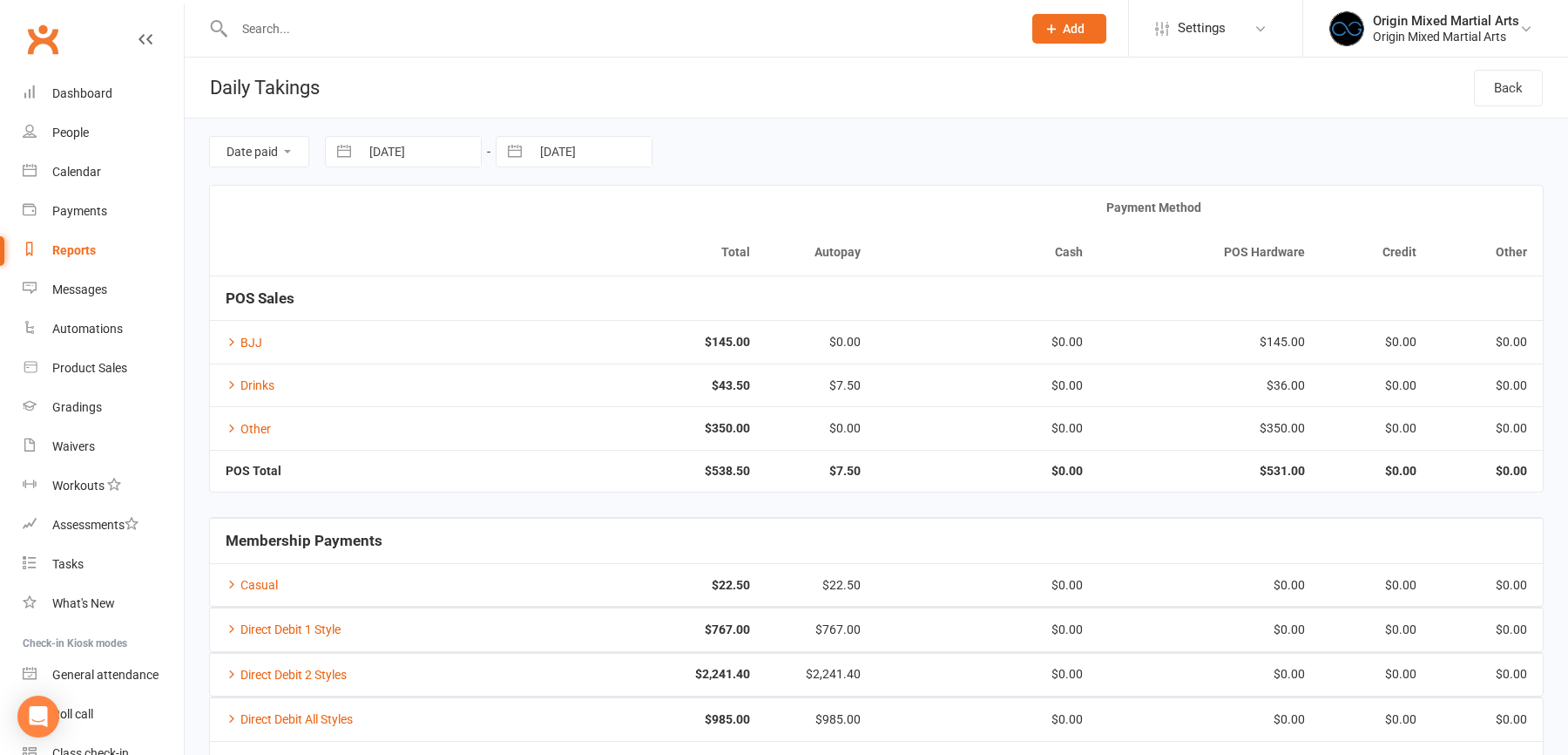
select select "2025"
click at [392, 161] on input "16 Sep 2025" at bounding box center [421, 152] width 121 height 30
click at [406, 350] on td "15" at bounding box center [395, 353] width 34 height 33
type input "15 Sep 2025"
click at [572, 150] on input "17 Sep 2025" at bounding box center [591, 152] width 121 height 30
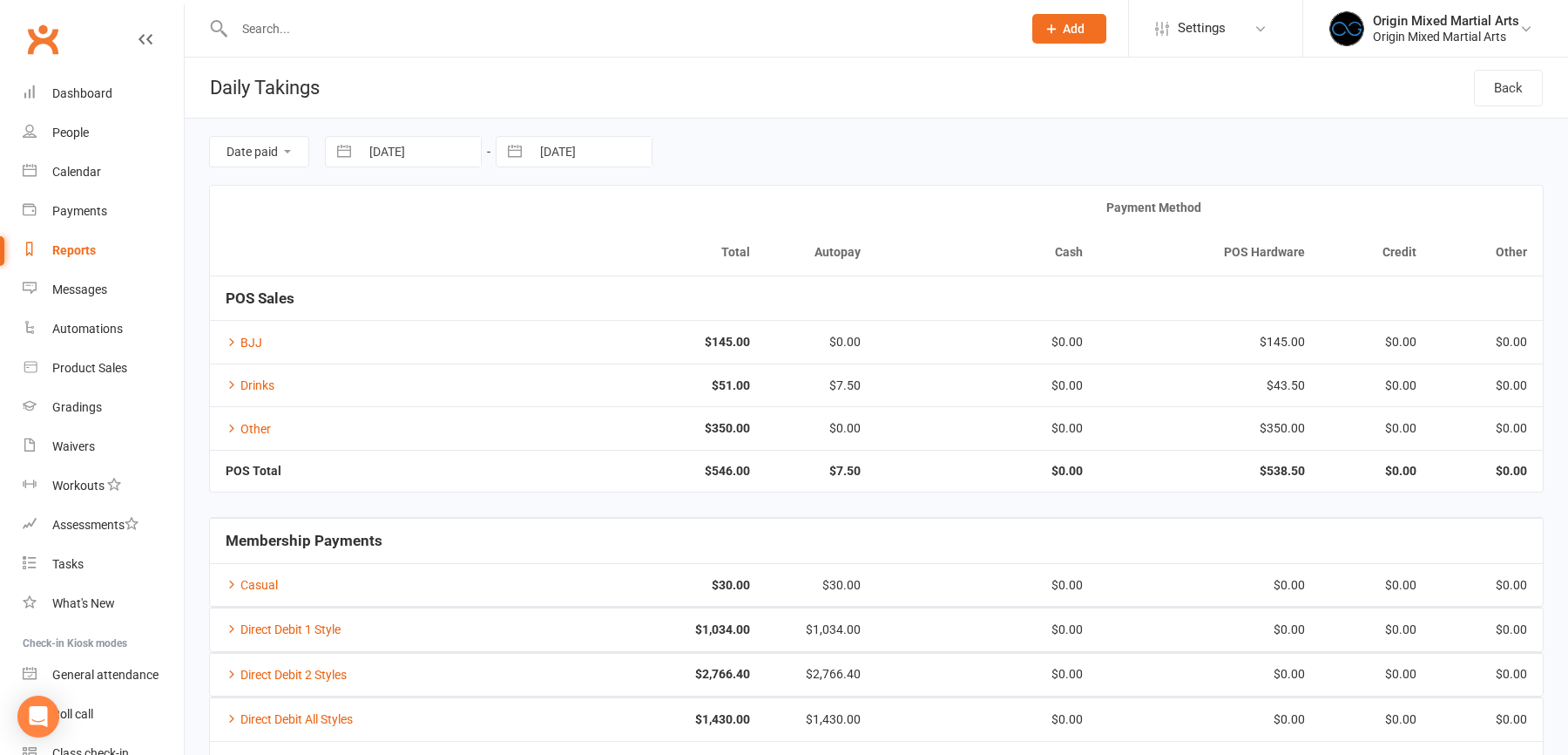
select select "7"
select select "2025"
select select "8"
select select "2025"
select select "9"
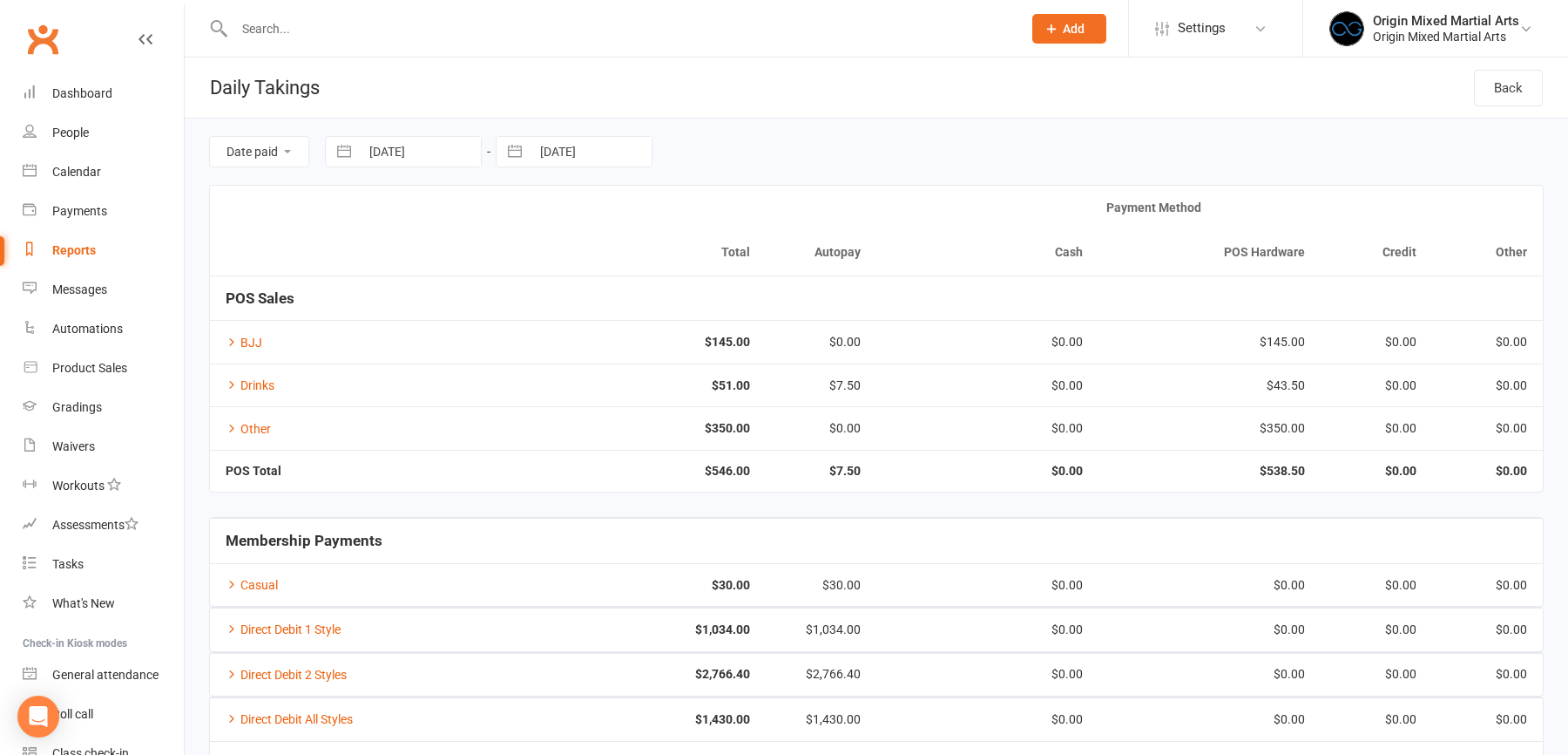
select select "2025"
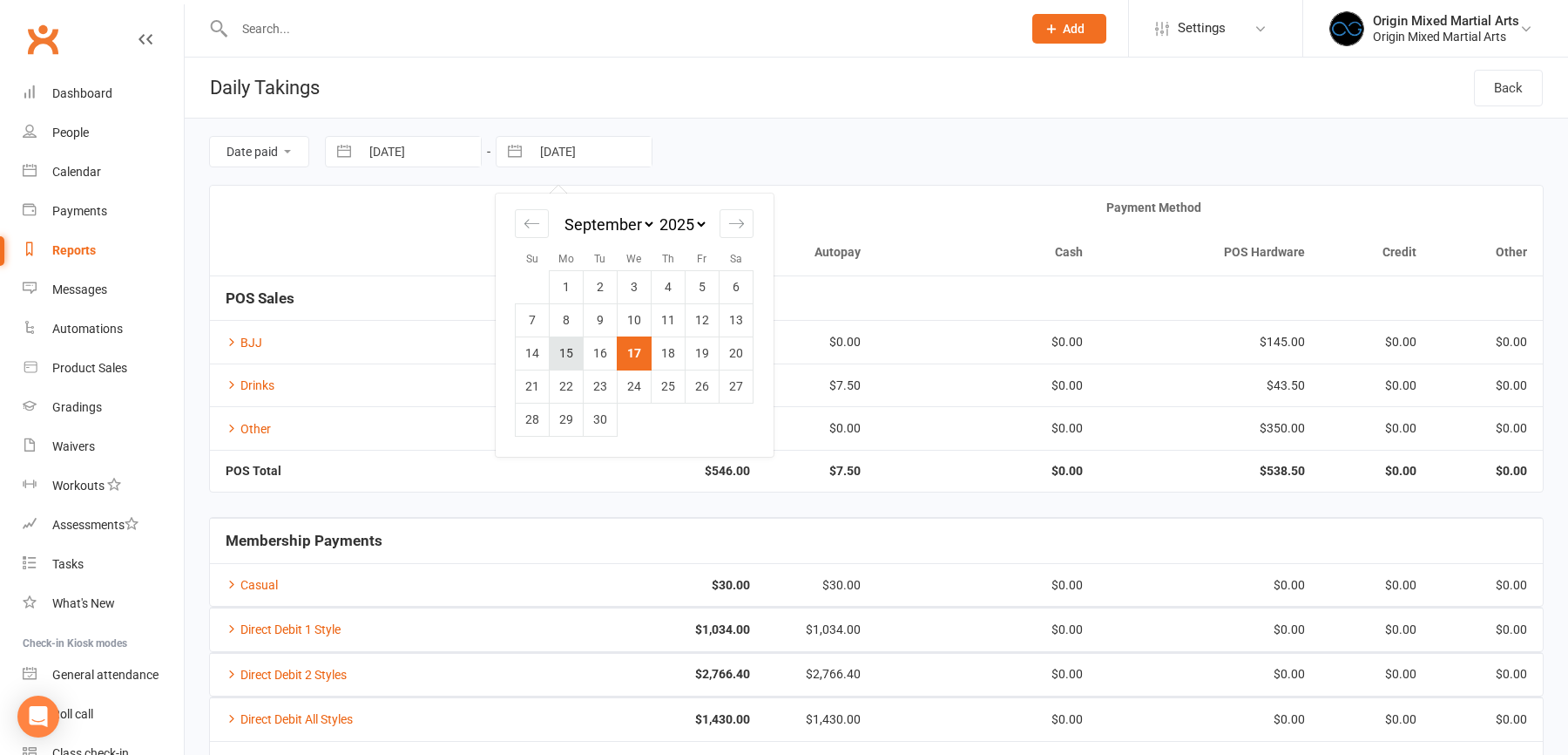
click at [572, 352] on td "15" at bounding box center [566, 353] width 34 height 33
type input "15 Sep 2025"
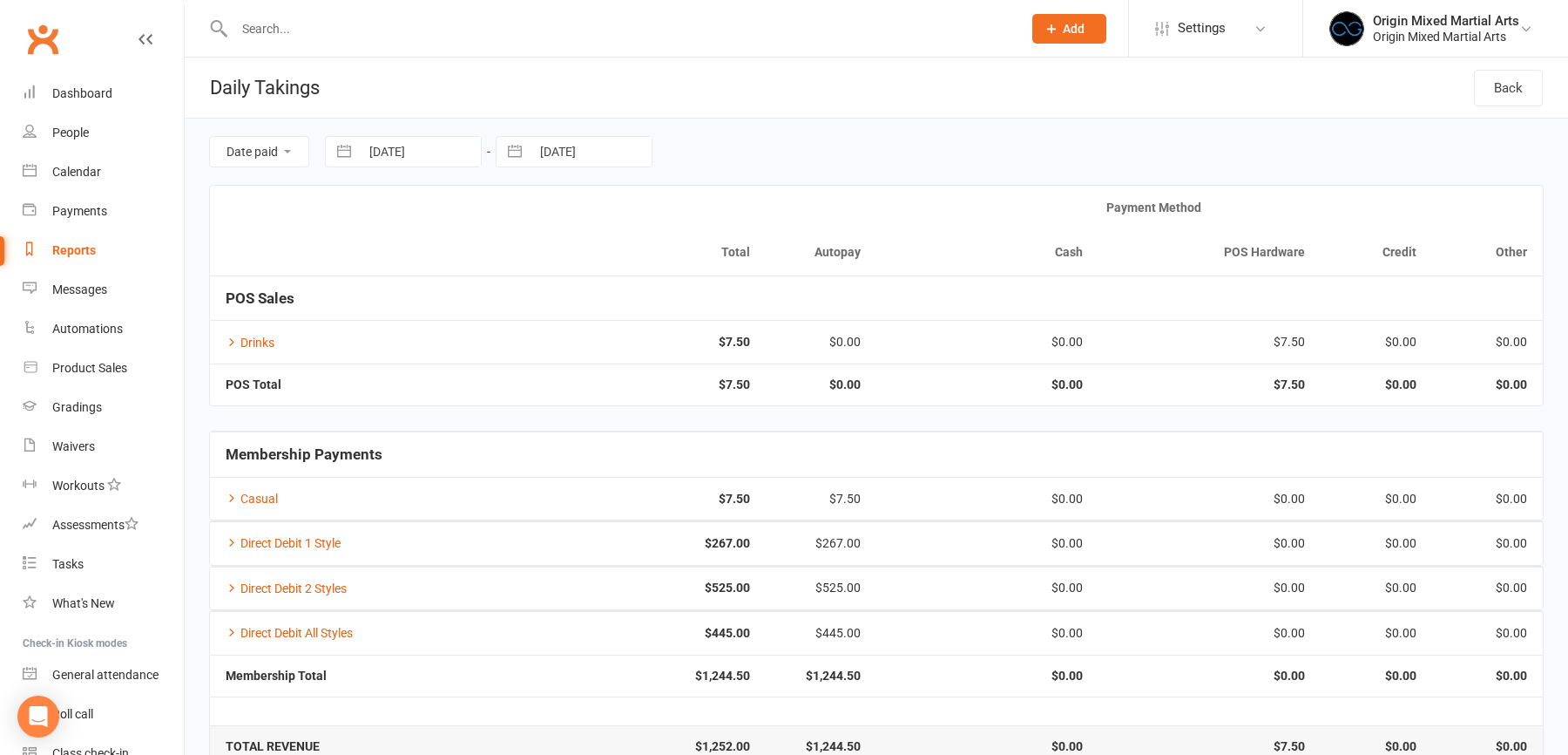
scroll to position [29, 0]
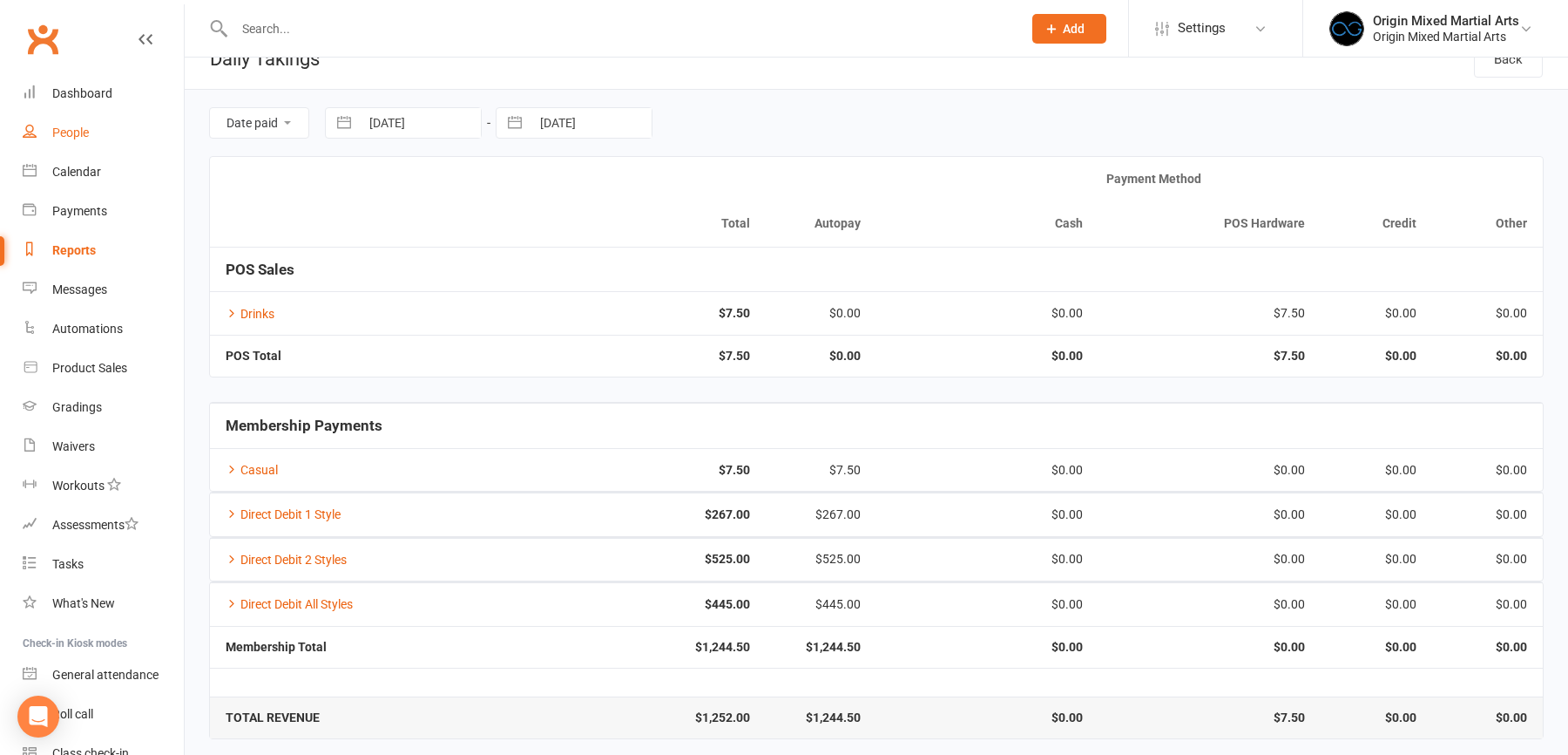
click at [72, 137] on div "People" at bounding box center [70, 132] width 36 height 14
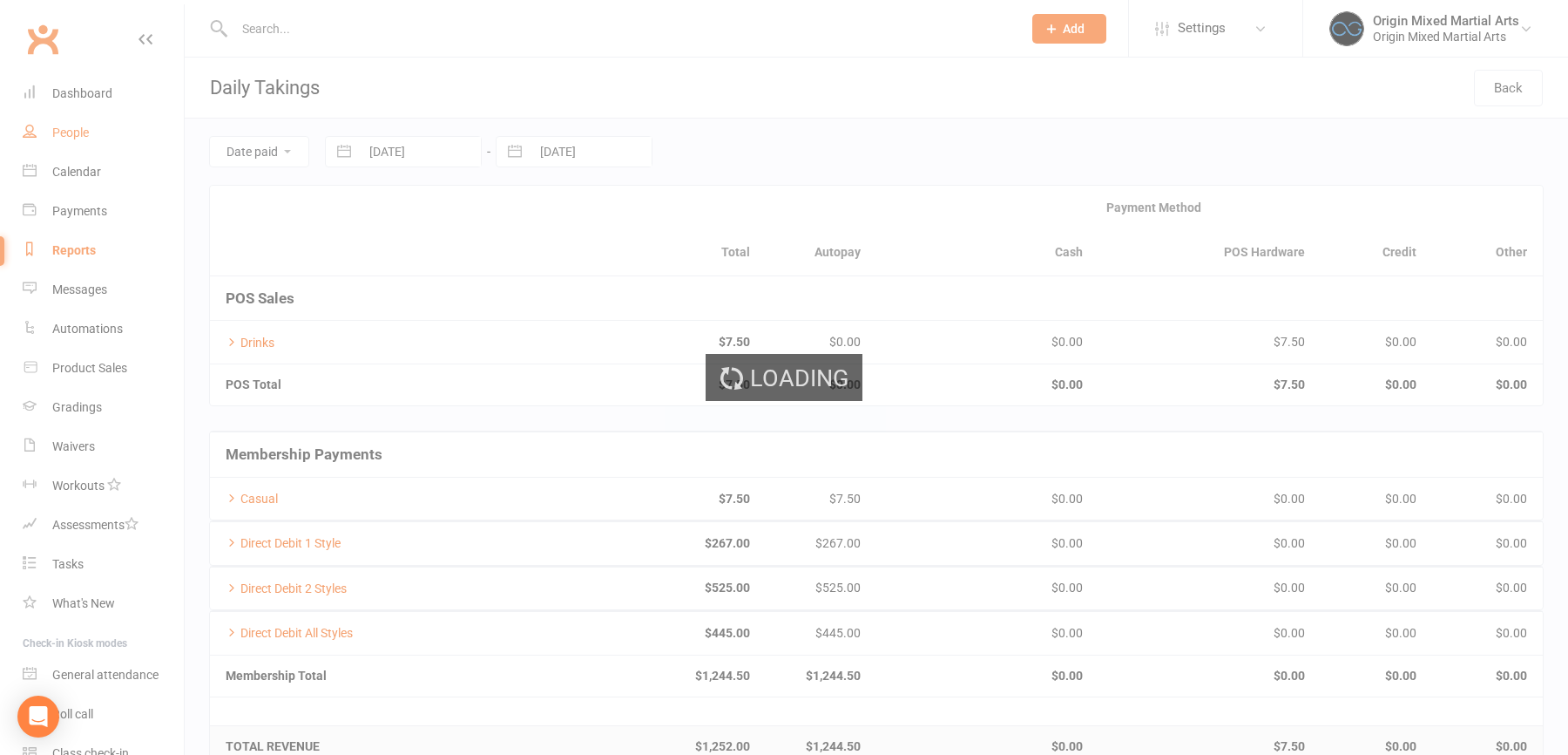
select select "100"
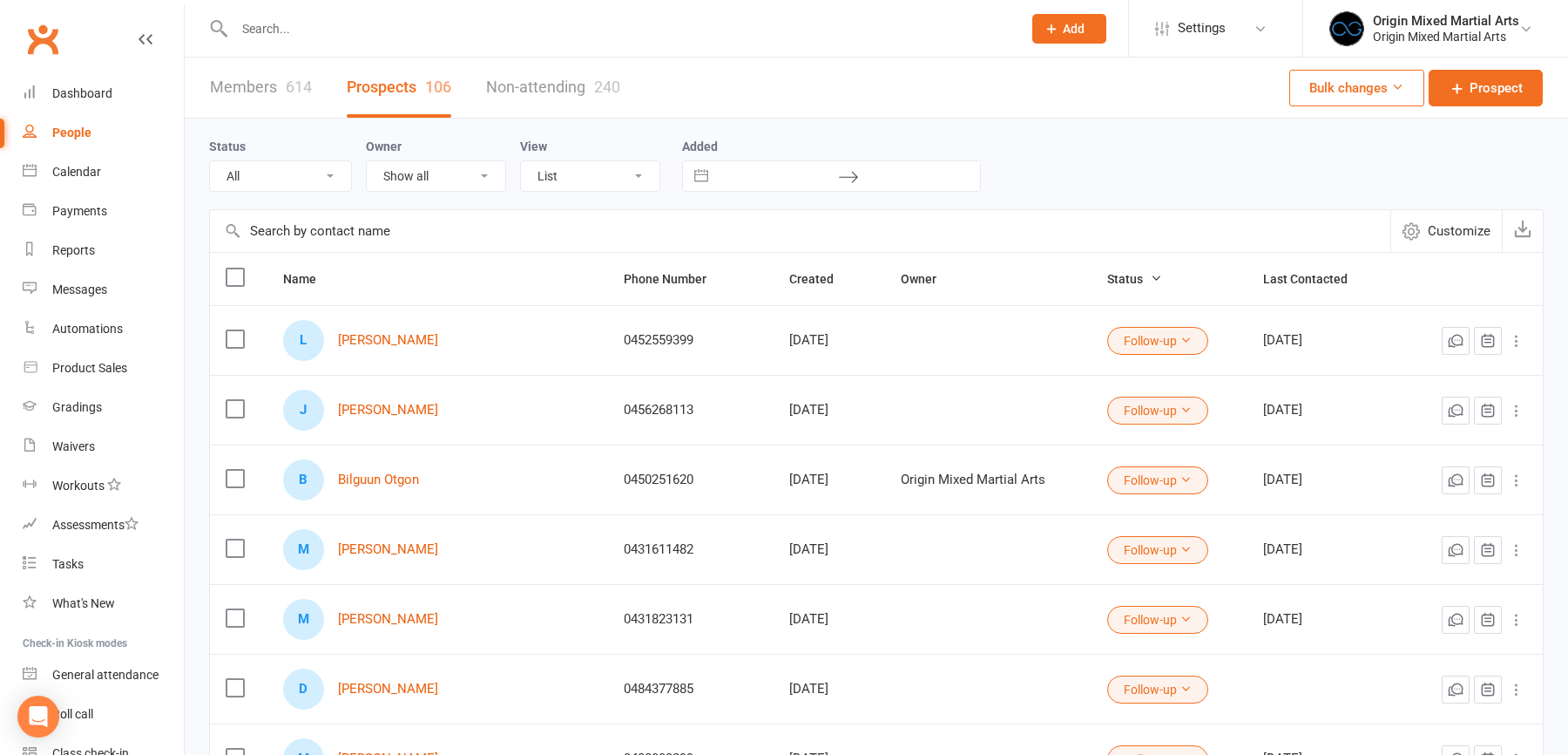
click at [284, 31] on input "text" at bounding box center [619, 29] width 781 height 24
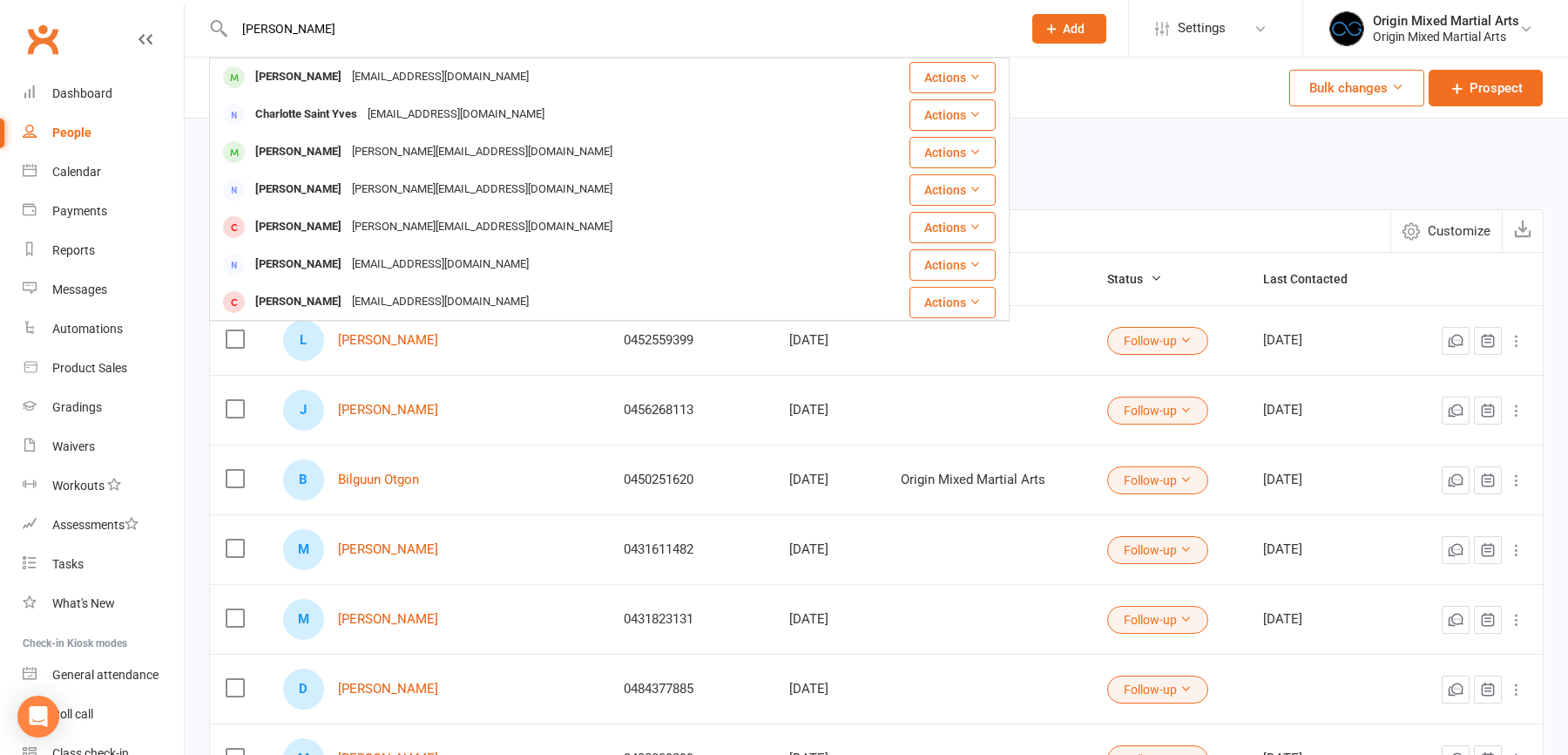
type input "charlie som"
click at [337, 73] on div "Charlie Somers" at bounding box center [298, 77] width 97 height 25
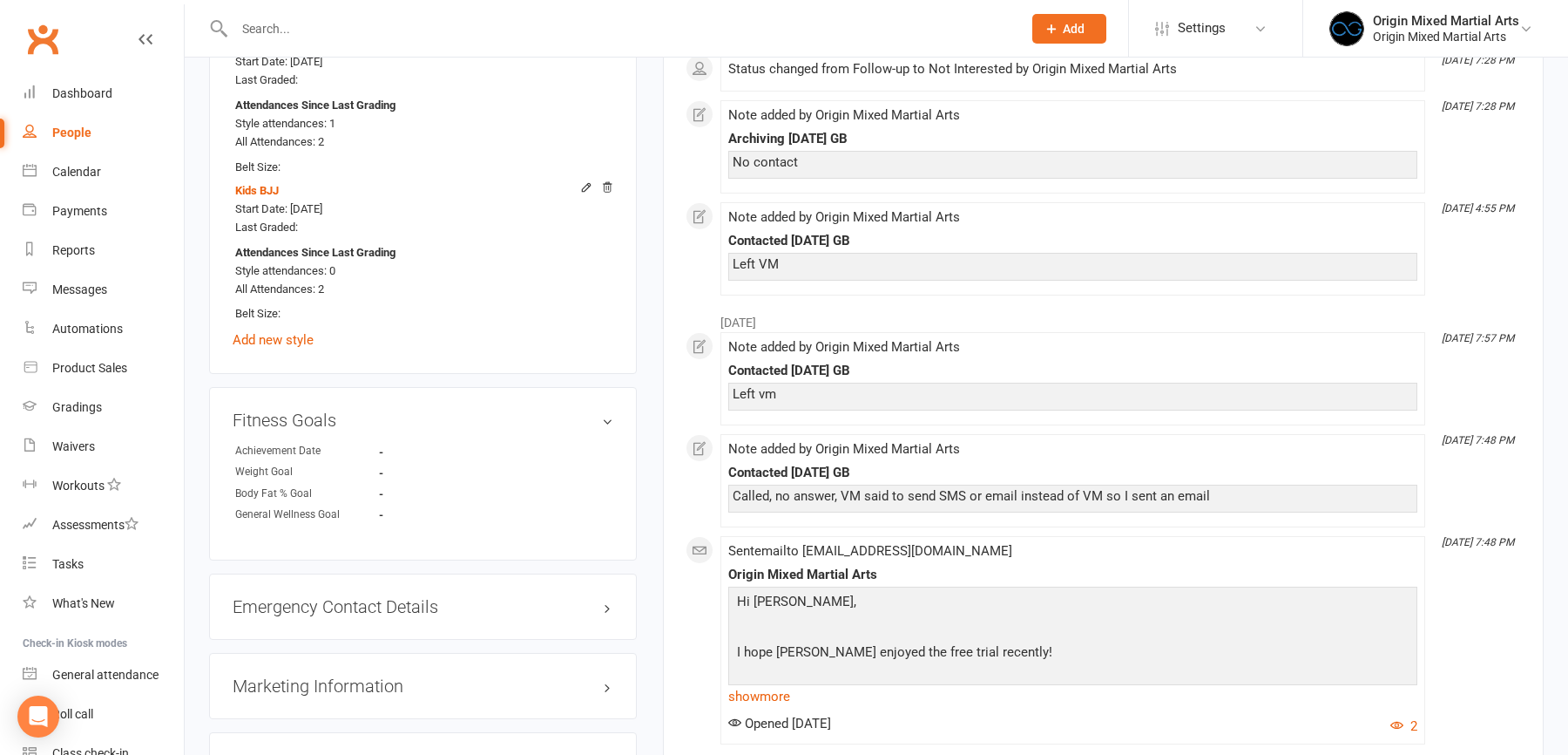
scroll to position [1480, 0]
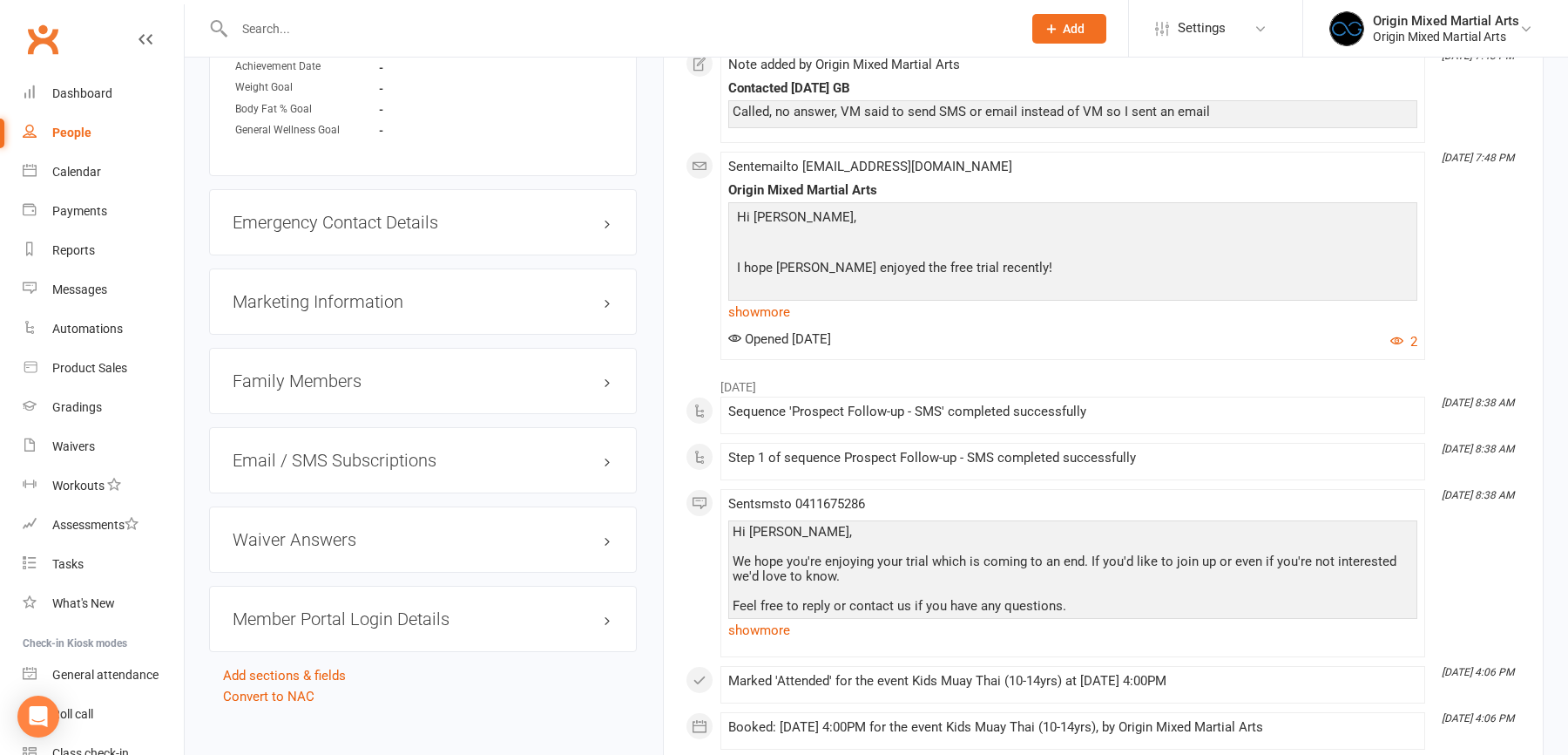
click at [354, 390] on div "Family Members" at bounding box center [423, 381] width 428 height 66
click at [360, 371] on h3 "Family Members" at bounding box center [423, 381] width 381 height 20
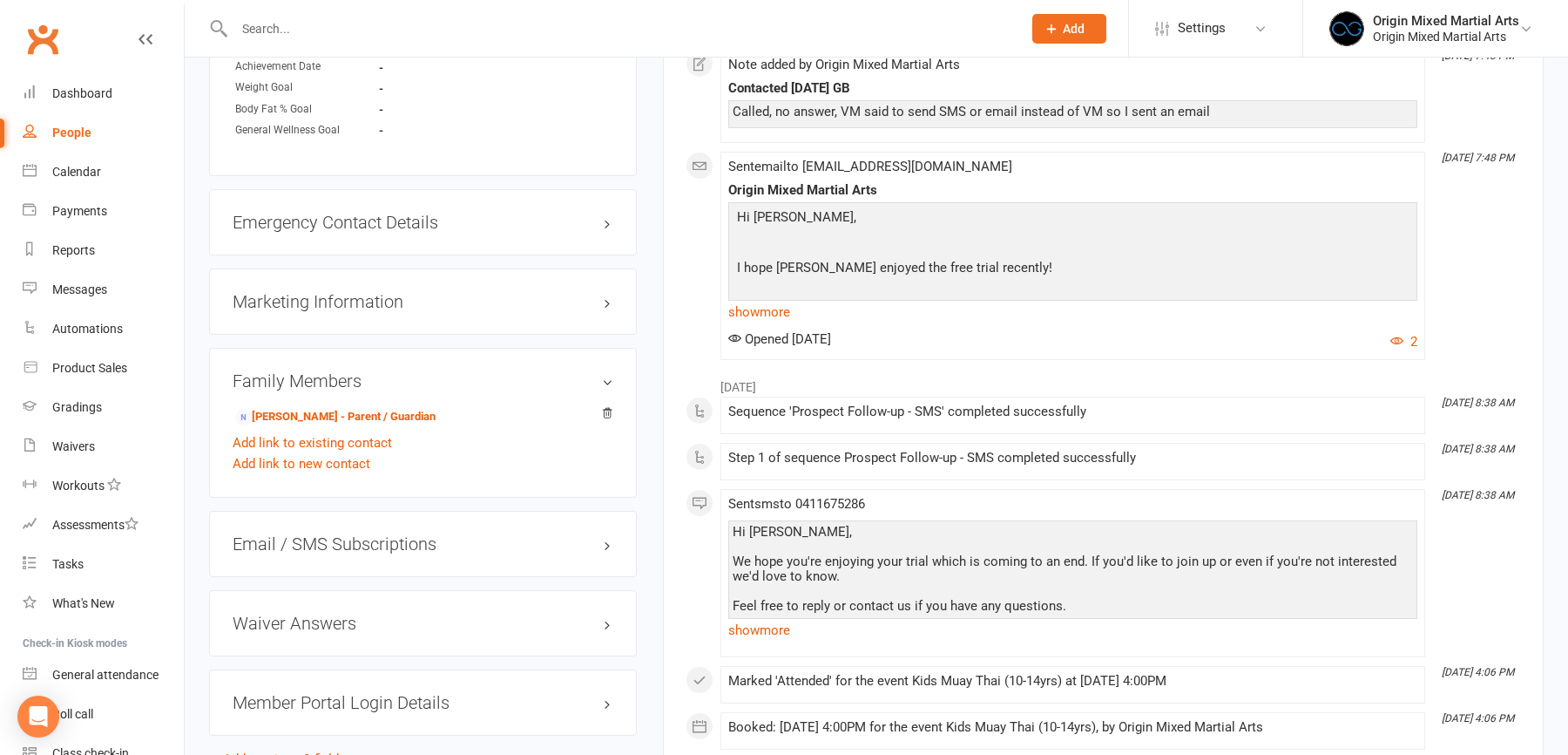
click at [72, 133] on div "People" at bounding box center [72, 132] width 39 height 14
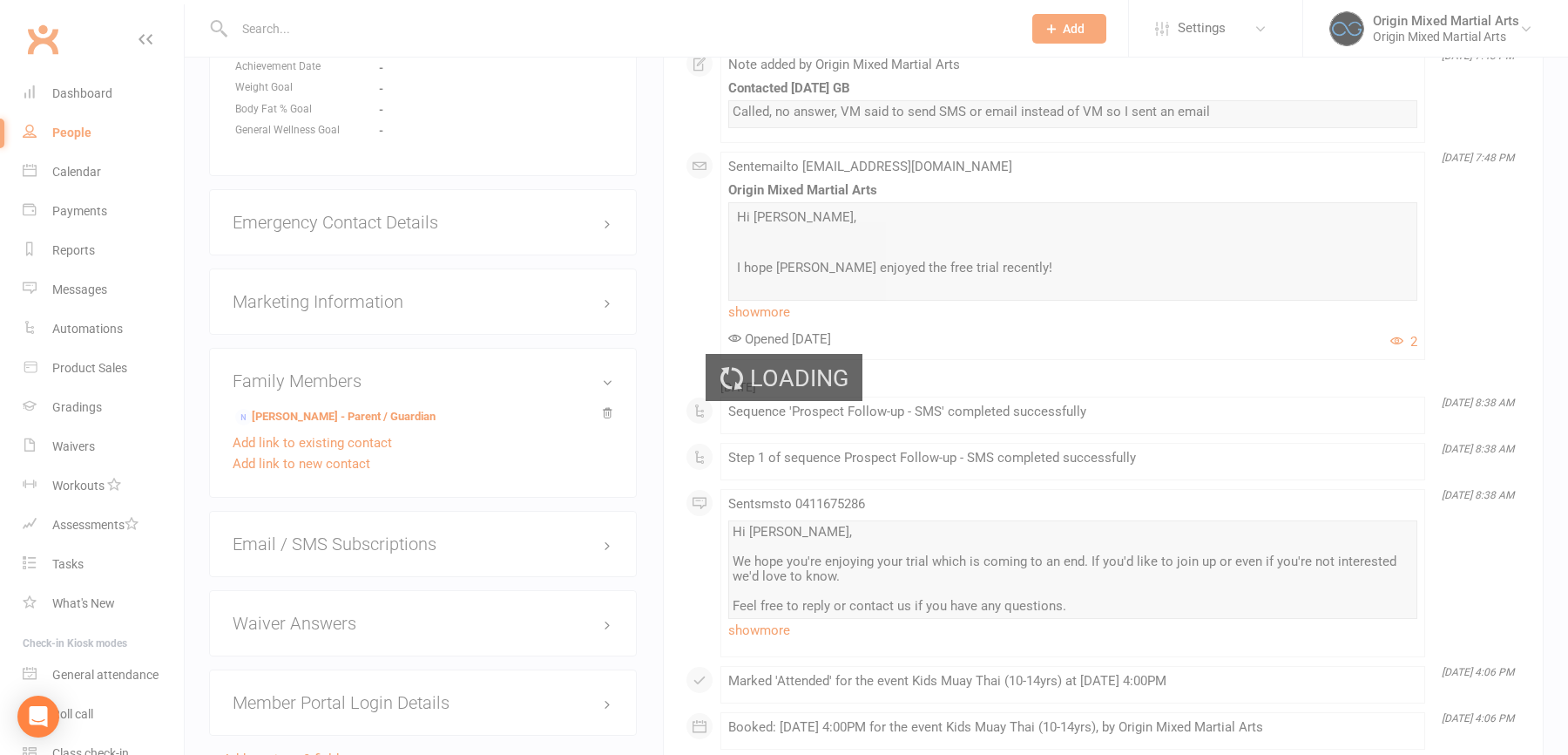
select select "100"
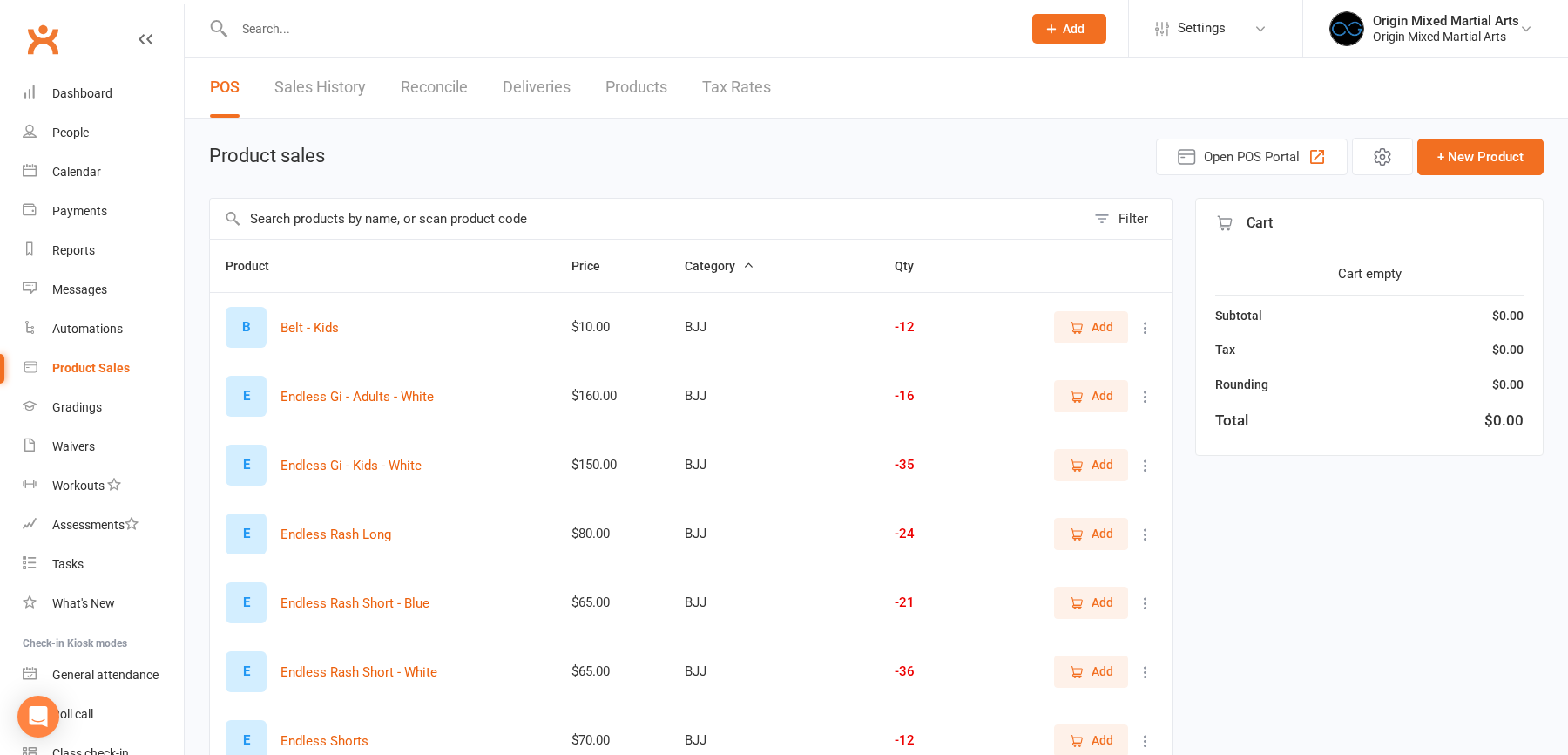
click at [289, 220] on input "text" at bounding box center [647, 218] width 876 height 40
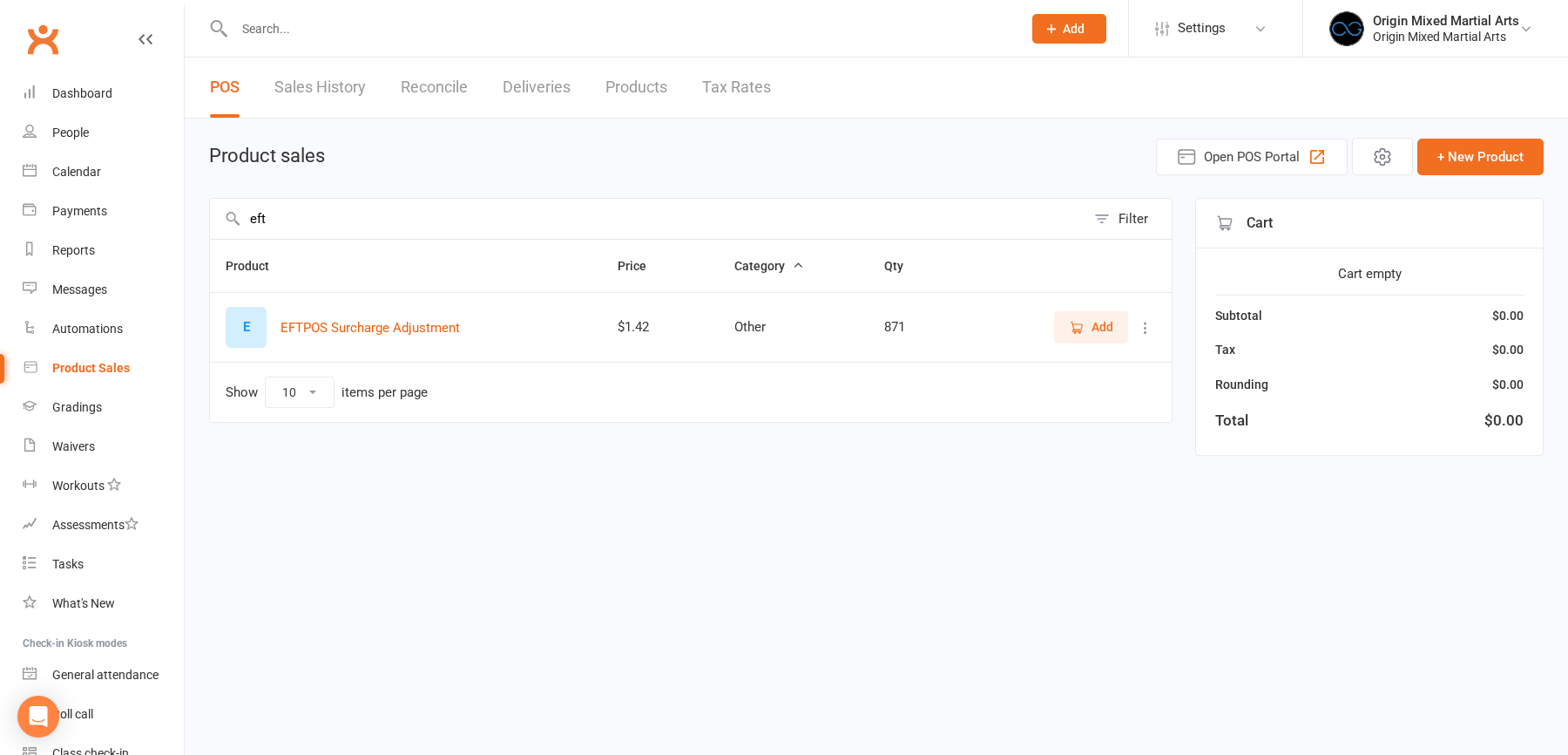
type input "eft"
click at [1148, 321] on icon at bounding box center [1145, 328] width 18 height 18
click at [1117, 357] on link "View / Edit" at bounding box center [1068, 358] width 173 height 35
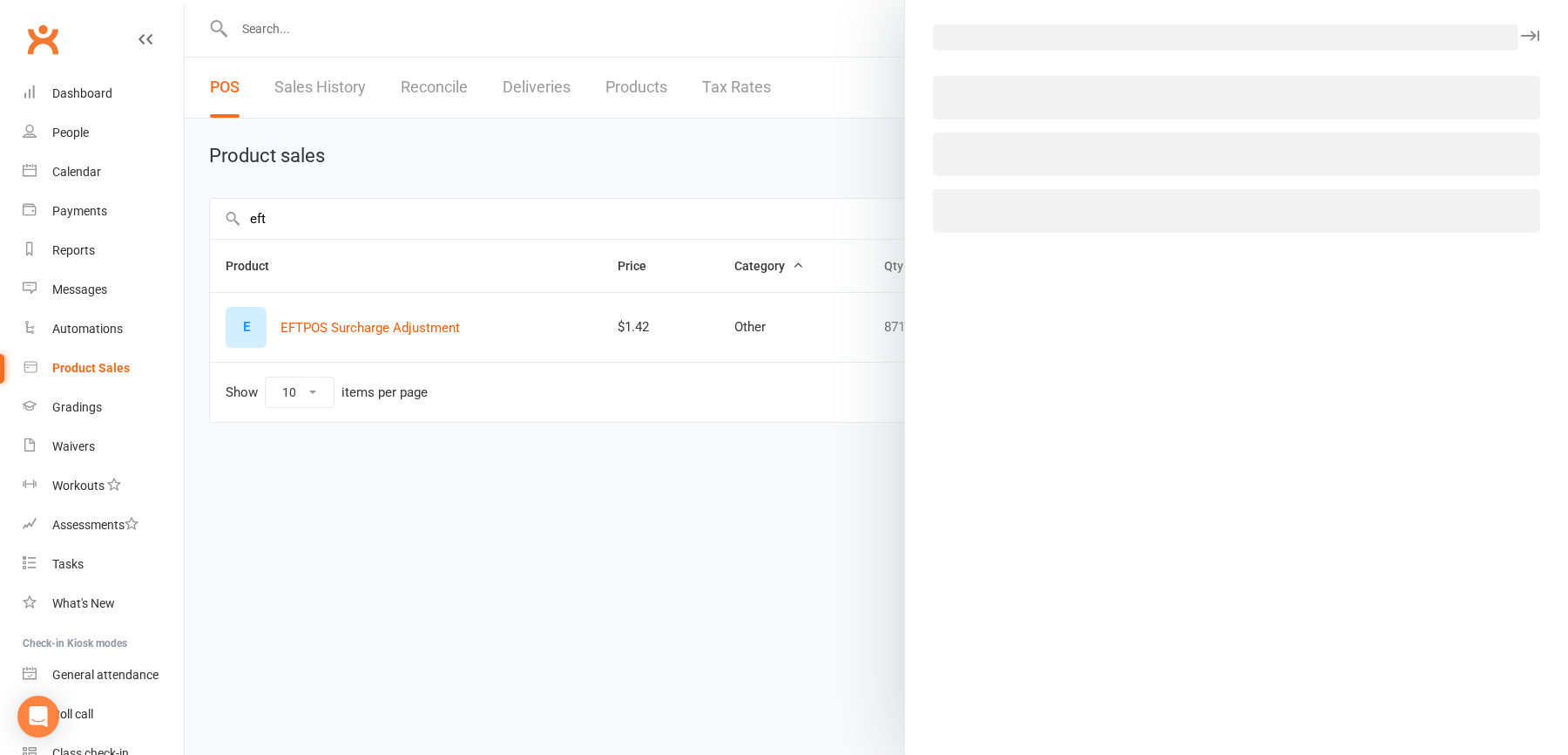
select select "2536"
select select "1027"
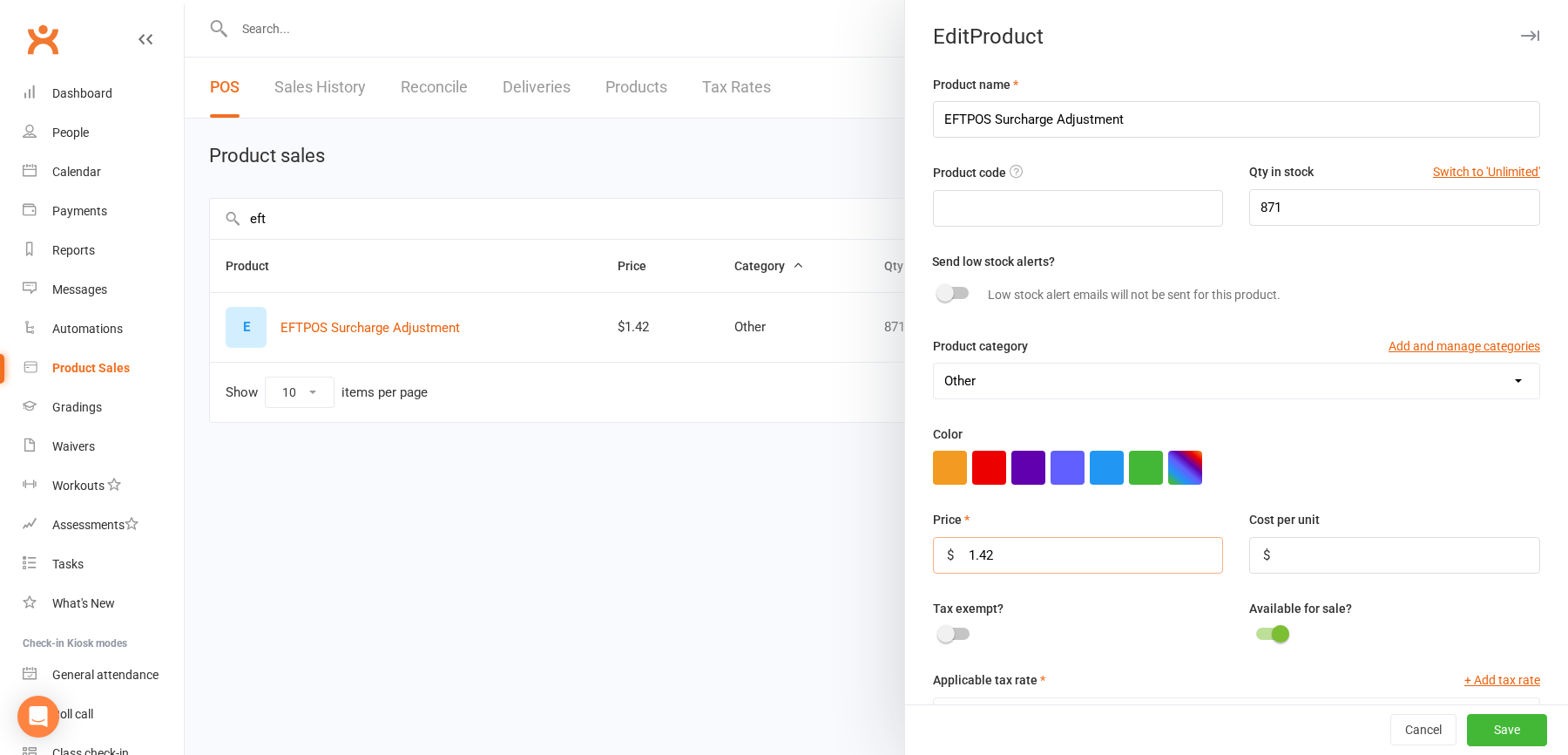
drag, startPoint x: 1006, startPoint y: 561, endPoint x: 904, endPoint y: 553, distance: 102.3
click at [905, 553] on div "Product name EFTPOS Surcharge Adjustment Product code Qty in stock Switch to 'U…" at bounding box center [1236, 496] width 663 height 845
type input "0.12"
click at [1529, 730] on button "Save" at bounding box center [1507, 731] width 80 height 32
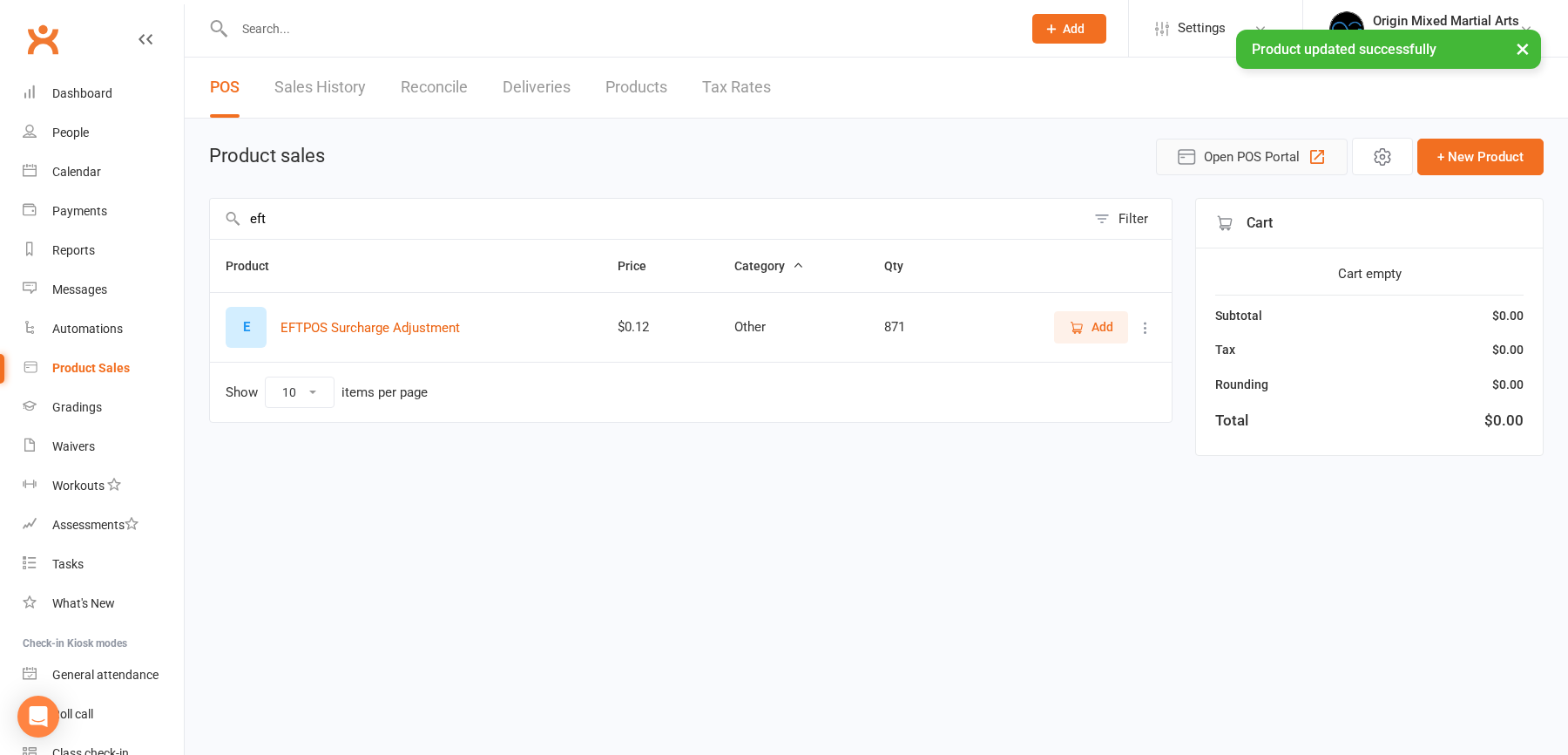
click at [1273, 156] on span "Open POS Portal" at bounding box center [1252, 157] width 96 height 21
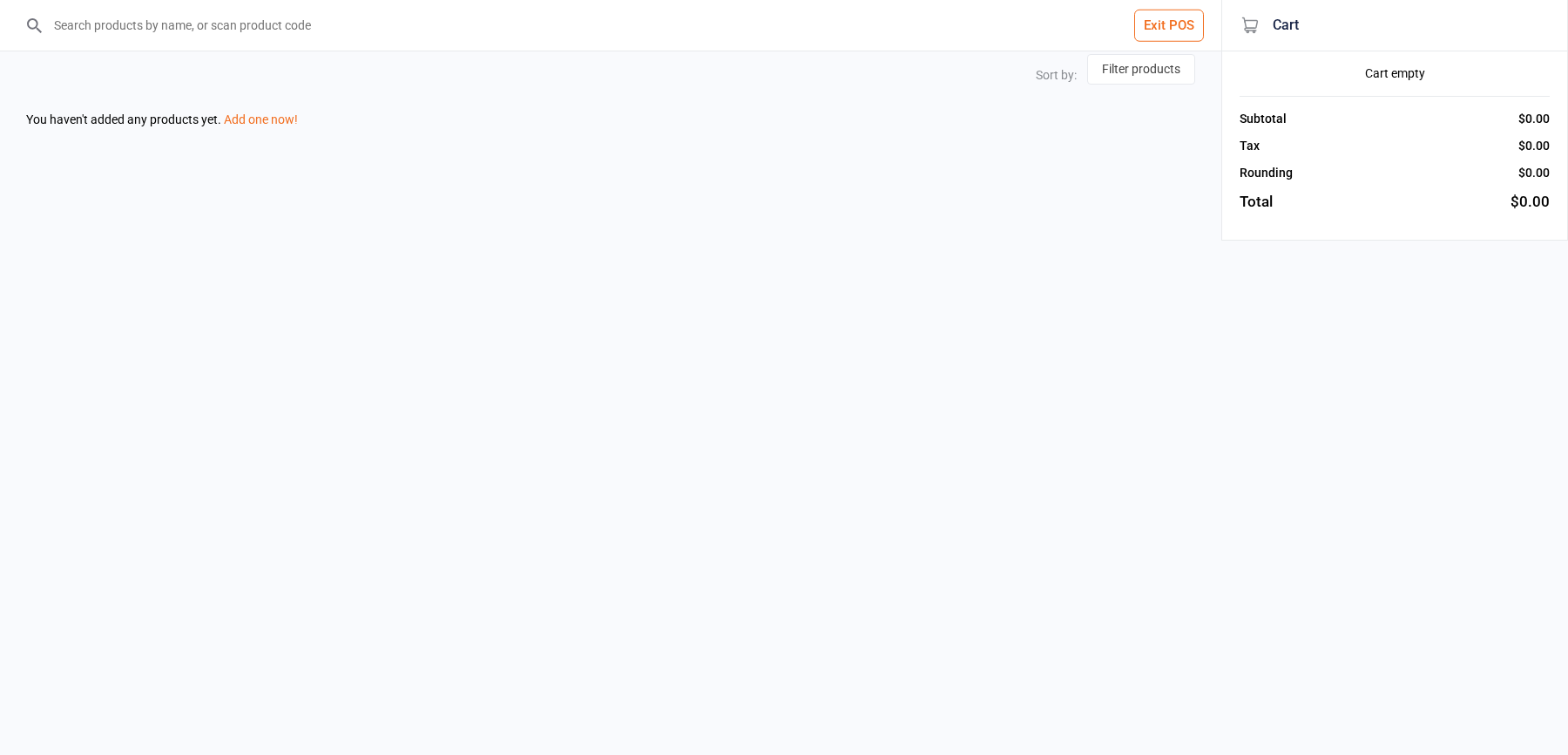
select select "price-desc"
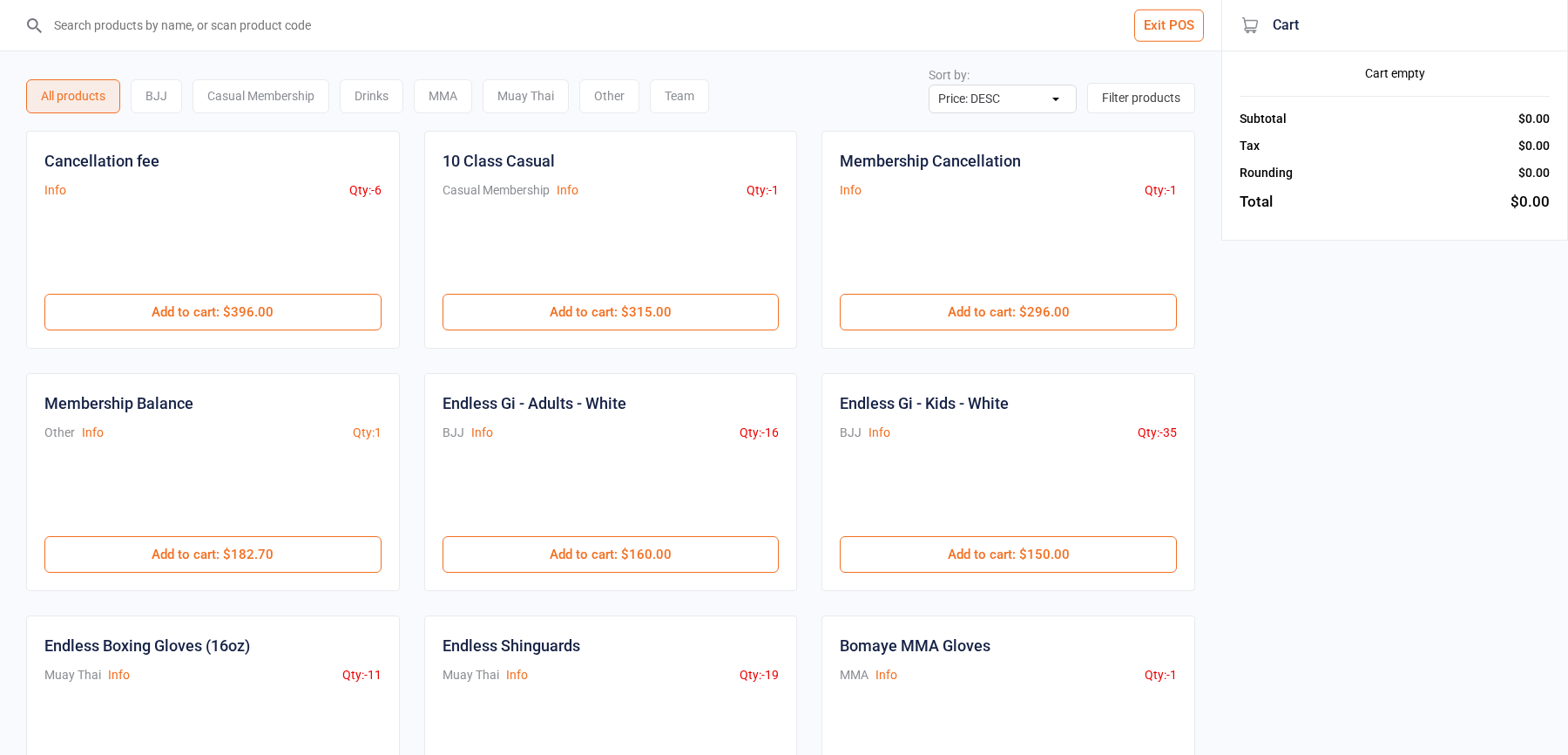
click at [227, 37] on input "search" at bounding box center [621, 25] width 1152 height 50
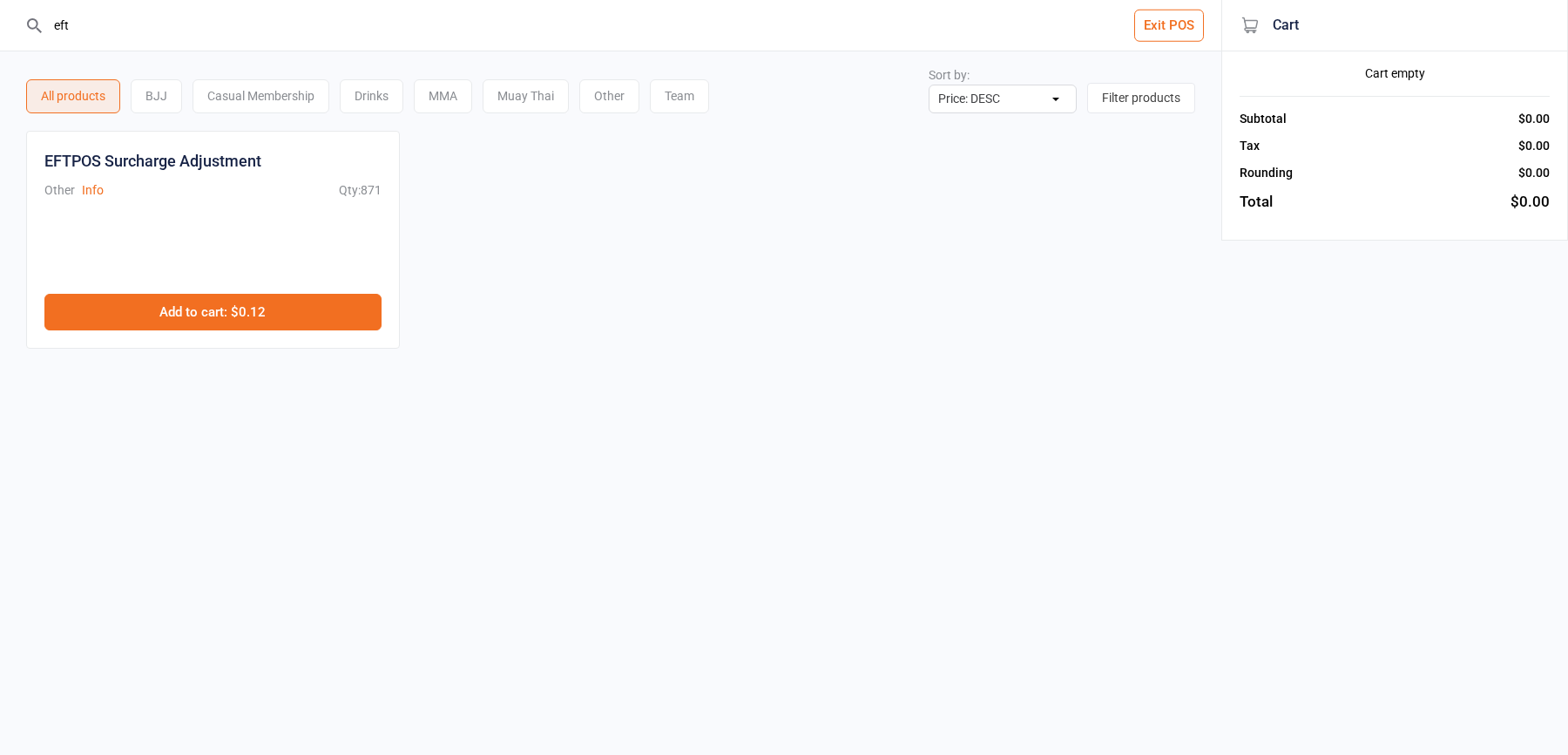
type input "eft"
click at [294, 308] on button "Add to cart : $0.12" at bounding box center [213, 312] width 337 height 36
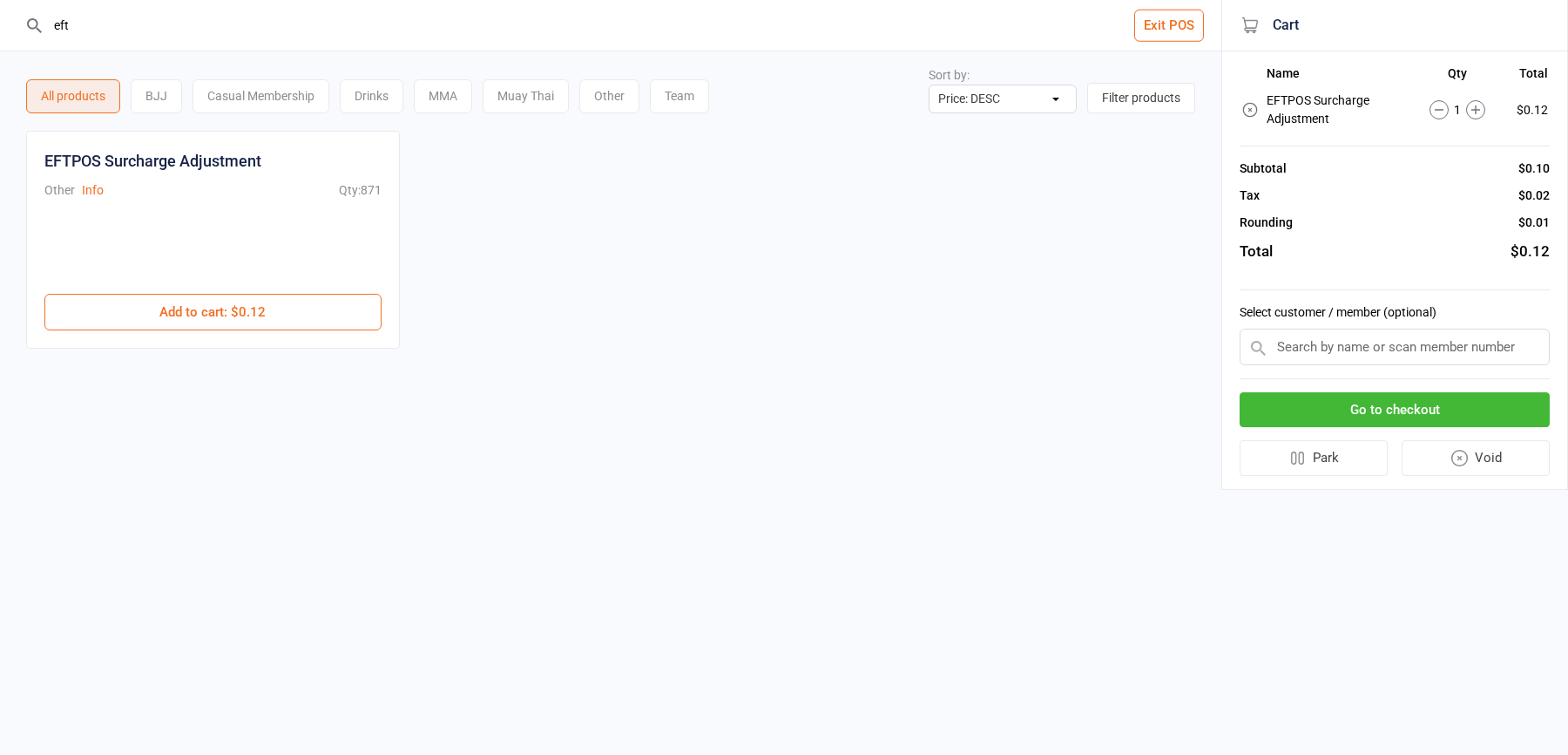
click at [1338, 410] on button "Go to checkout" at bounding box center [1395, 410] width 310 height 35
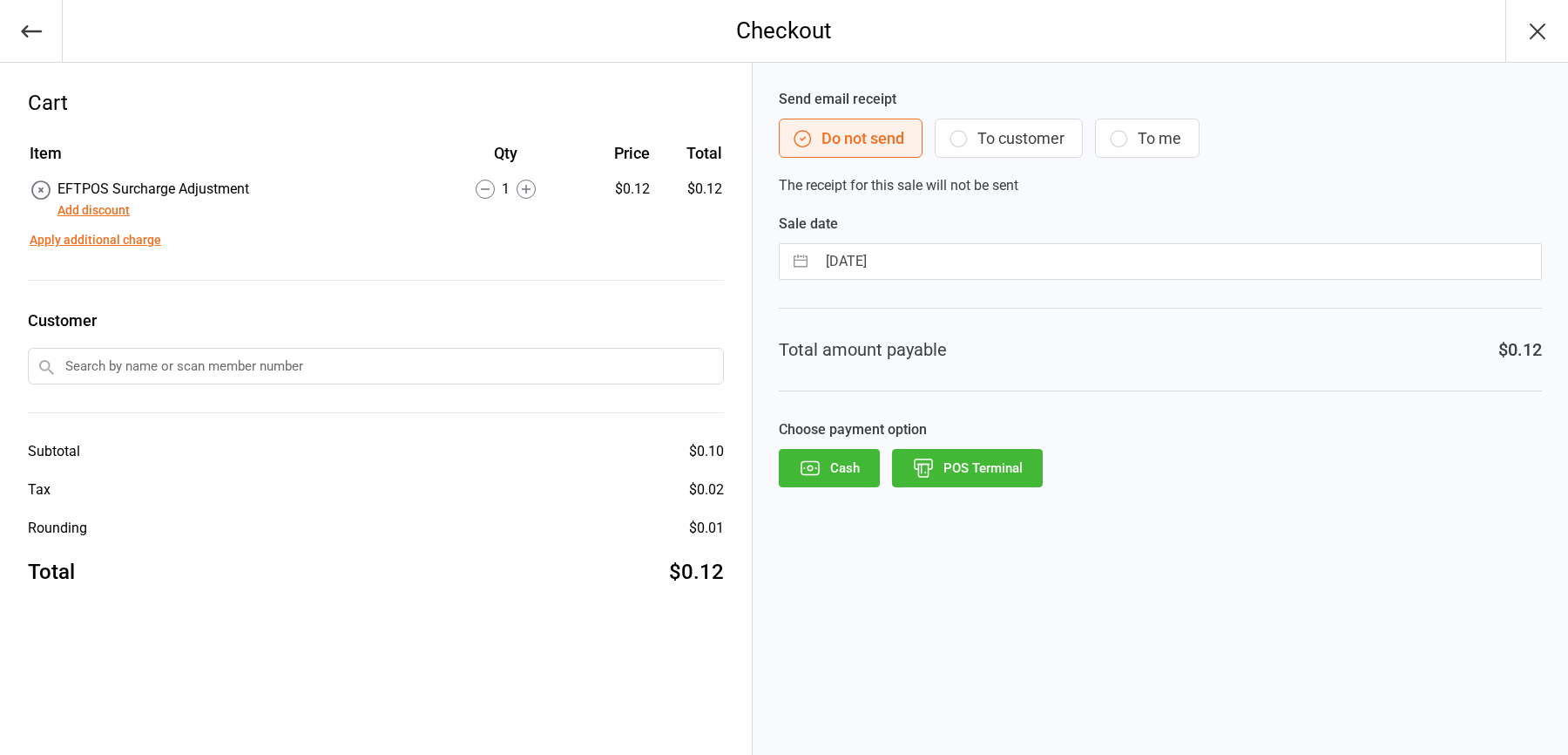
click at [863, 266] on input "[DATE]" at bounding box center [1178, 261] width 725 height 35
select select "7"
select select "2025"
select select "8"
select select "2025"
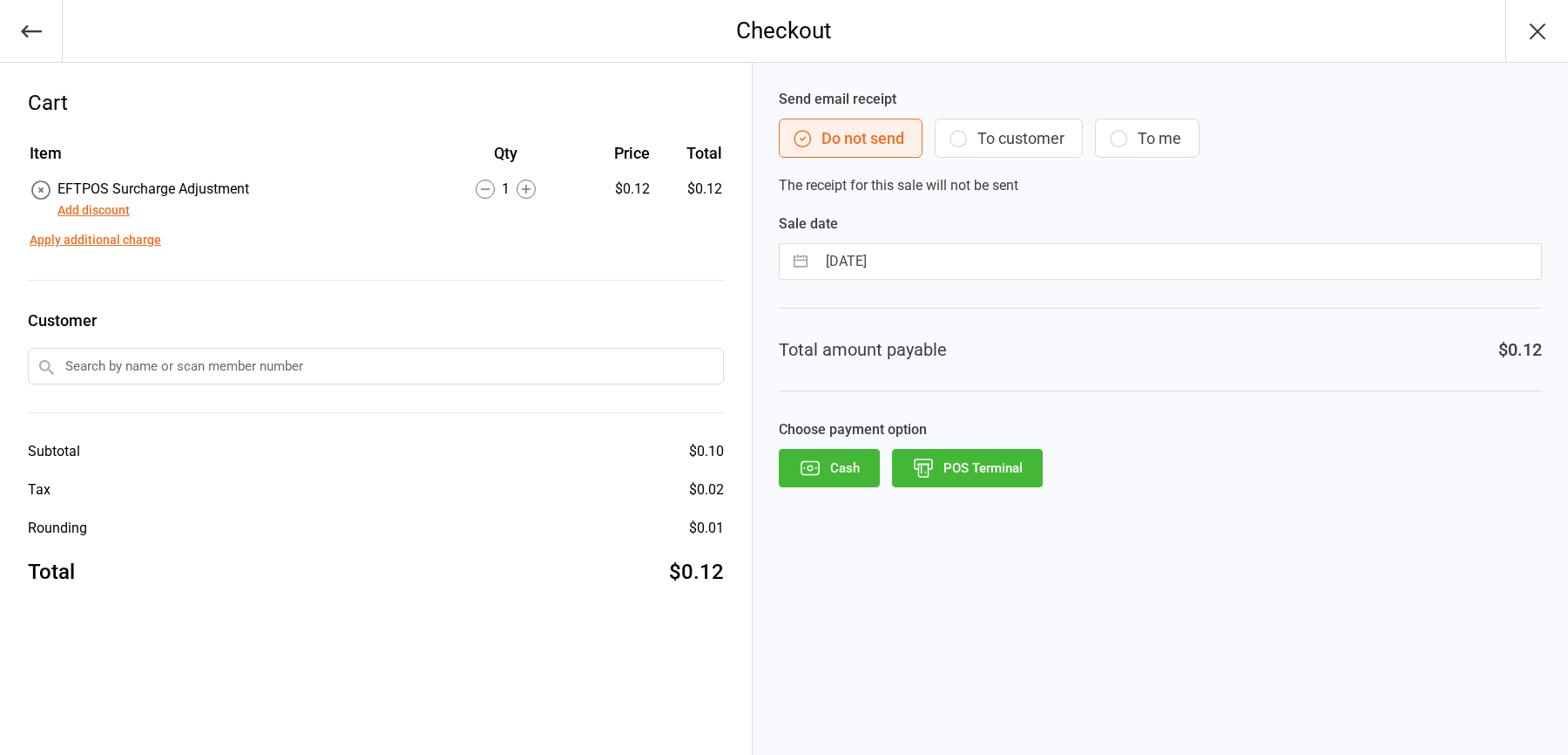
select select "9"
select select "2025"
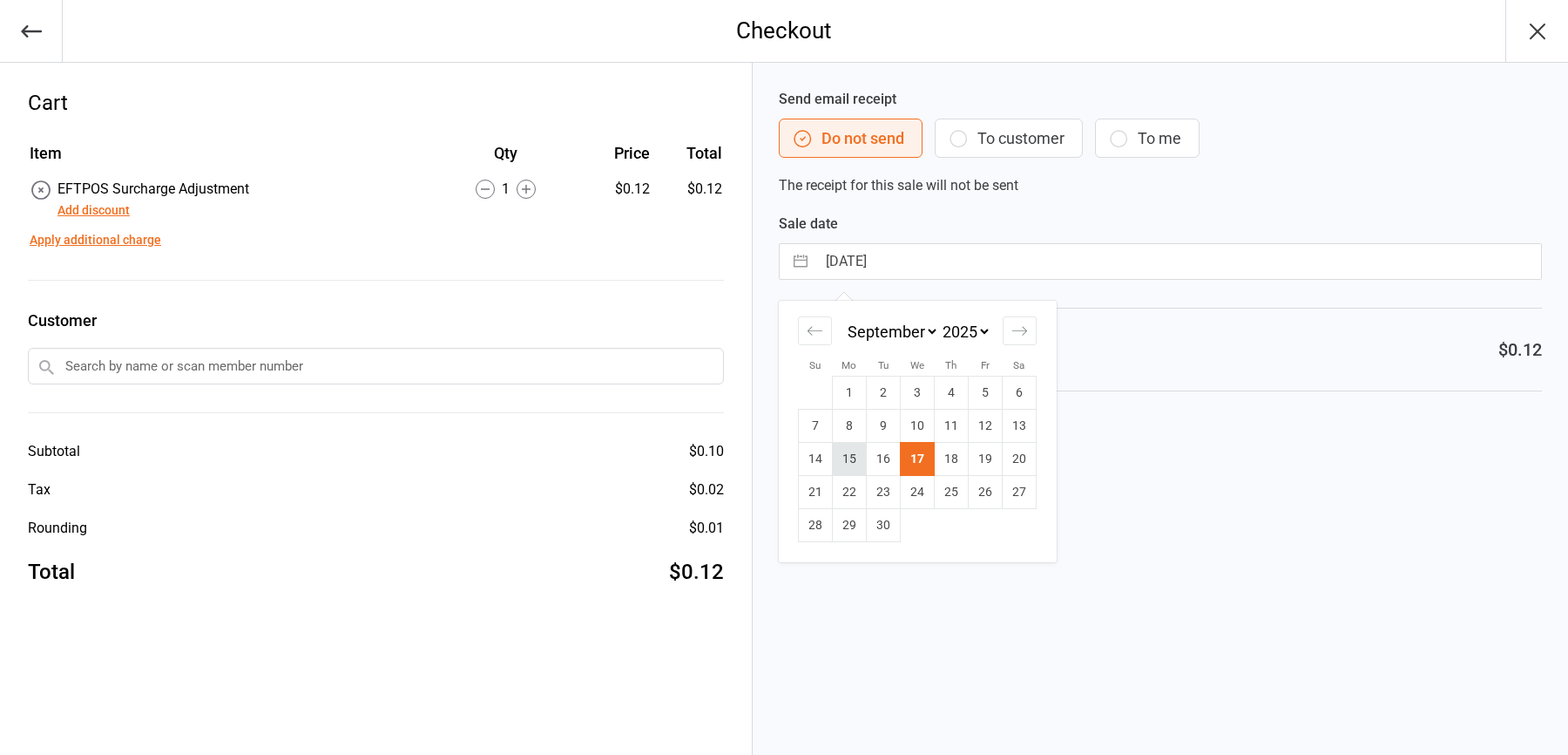
click at [856, 460] on td "15" at bounding box center [850, 458] width 34 height 33
type input "15 Sep 2025"
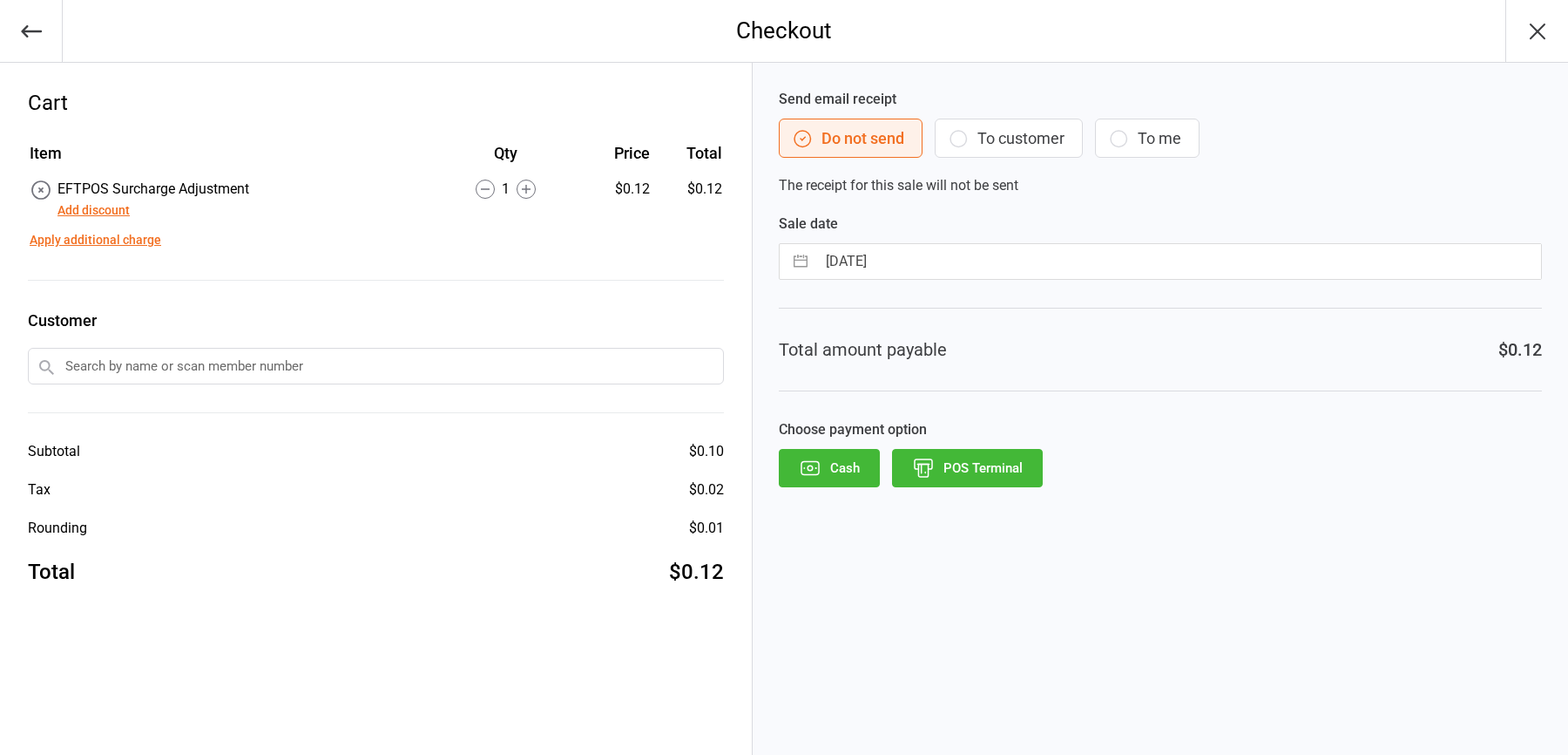
click at [963, 470] on button "POS Terminal" at bounding box center [967, 468] width 151 height 38
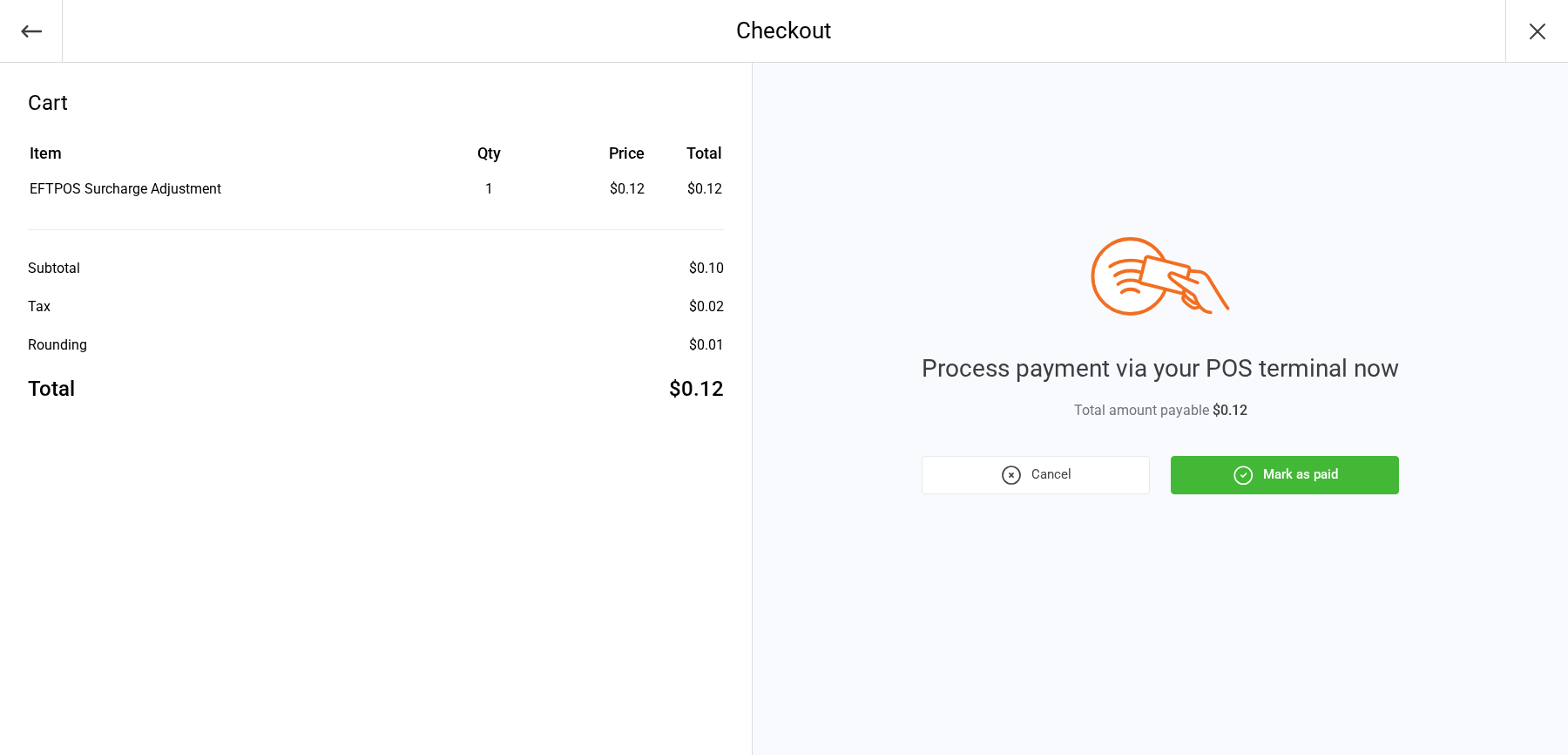
click at [1282, 482] on button "Mark as paid" at bounding box center [1284, 474] width 229 height 38
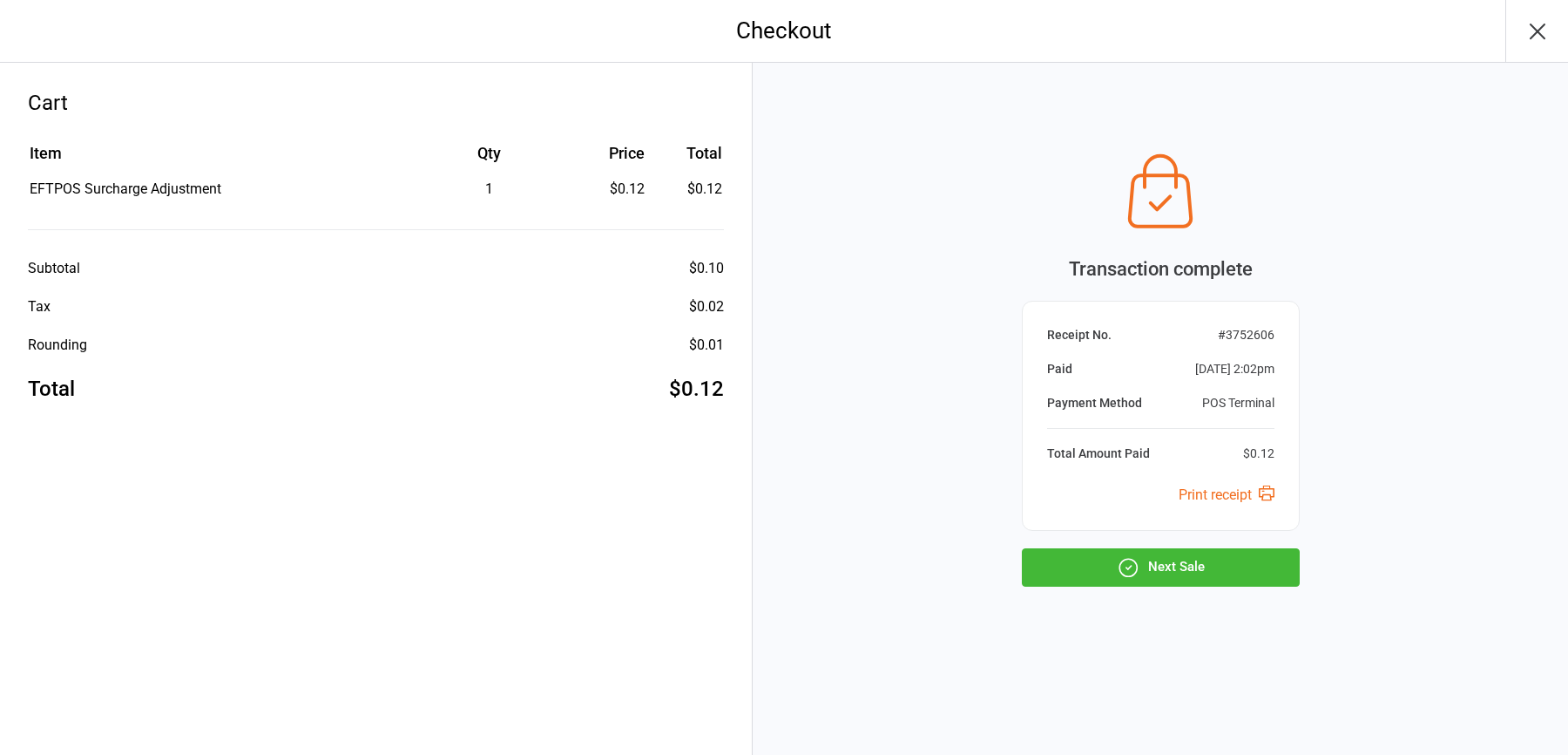
click at [1188, 551] on button "Next Sale" at bounding box center [1161, 566] width 278 height 38
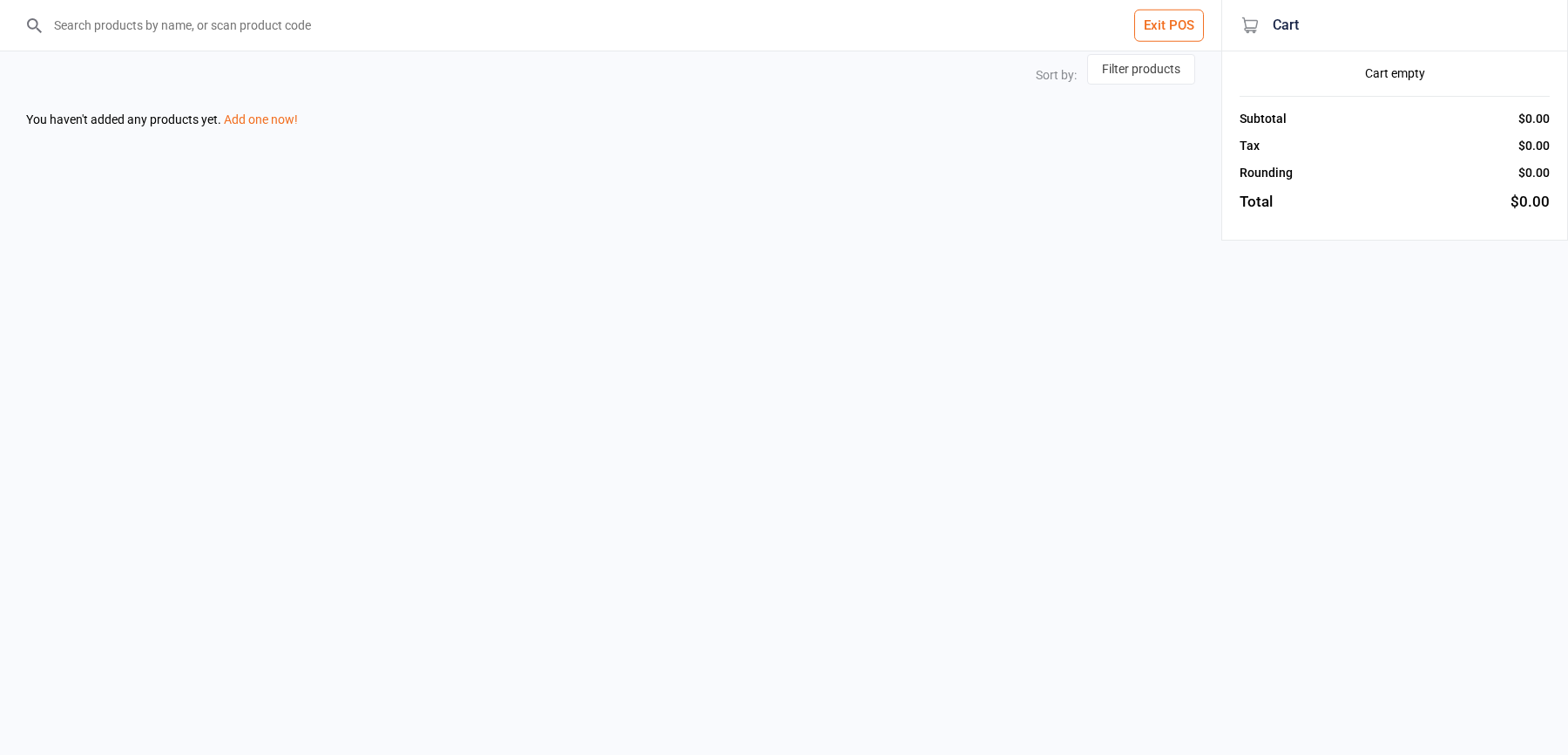
select select "price-desc"
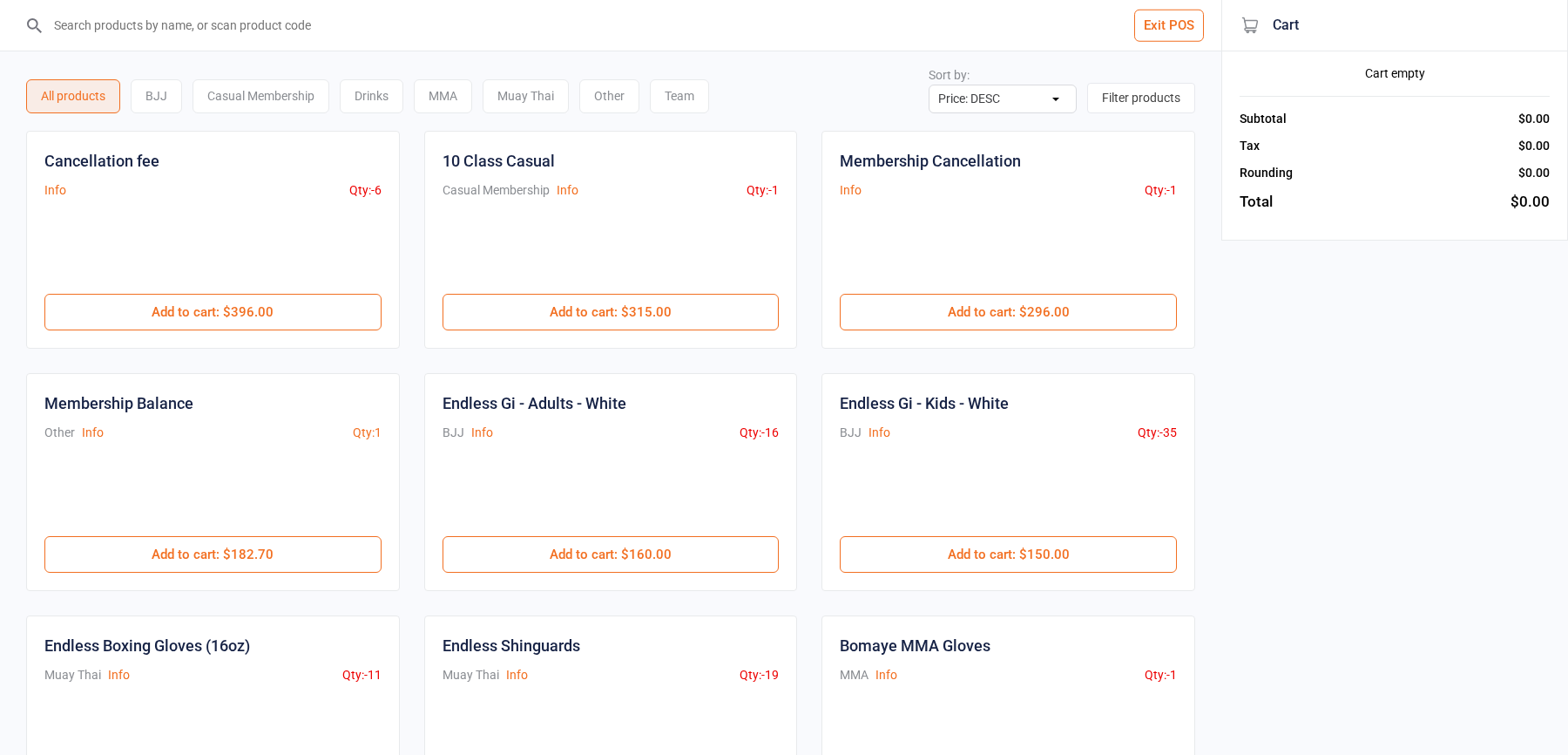
click at [1173, 20] on button "Exit POS" at bounding box center [1169, 25] width 70 height 33
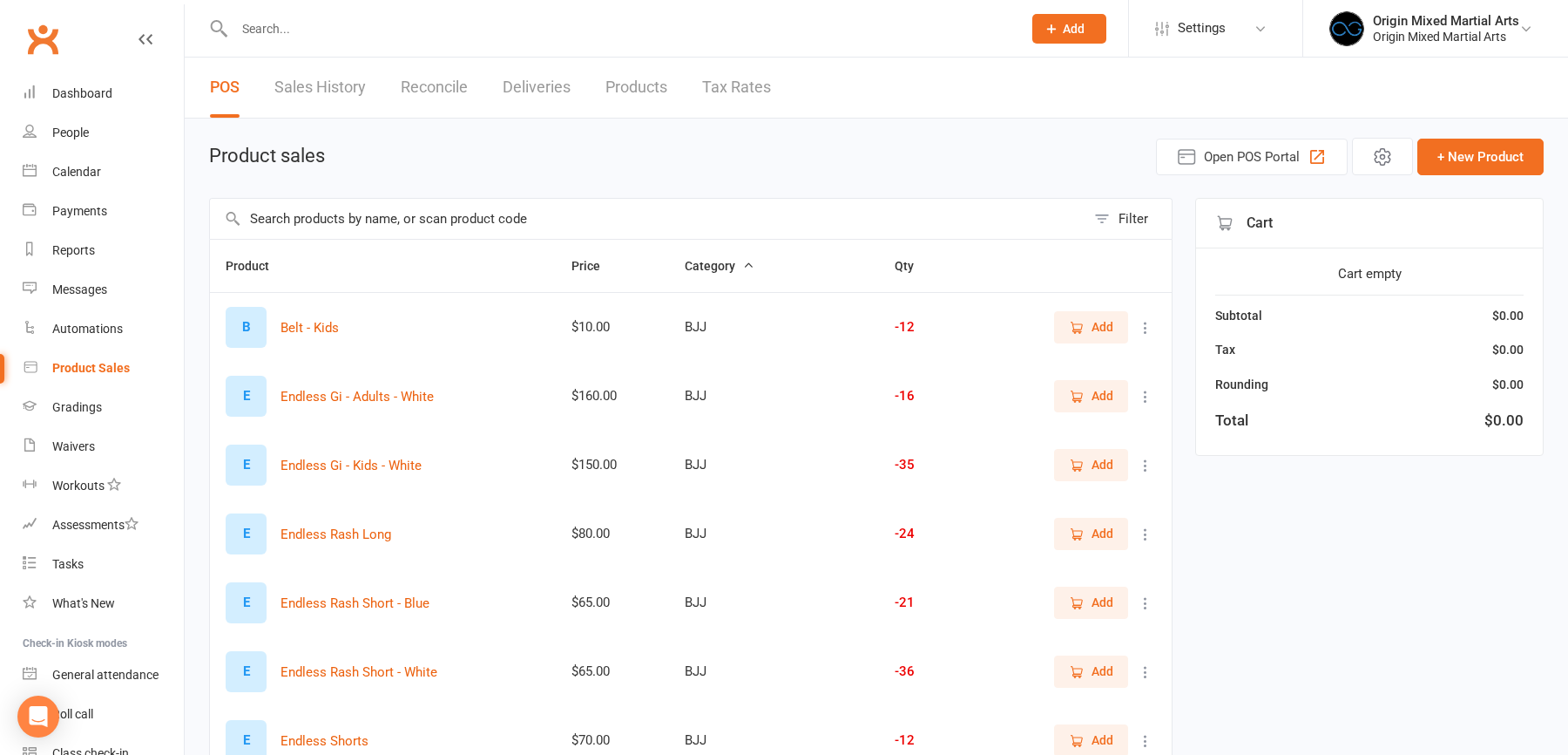
click at [417, 85] on link "Reconcile" at bounding box center [435, 88] width 67 height 60
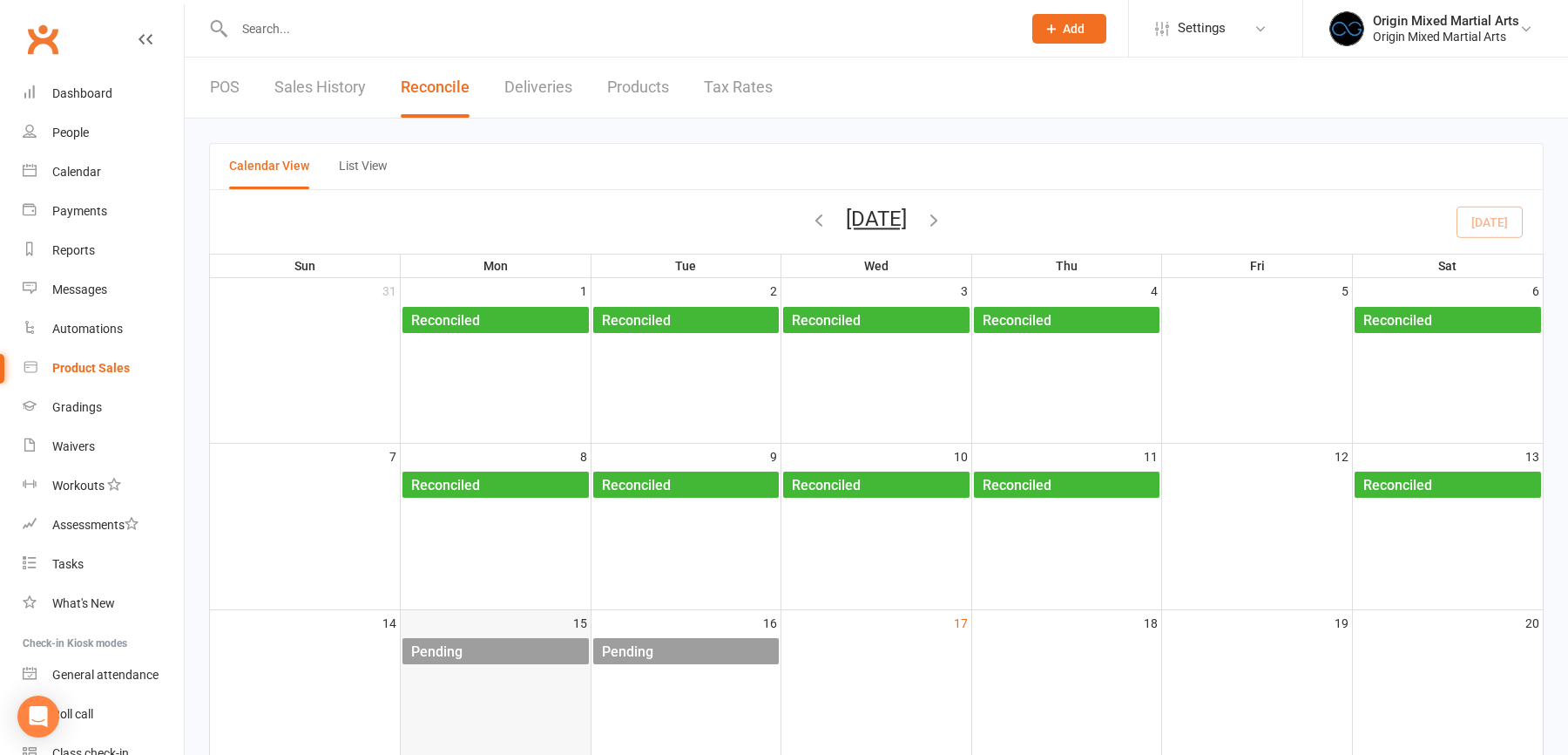
click at [522, 665] on div at bounding box center [496, 666] width 190 height 2
click at [521, 646] on div "Pending" at bounding box center [499, 652] width 178 height 28
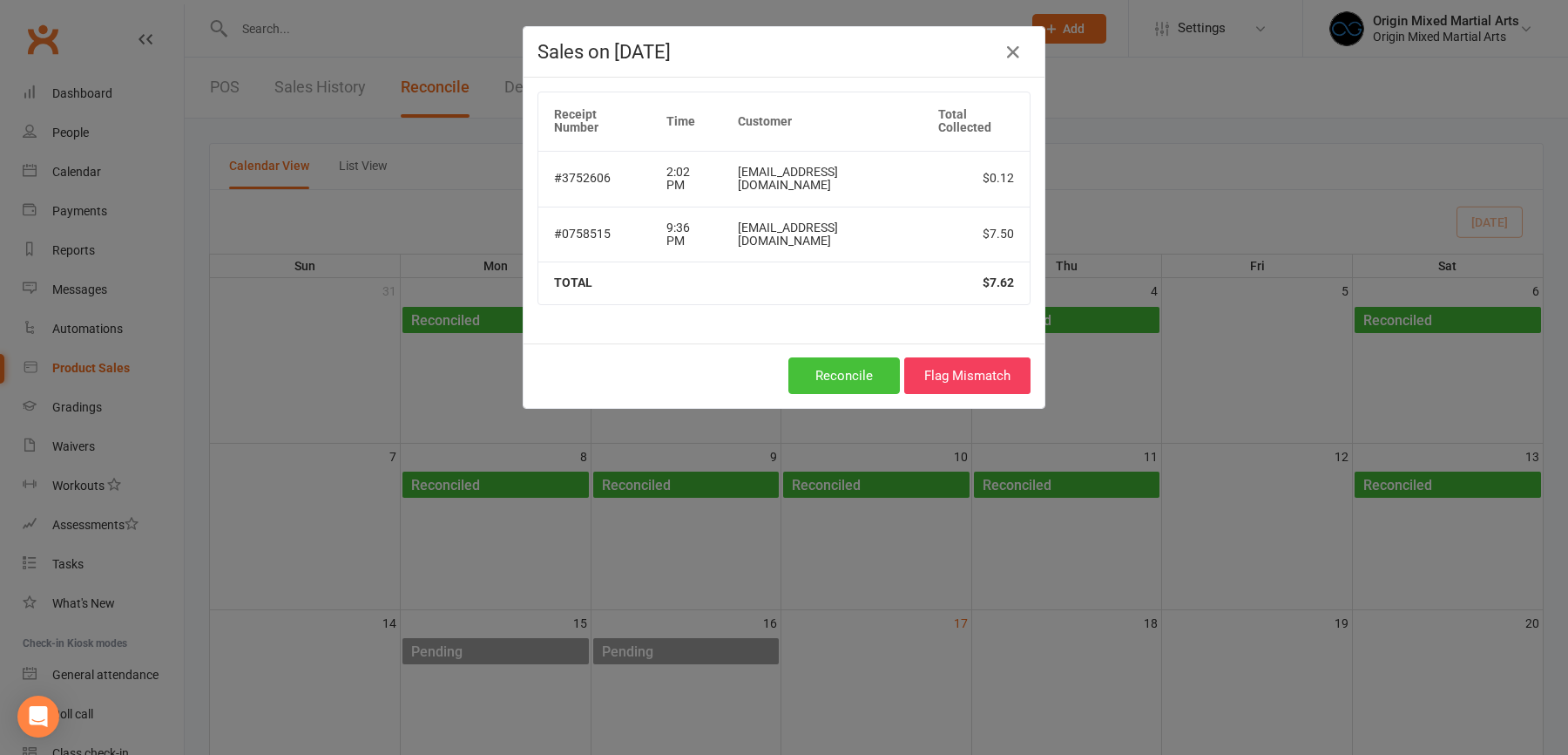
click at [851, 357] on button "Reconcile" at bounding box center [844, 375] width 112 height 36
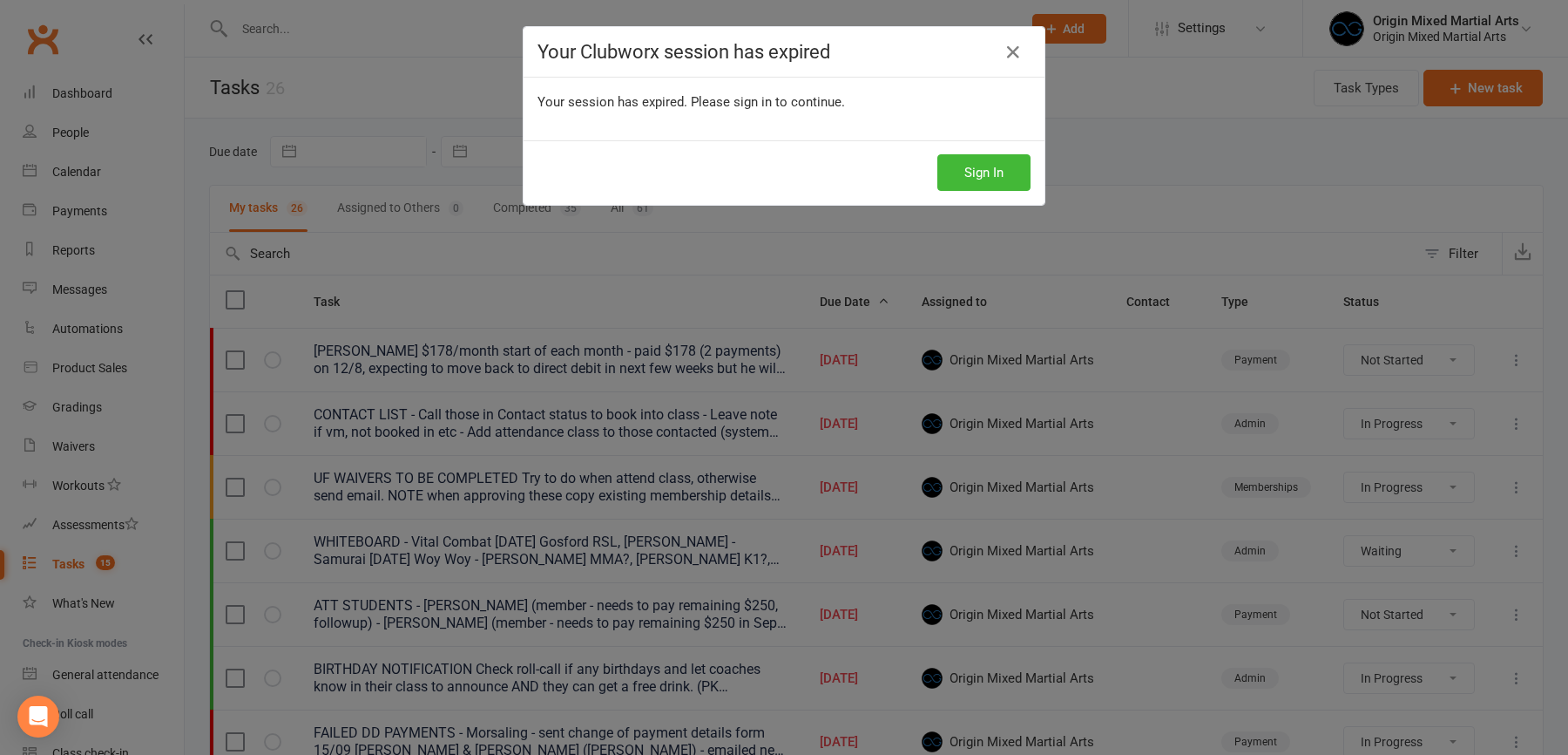
select select "started"
select select "waiting"
select select "started"
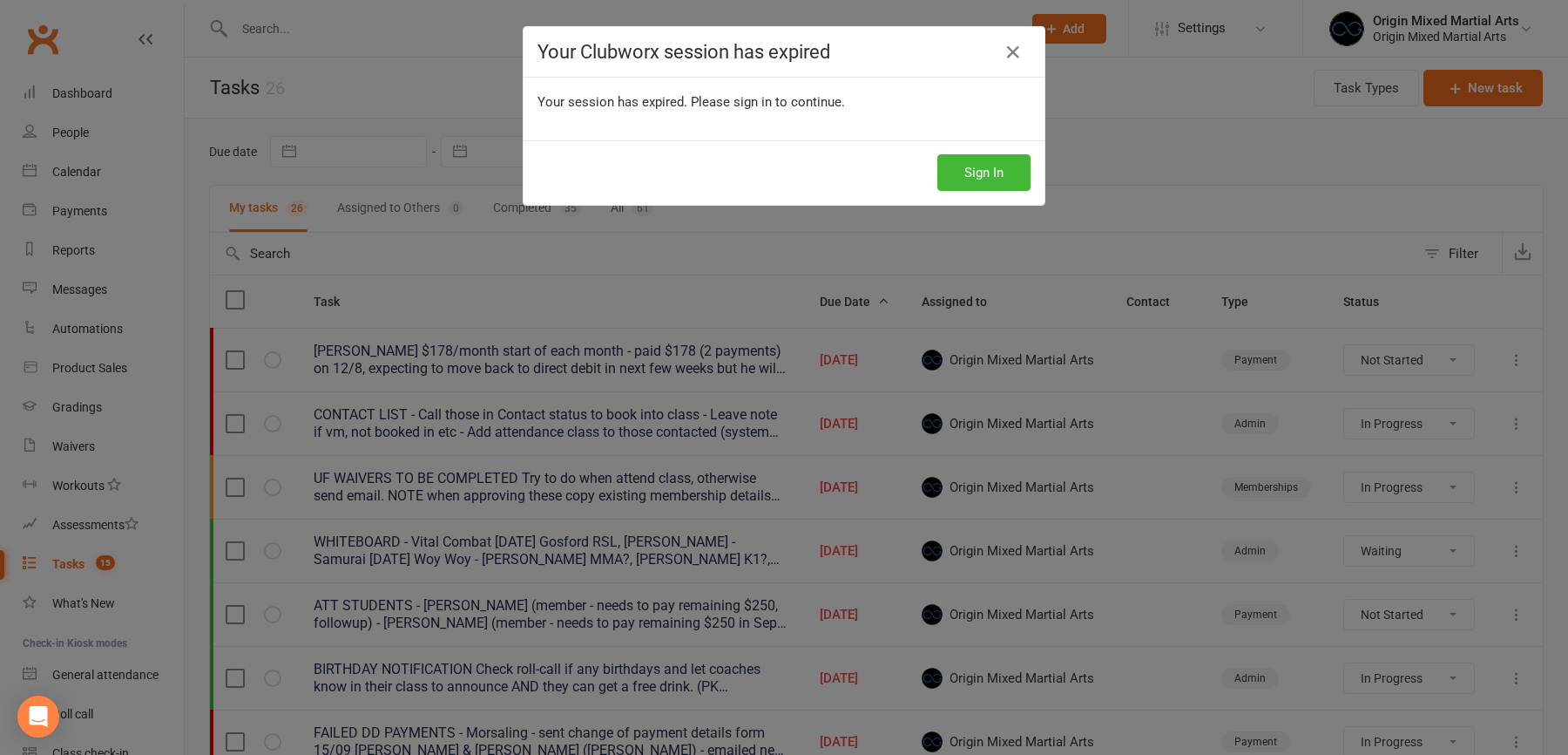
select select "started"
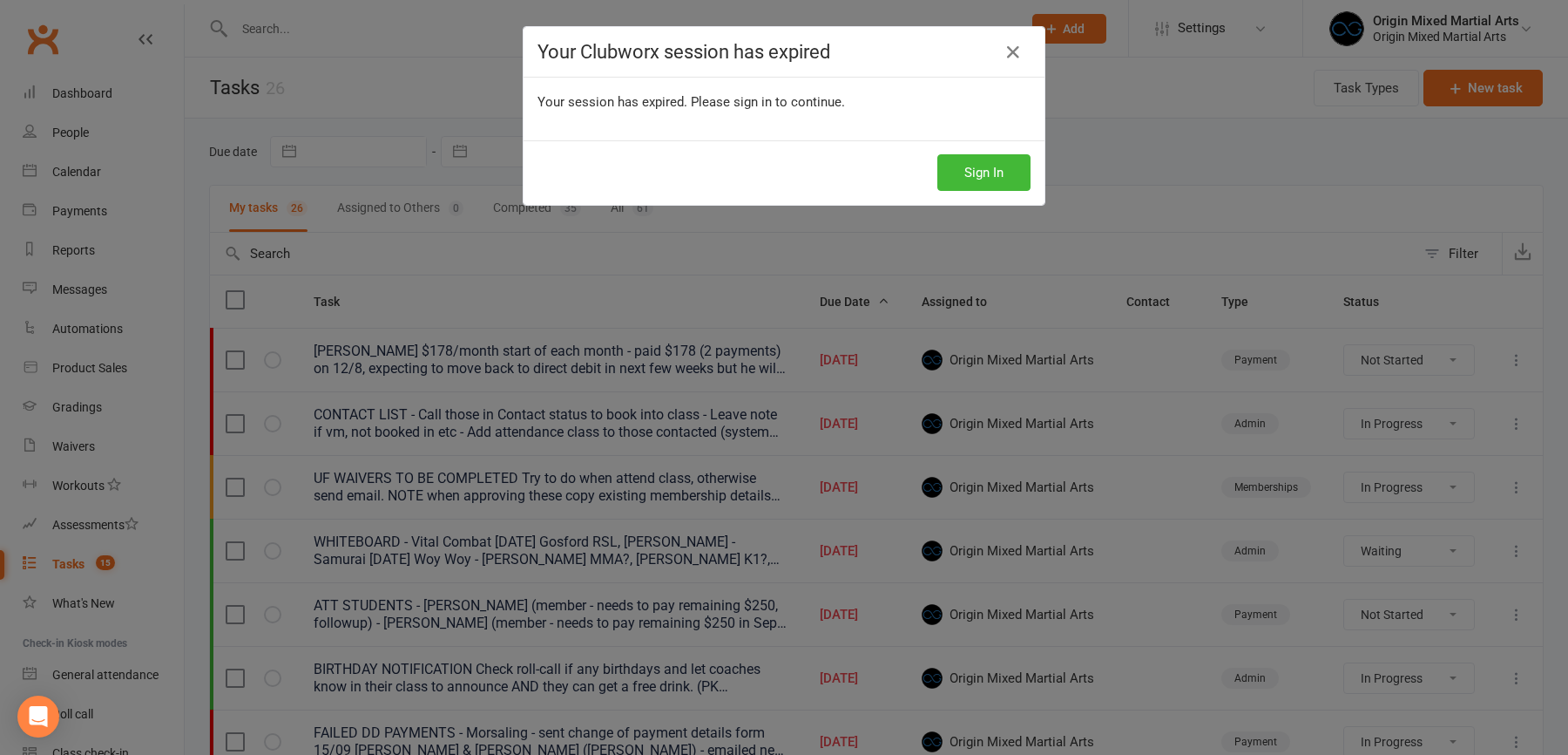
select select "started"
select select "waiting"
select select "started"
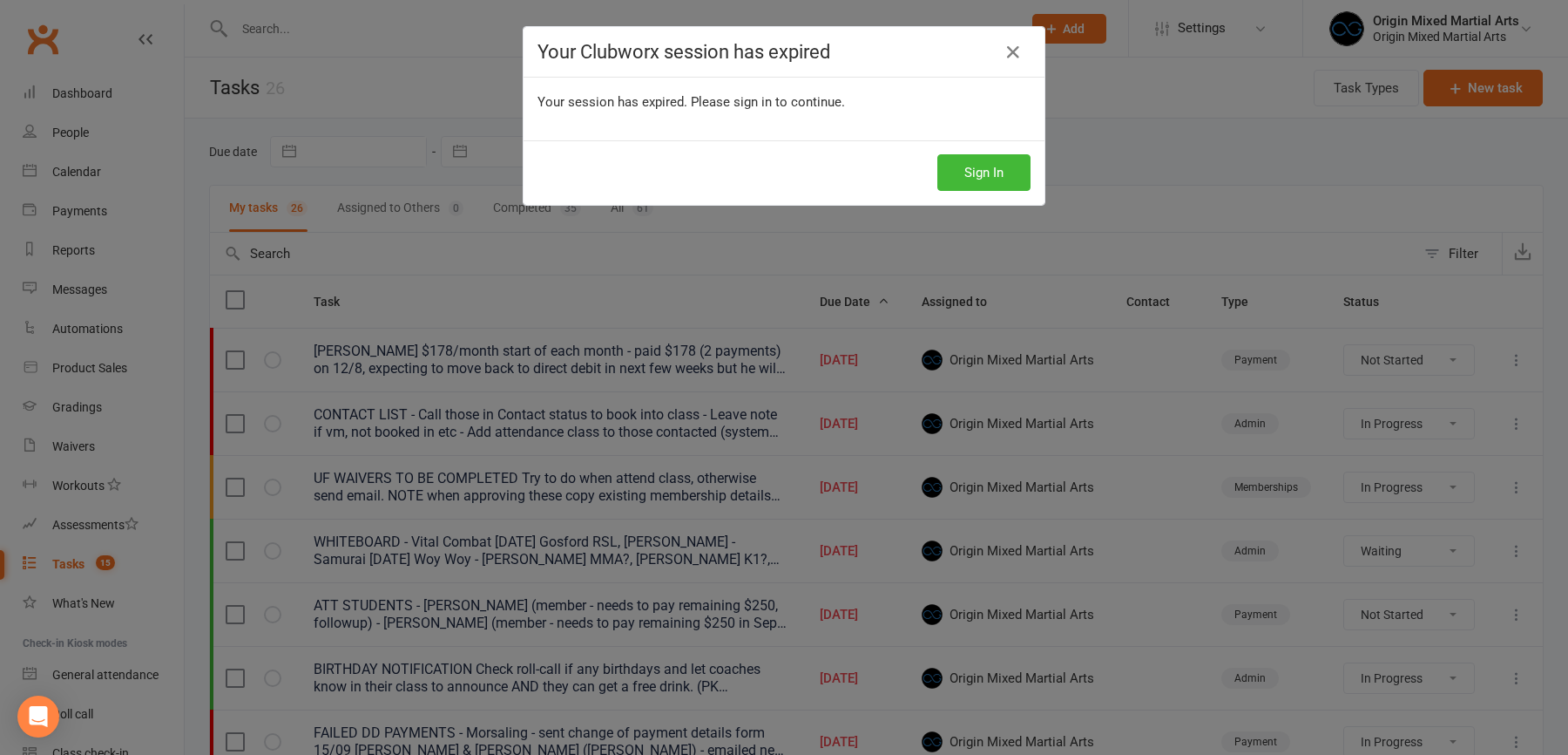
select select "started"
select select "waiting"
select select "started"
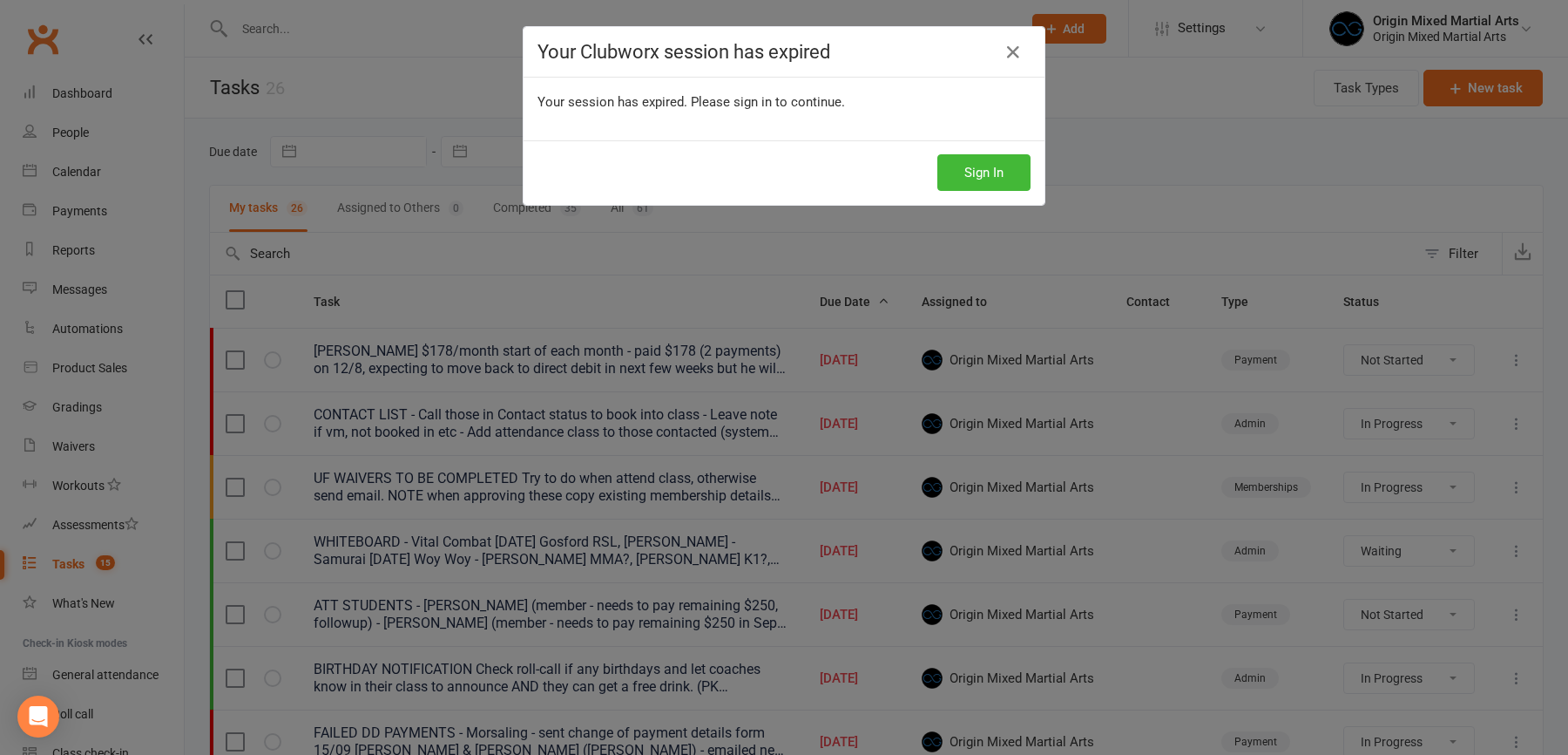
select select "started"
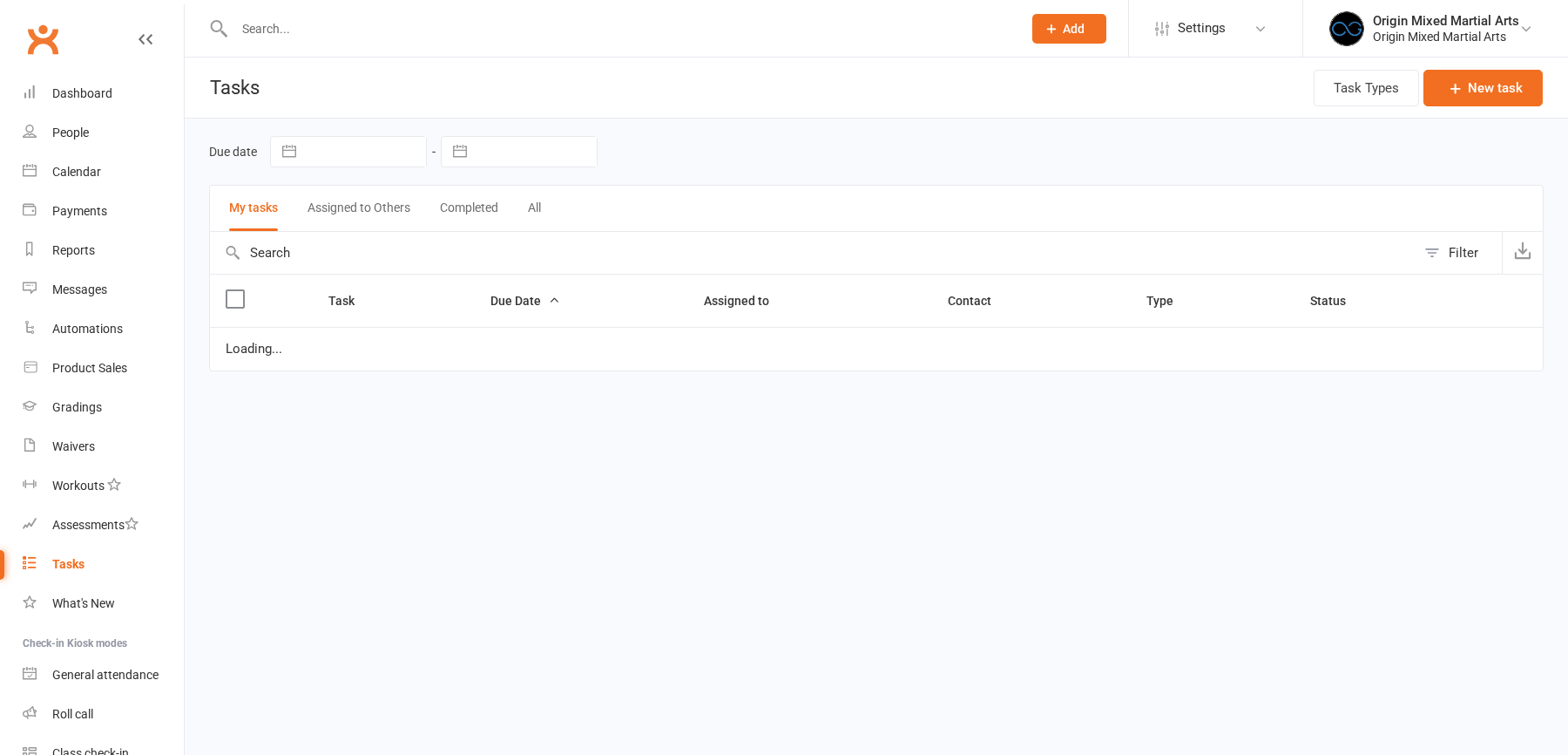
select select "started"
select select "waiting"
select select "started"
select select "waiting"
select select "started"
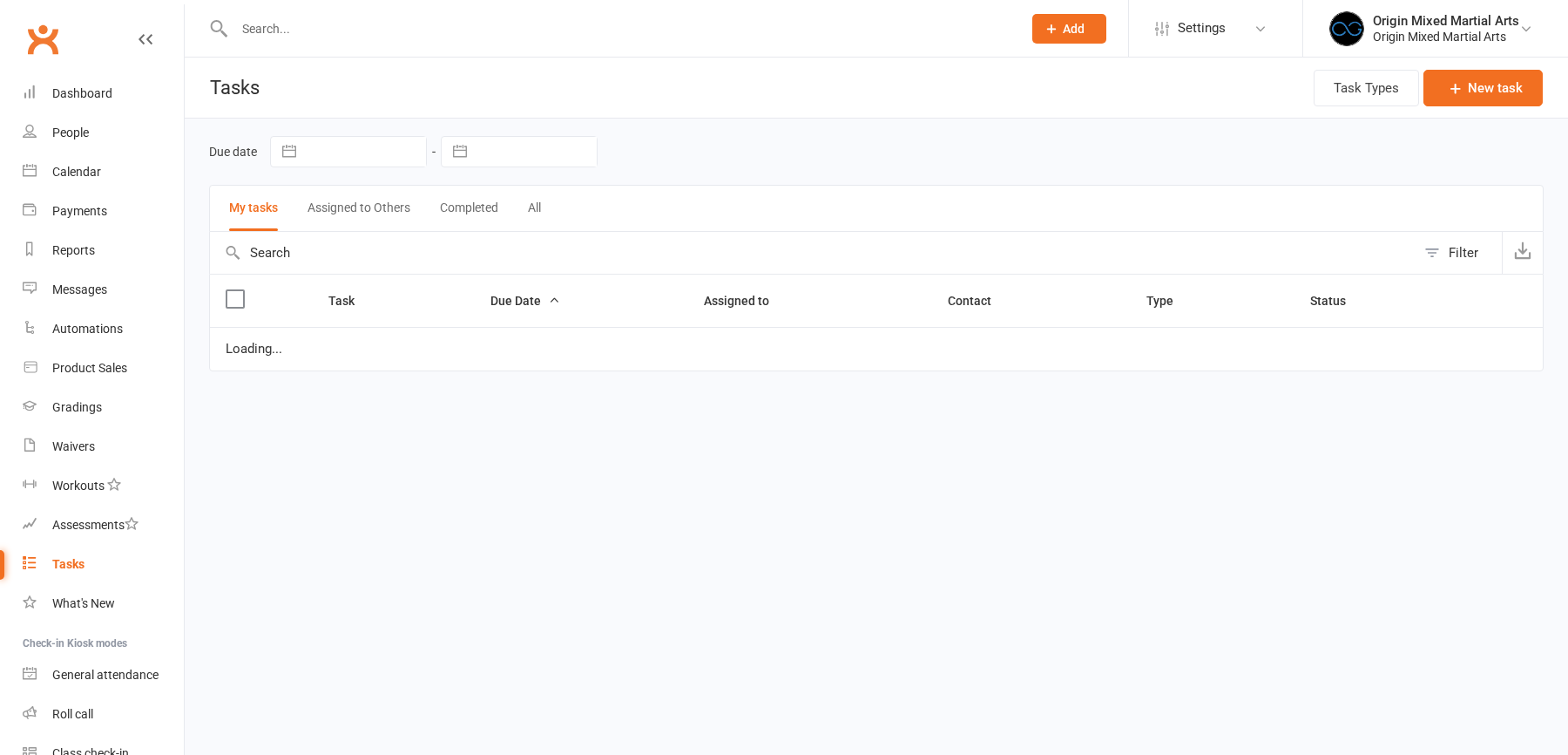
select select "waiting"
select select "started"
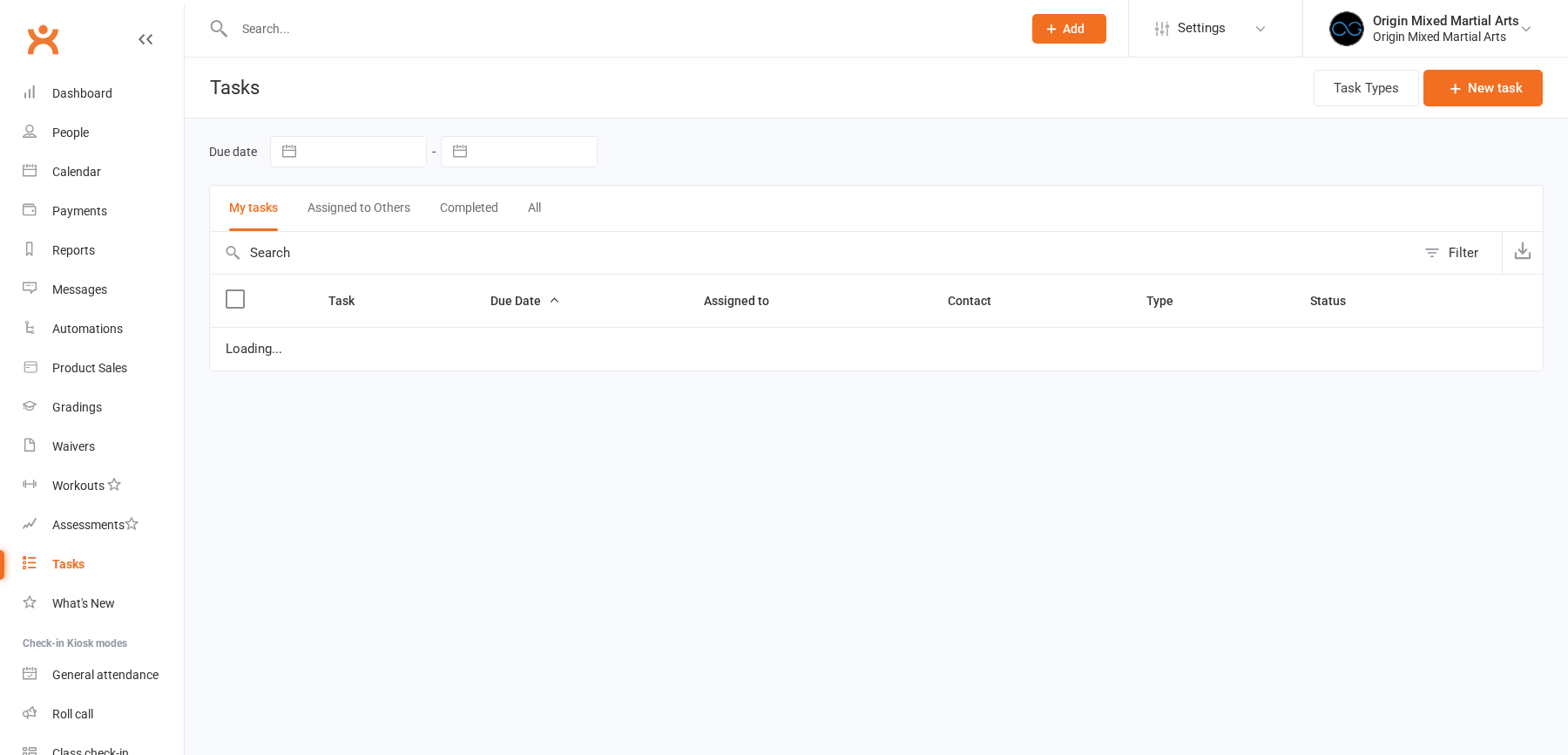
select select "started"
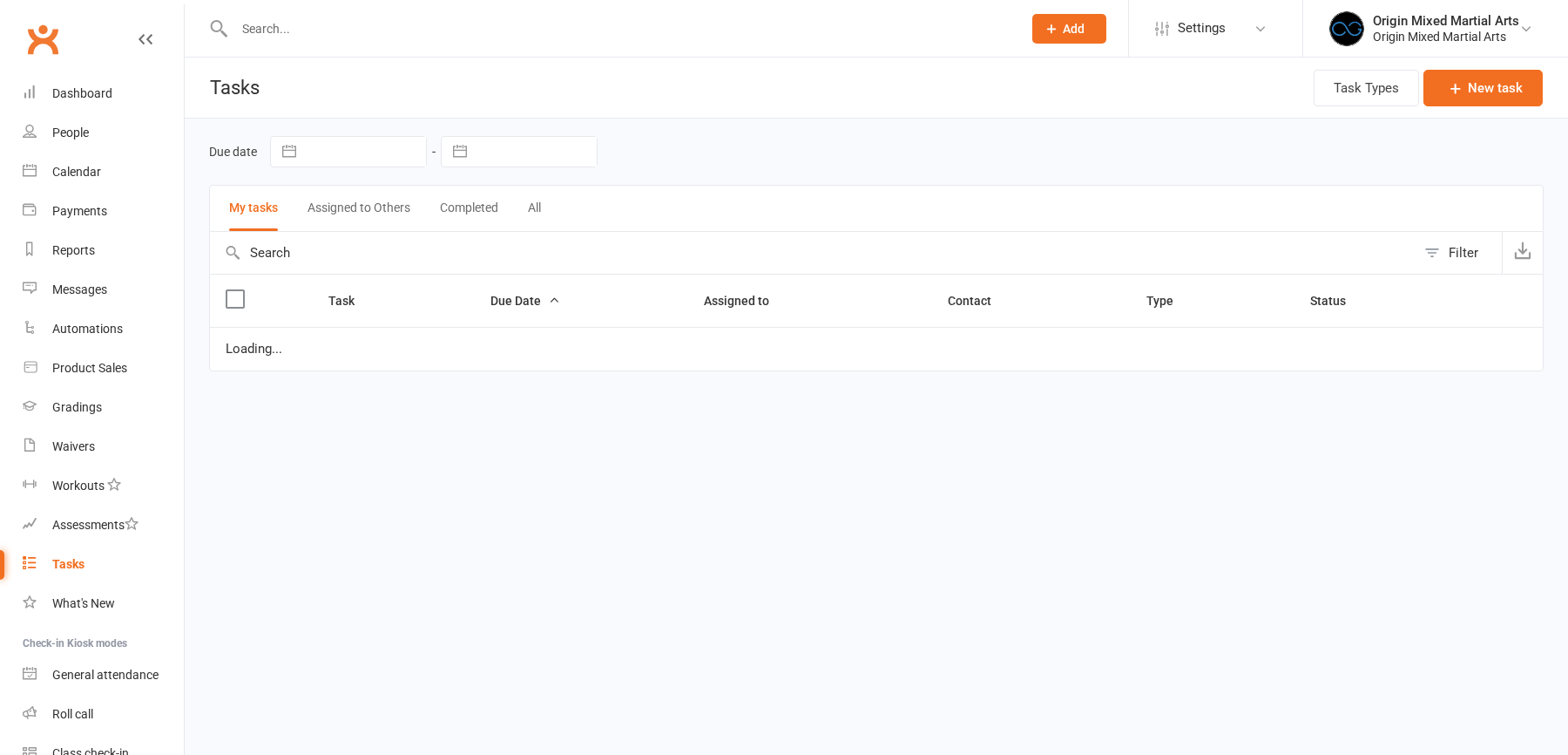
select select "waiting"
select select "started"
select select "waiting"
select select "started"
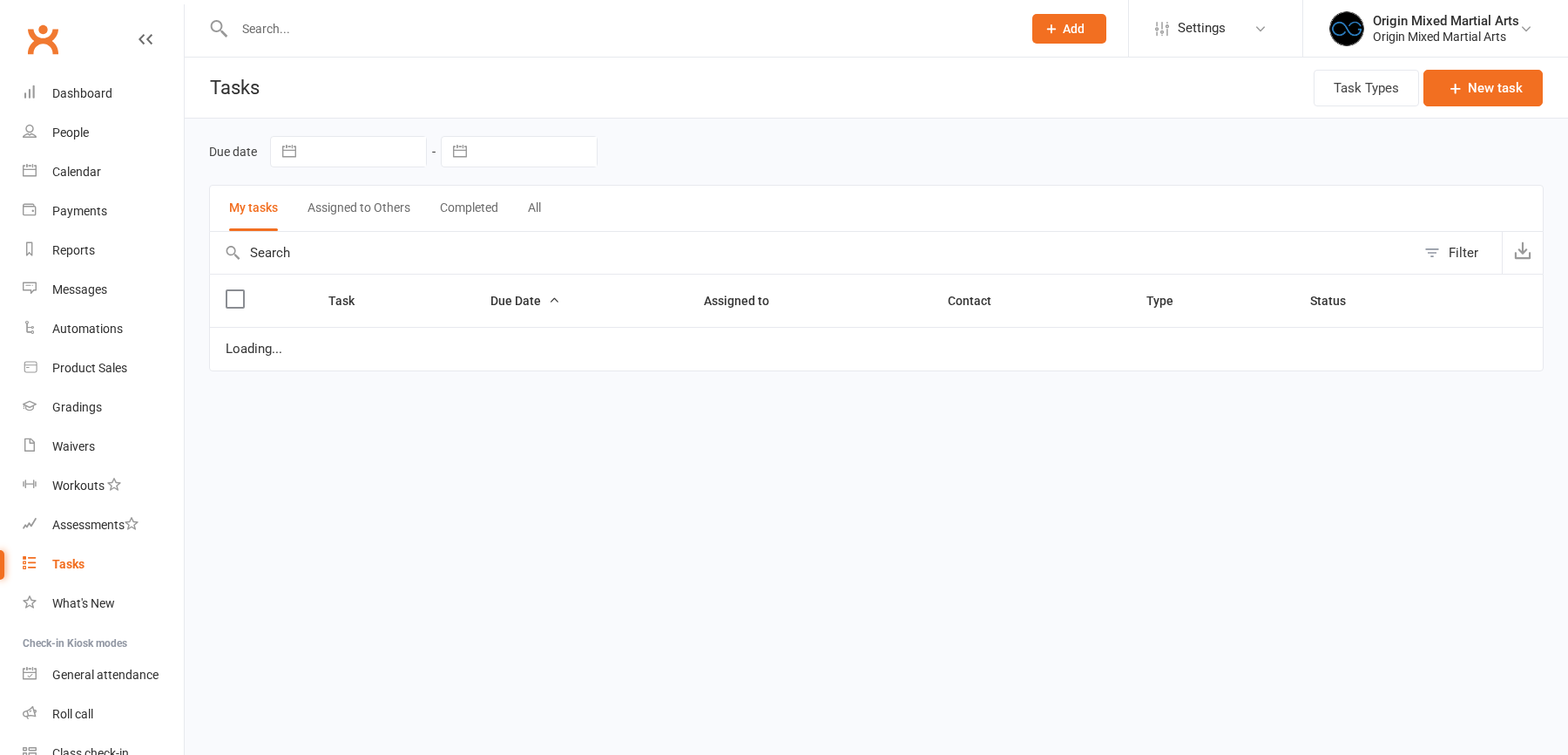
select select "started"
